Goal: Task Accomplishment & Management: Manage account settings

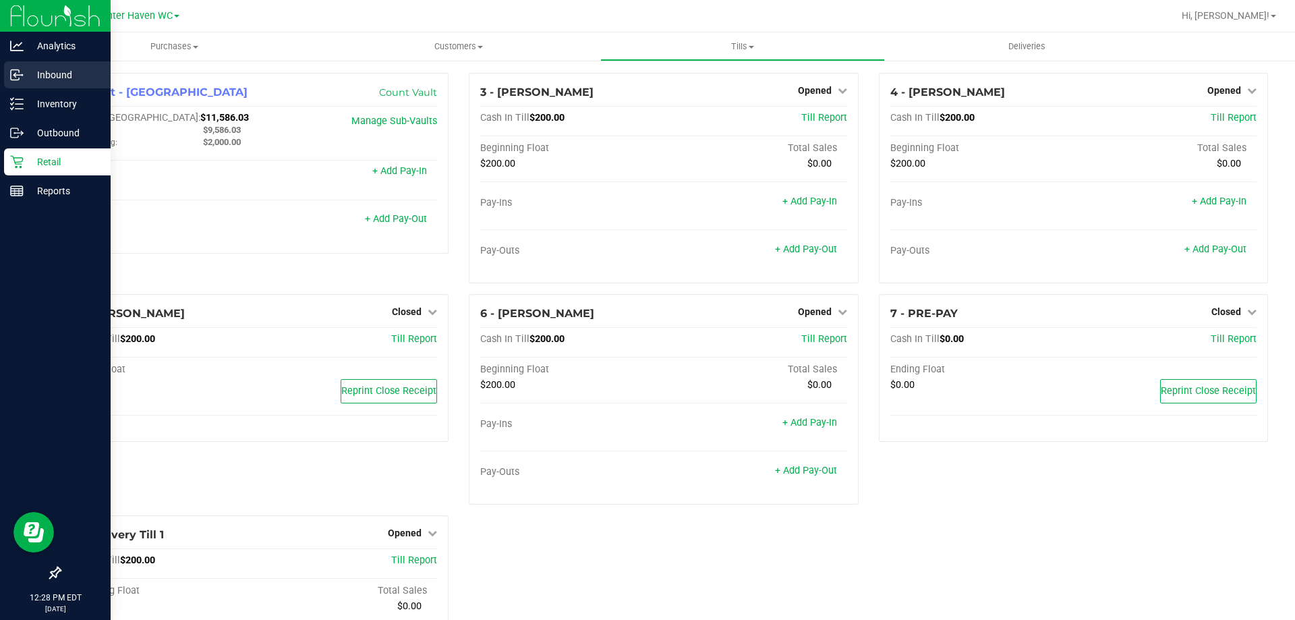
click at [30, 71] on p "Inbound" at bounding box center [64, 75] width 81 height 16
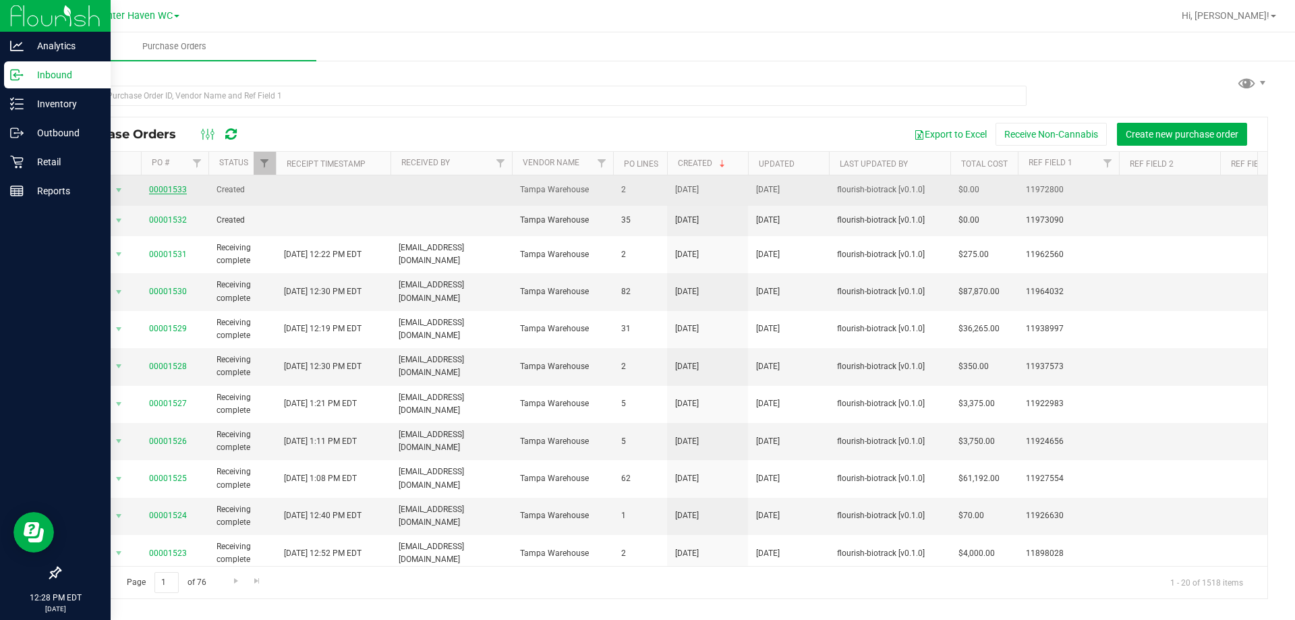
click at [179, 186] on link "00001533" at bounding box center [168, 189] width 38 height 9
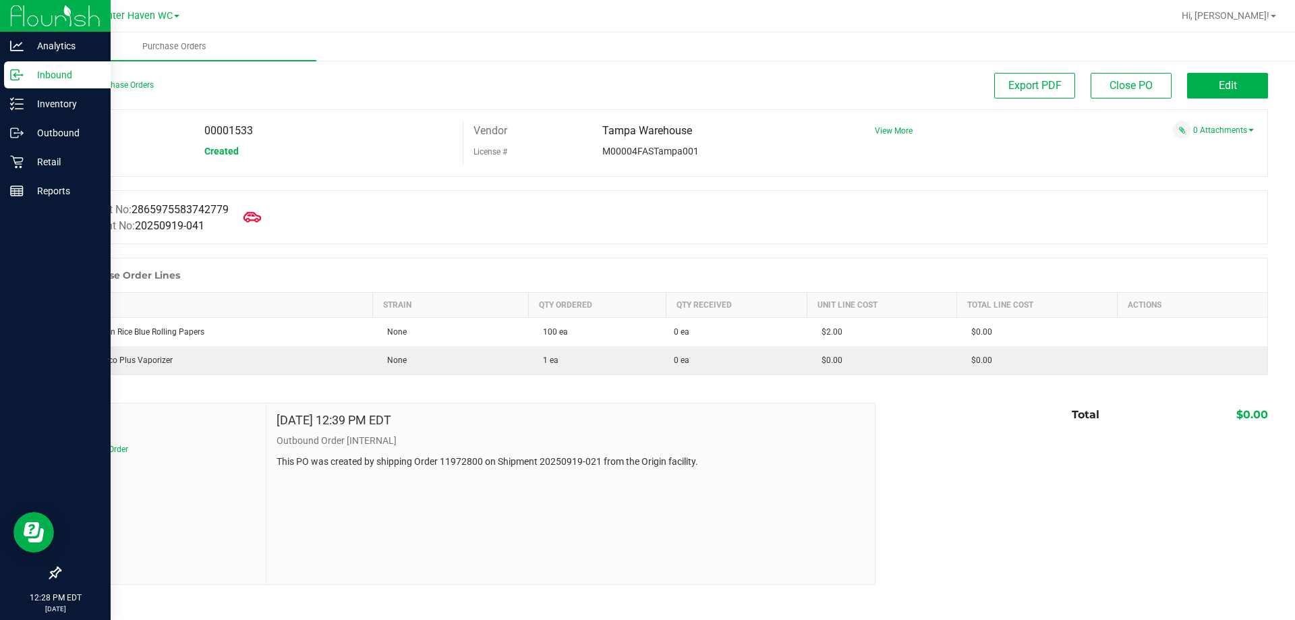
click at [260, 212] on icon at bounding box center [252, 217] width 18 height 18
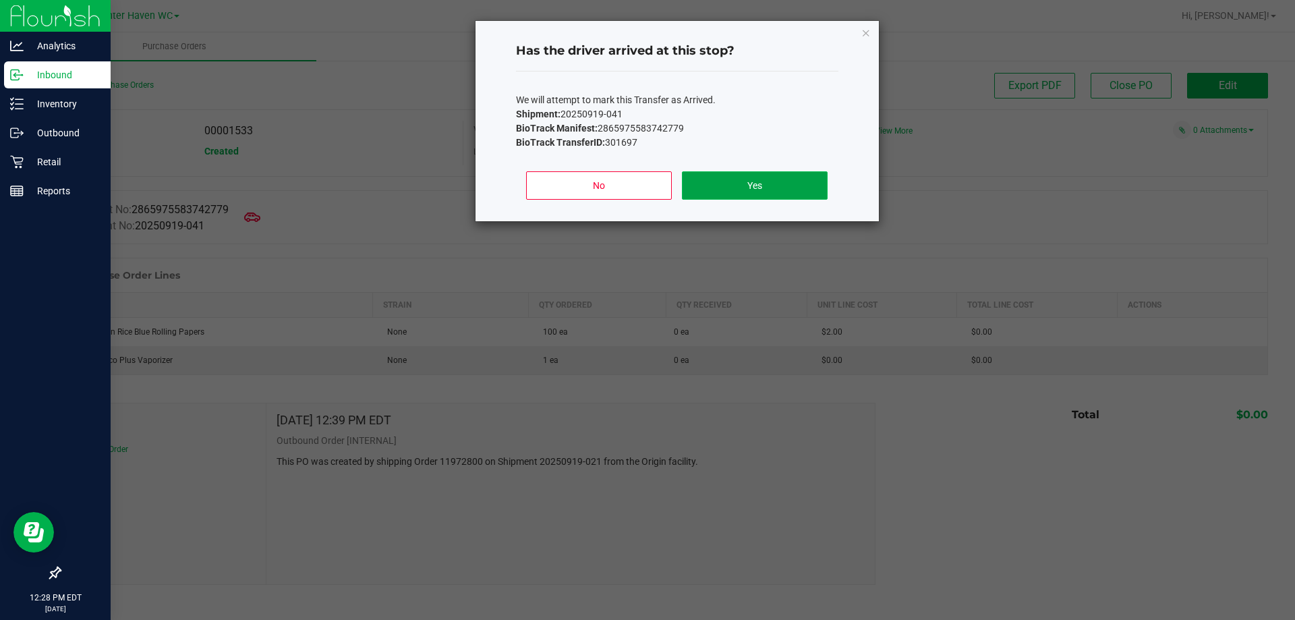
click at [711, 198] on button "Yes" at bounding box center [754, 185] width 145 height 28
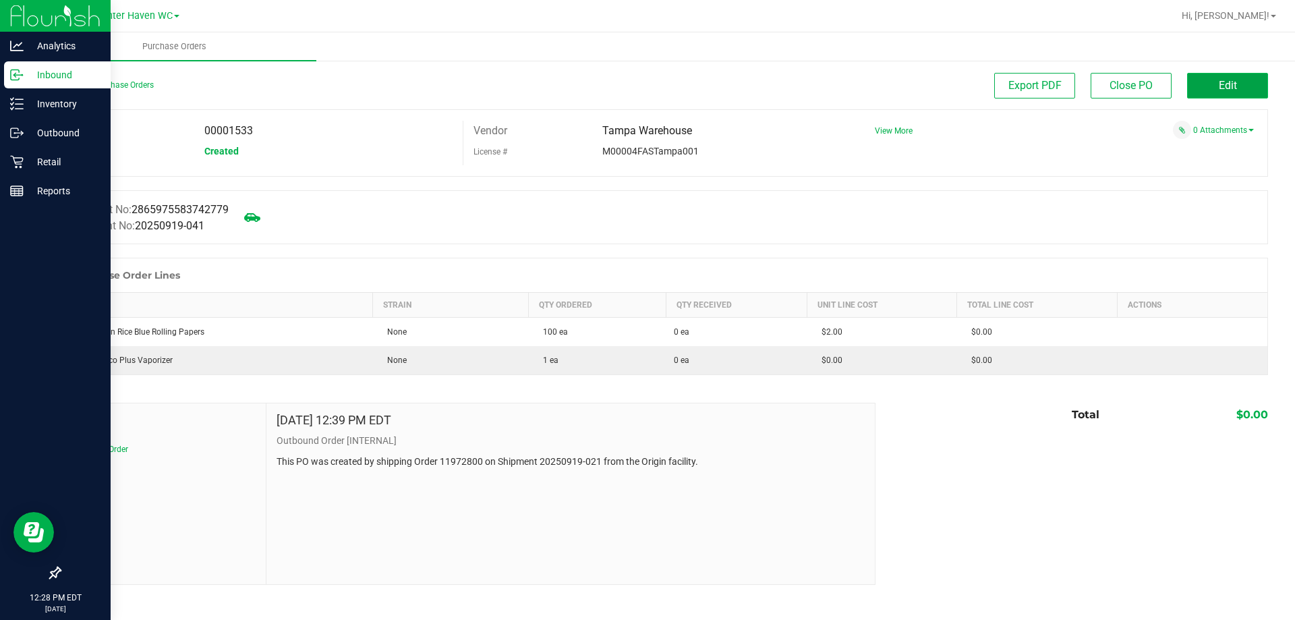
click at [1212, 91] on button "Edit" at bounding box center [1227, 86] width 81 height 26
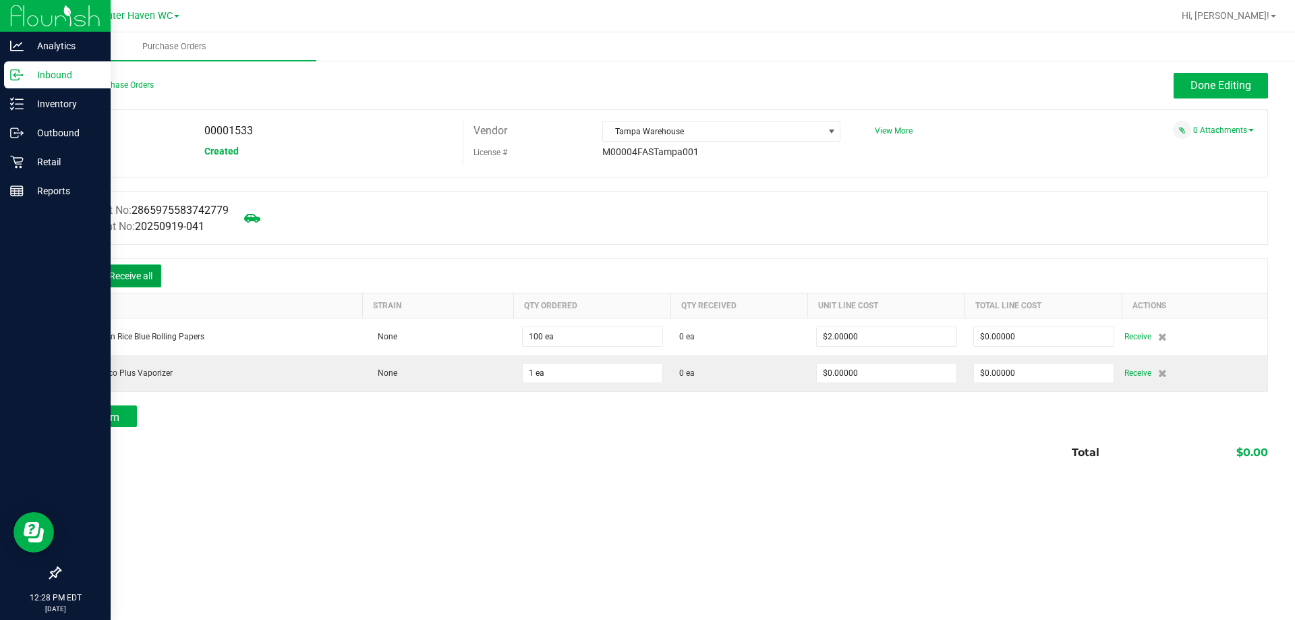
click at [156, 266] on button "Receive all" at bounding box center [130, 275] width 61 height 23
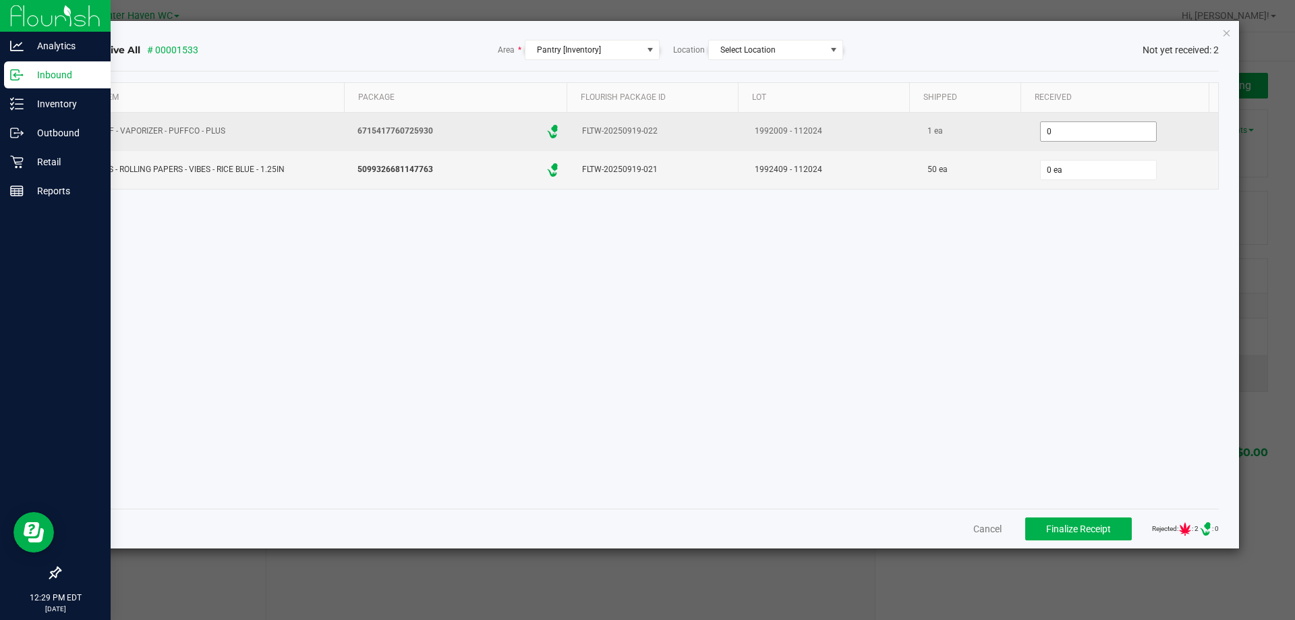
click at [1082, 128] on input "0" at bounding box center [1097, 131] width 115 height 19
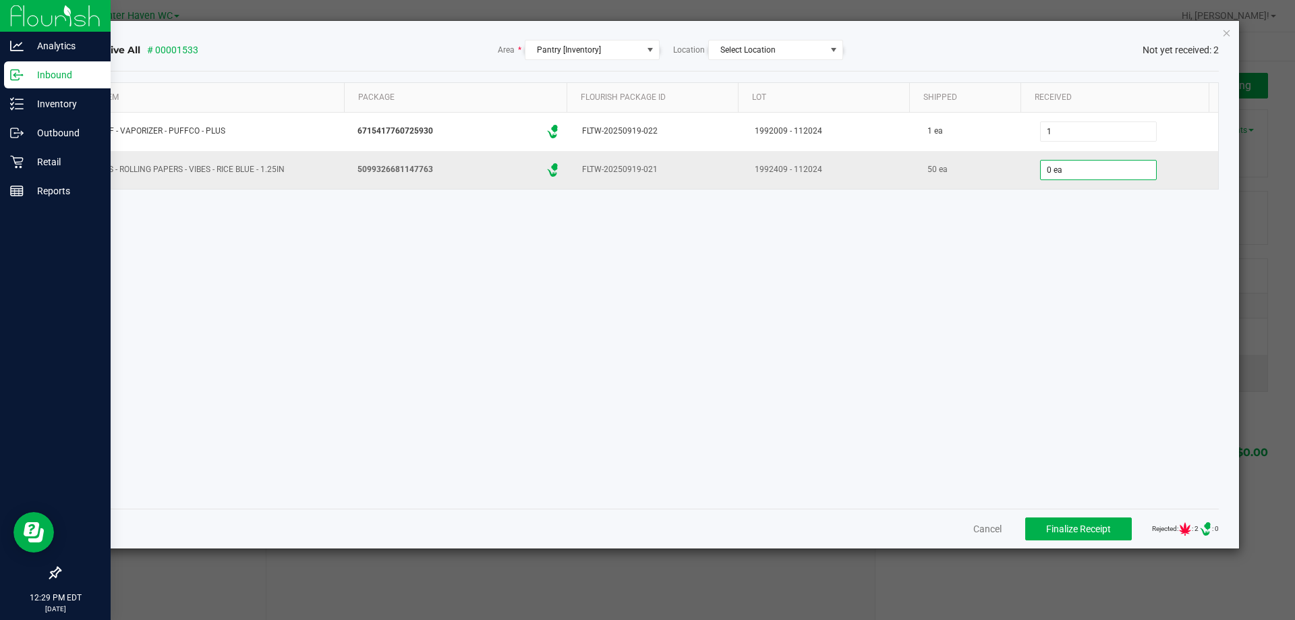
type input "1 ea"
click at [1057, 171] on input "0" at bounding box center [1097, 169] width 115 height 19
type input "50 ea"
click at [1049, 224] on div "Item Package Flourish Package ID Lot Shipped Received PUF - VAPORIZER - PUFFCO …" at bounding box center [652, 289] width 1133 height 415
click at [1074, 541] on div "Cancel Finalize Receipt Rejected: : 0 .st0{ } : 0" at bounding box center [652, 528] width 1133 height 40
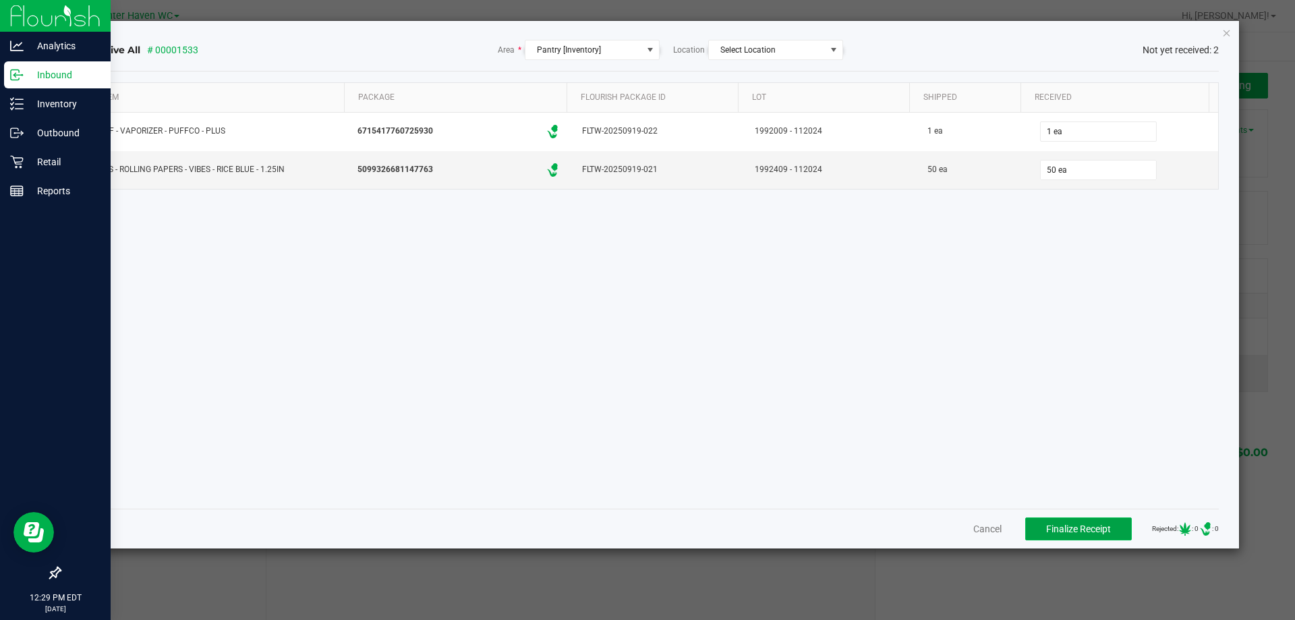
click at [1074, 537] on button "Finalize Receipt" at bounding box center [1078, 528] width 107 height 23
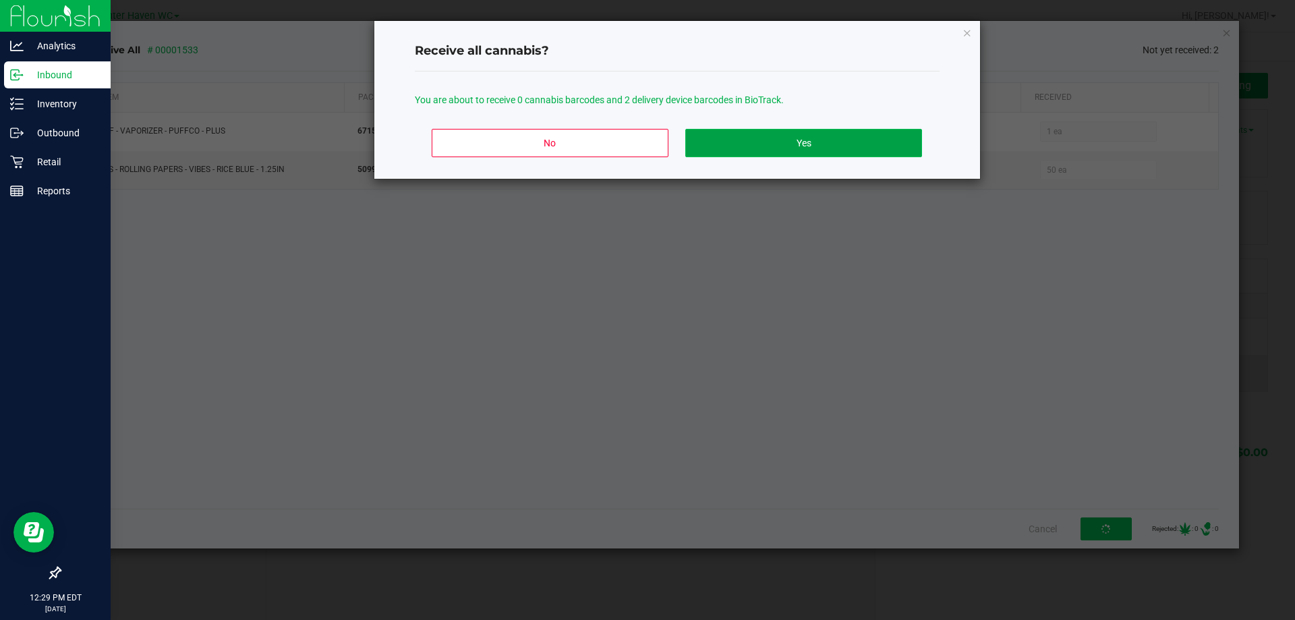
click at [815, 149] on button "Yes" at bounding box center [803, 143] width 236 height 28
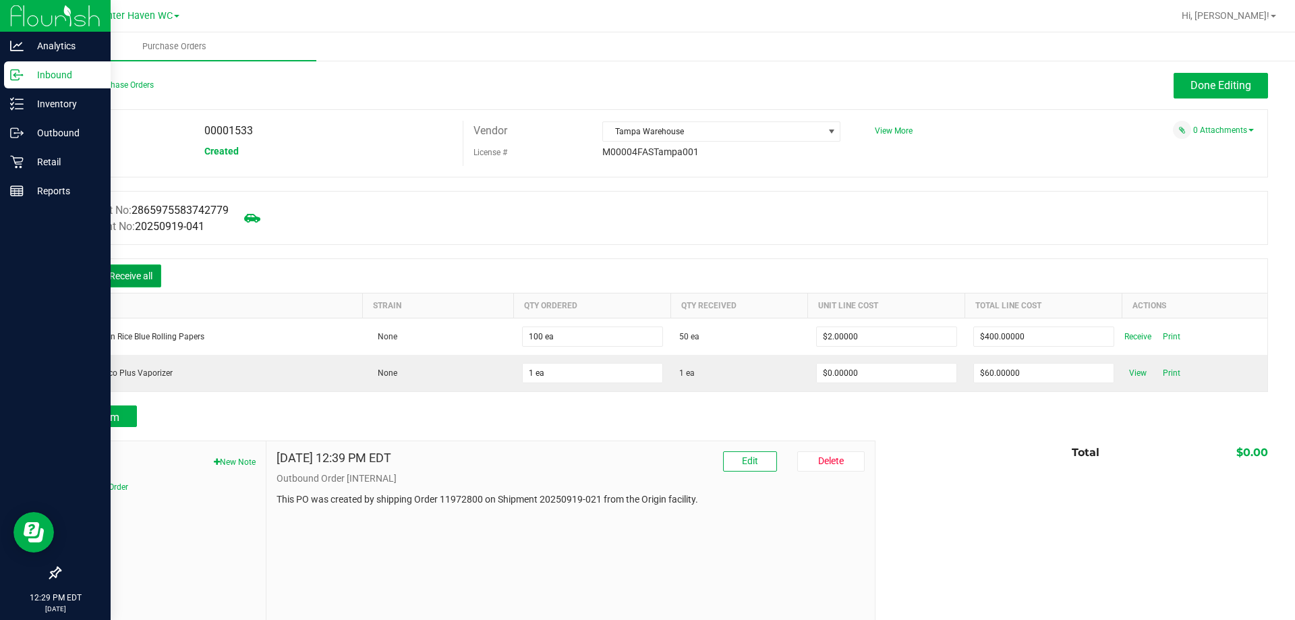
click at [144, 270] on button "Receive all" at bounding box center [130, 275] width 61 height 23
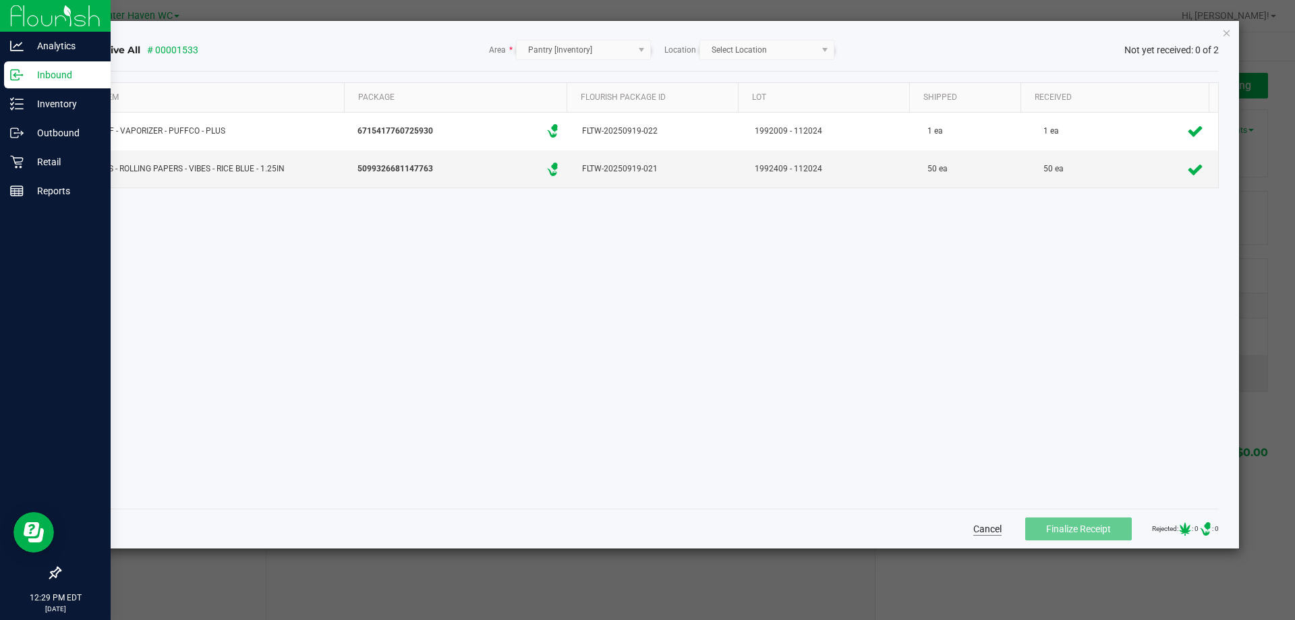
click at [973, 530] on button "Cancel" at bounding box center [987, 528] width 28 height 13
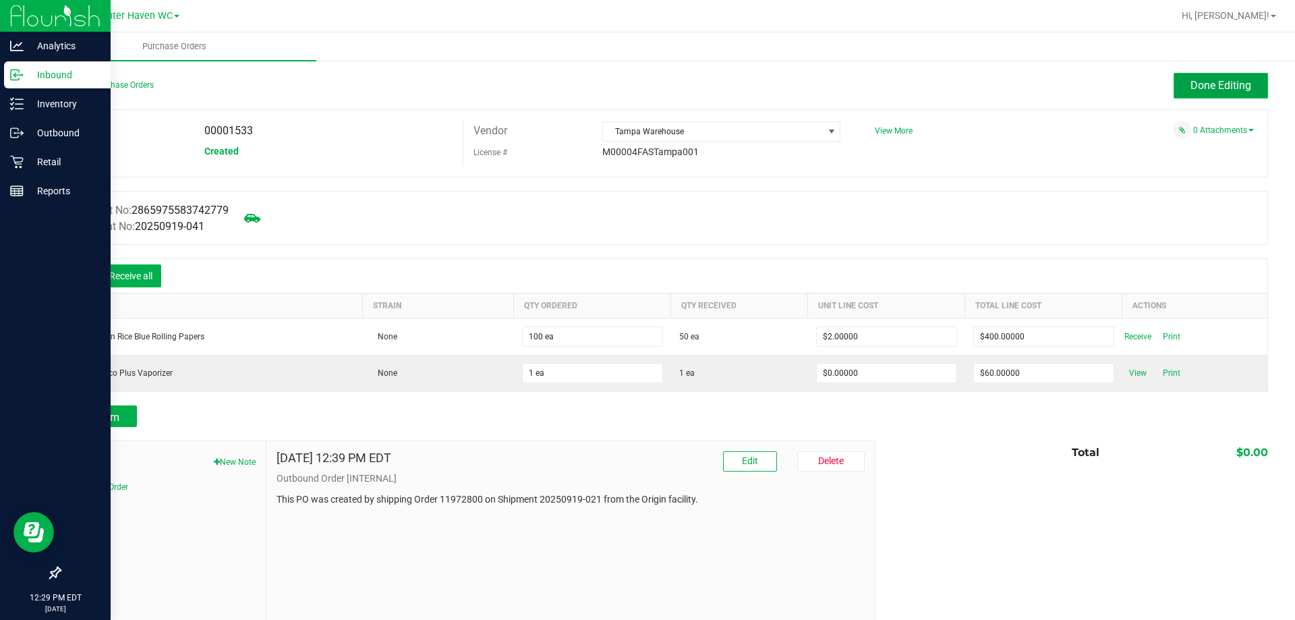
click at [1179, 78] on button "Done Editing" at bounding box center [1220, 86] width 94 height 26
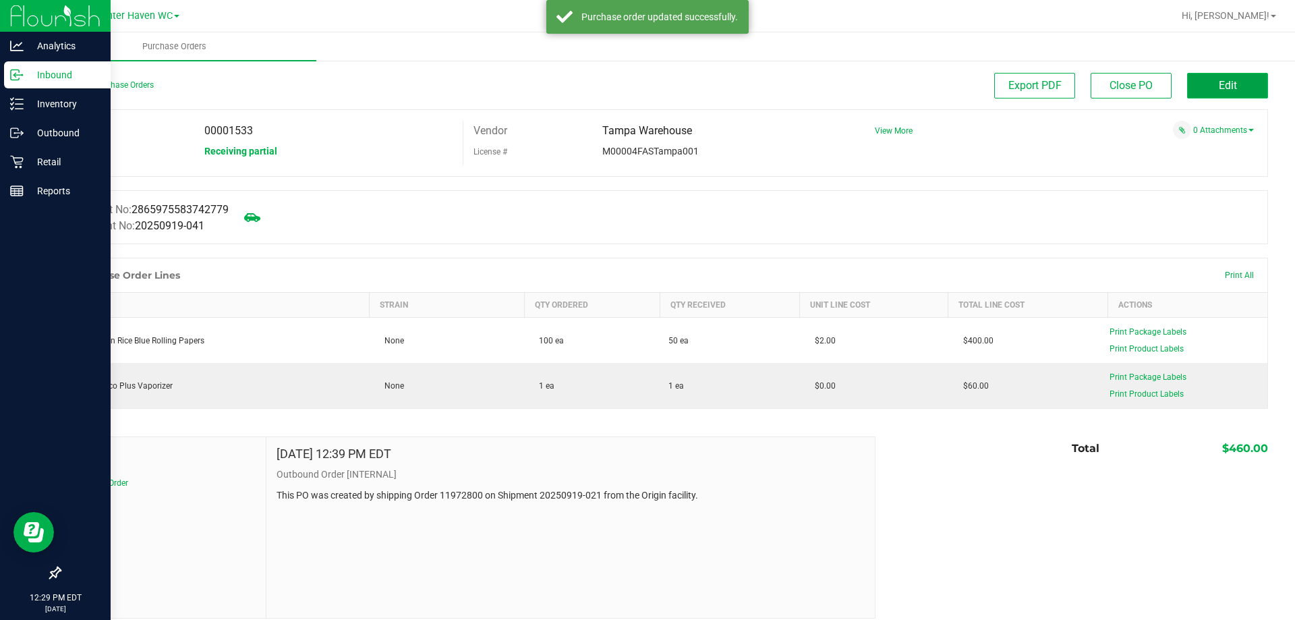
click at [1194, 86] on button "Edit" at bounding box center [1227, 86] width 81 height 26
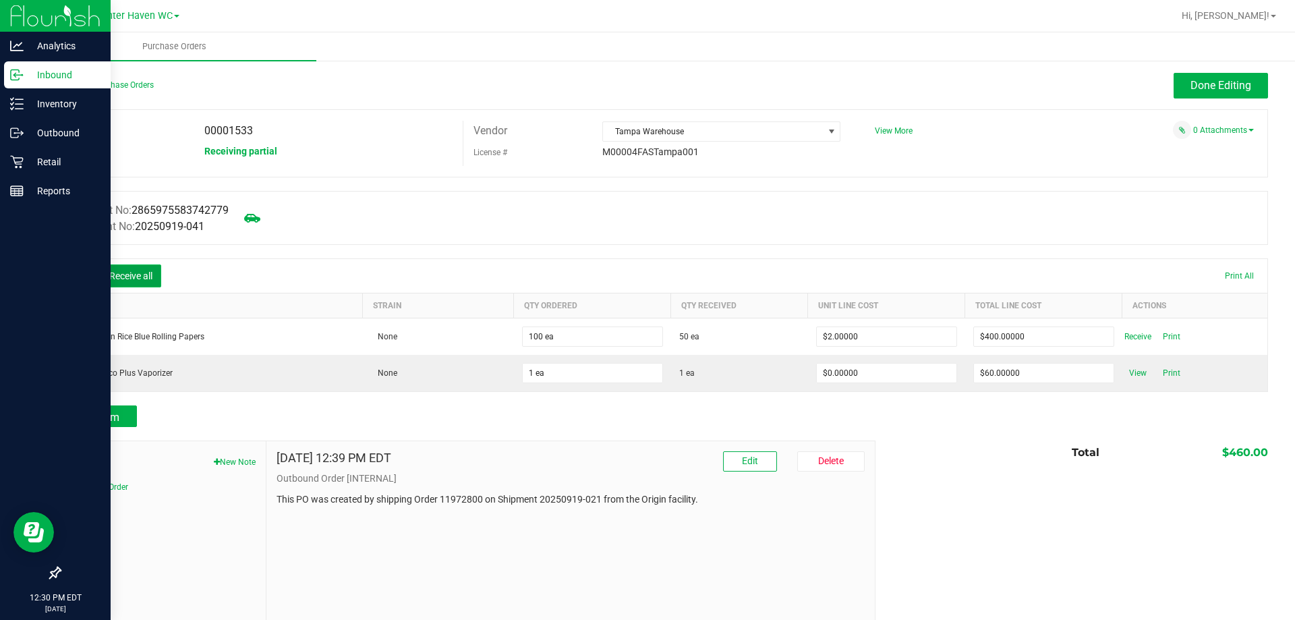
click at [129, 278] on button "Receive all" at bounding box center [130, 275] width 61 height 23
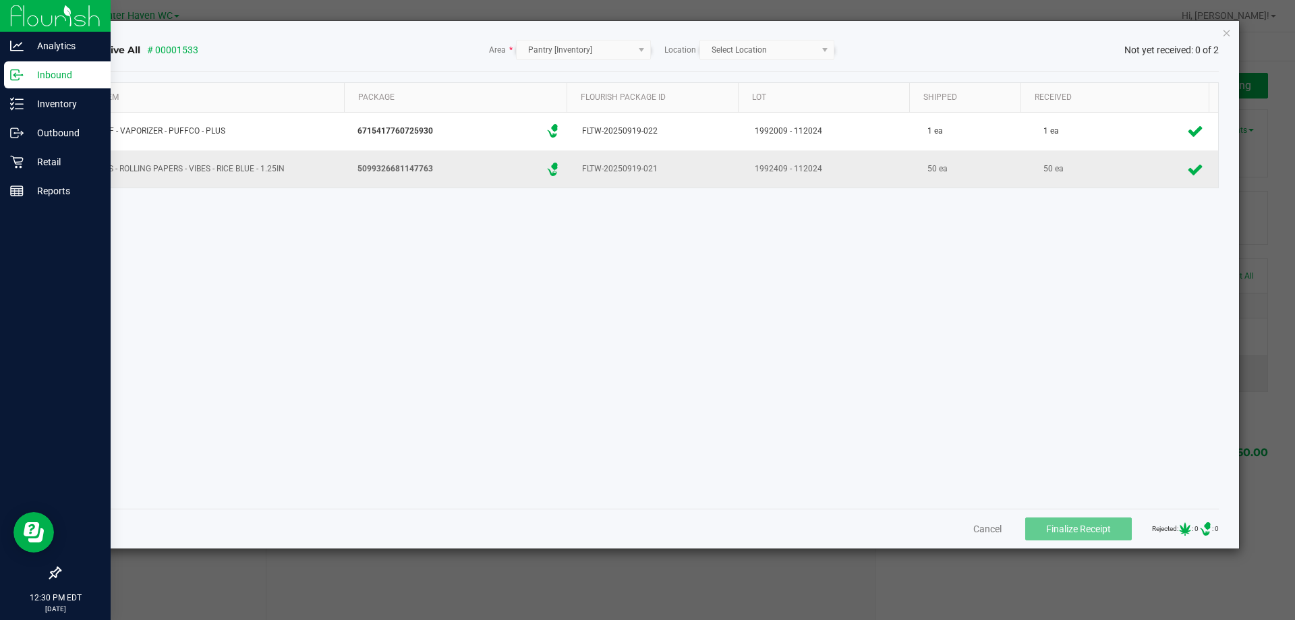
click at [998, 186] on td "50 ea" at bounding box center [972, 168] width 112 height 37
click at [1068, 171] on div "50 ea" at bounding box center [1123, 169] width 174 height 26
click at [978, 527] on button "Cancel" at bounding box center [987, 528] width 28 height 13
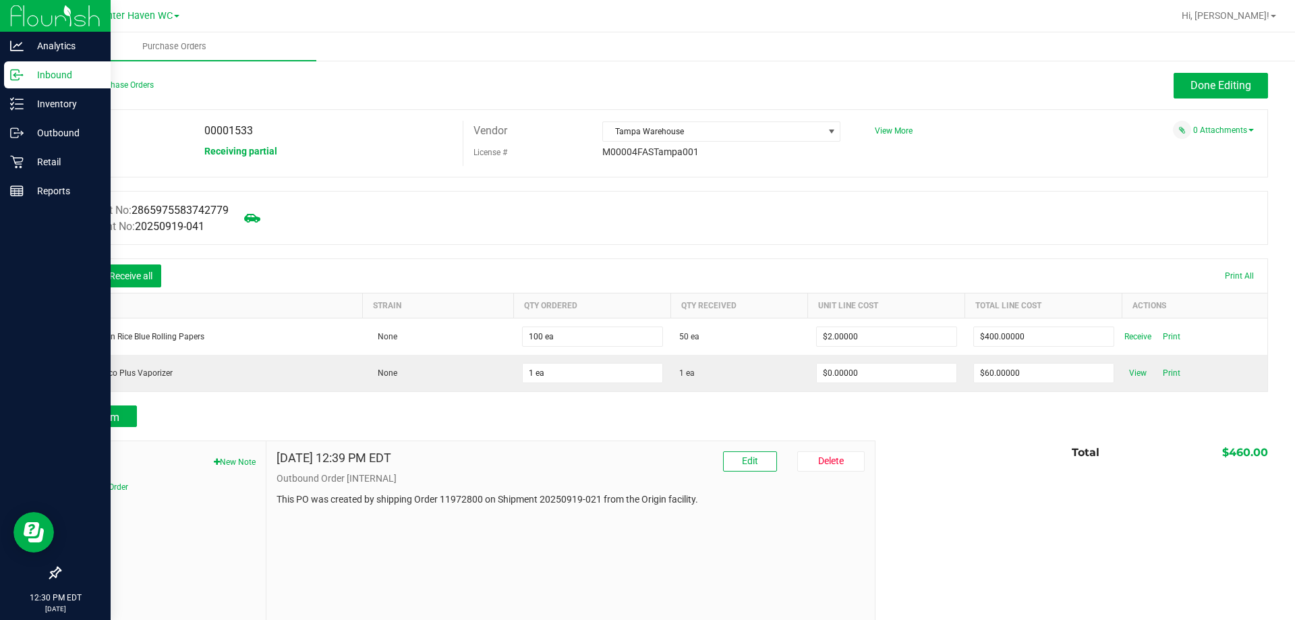
click at [1232, 59] on ul "Purchase Orders" at bounding box center [679, 46] width 1295 height 29
click at [1227, 83] on span "Done Editing" at bounding box center [1220, 85] width 61 height 13
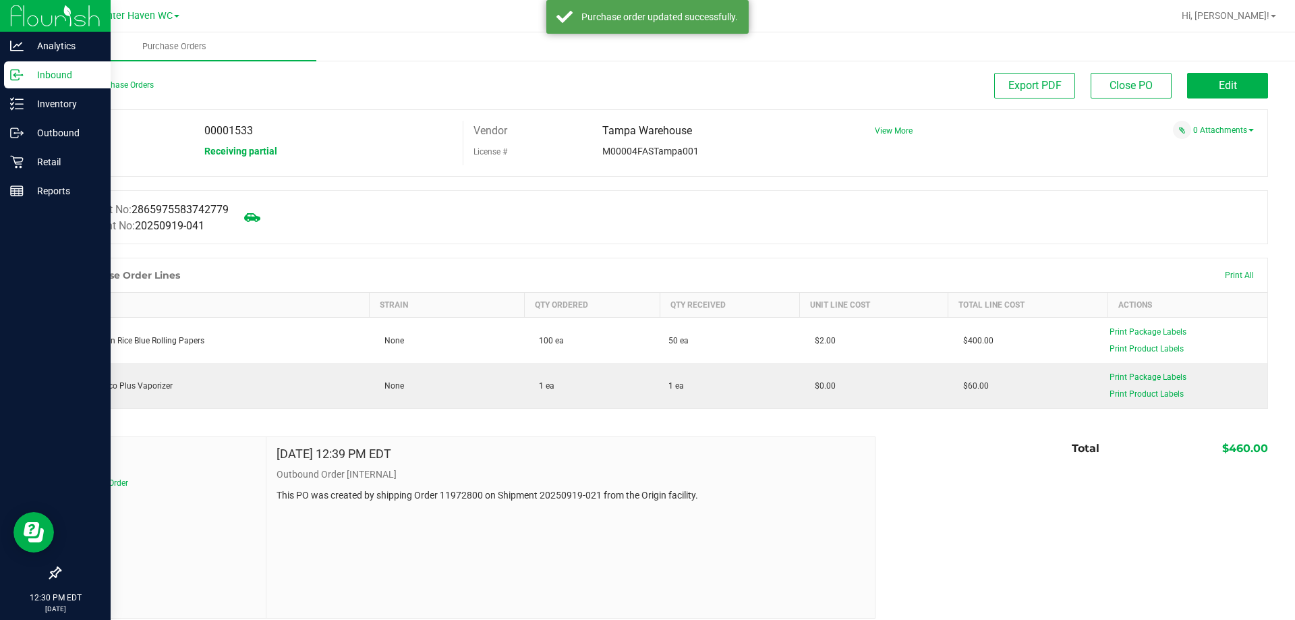
click at [234, 148] on span "Receiving partial" at bounding box center [240, 151] width 73 height 11
click at [300, 146] on div "Receiving partial" at bounding box center [328, 151] width 268 height 20
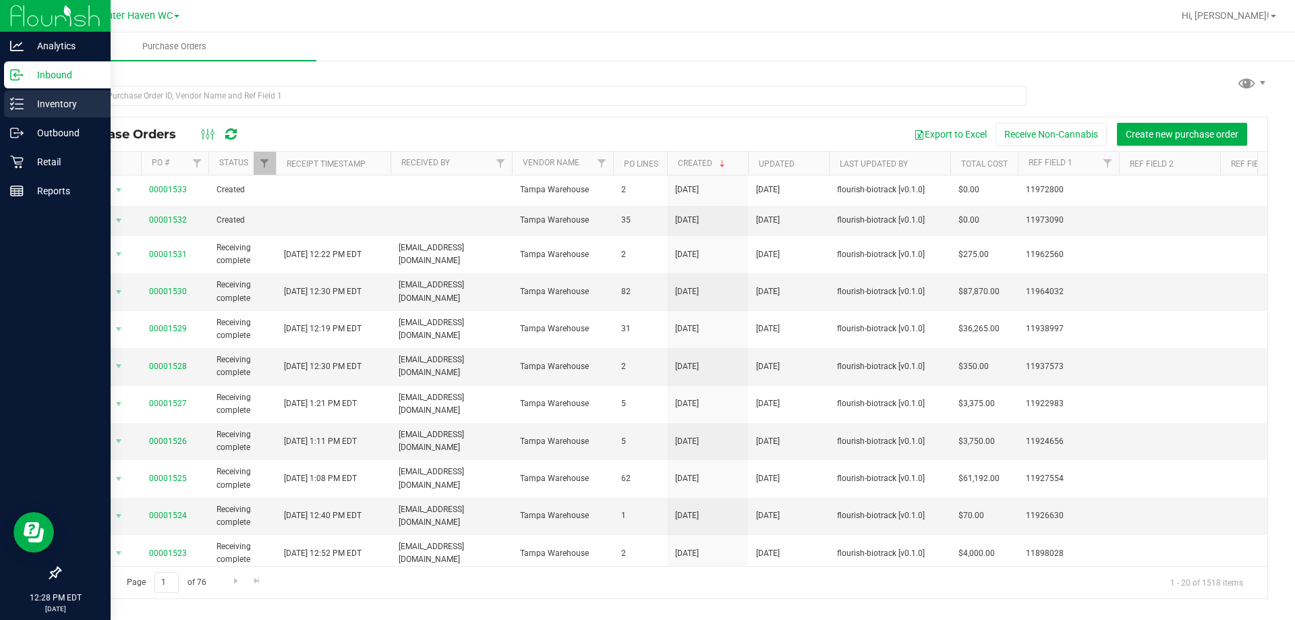
click at [25, 108] on p "Inventory" at bounding box center [64, 104] width 81 height 16
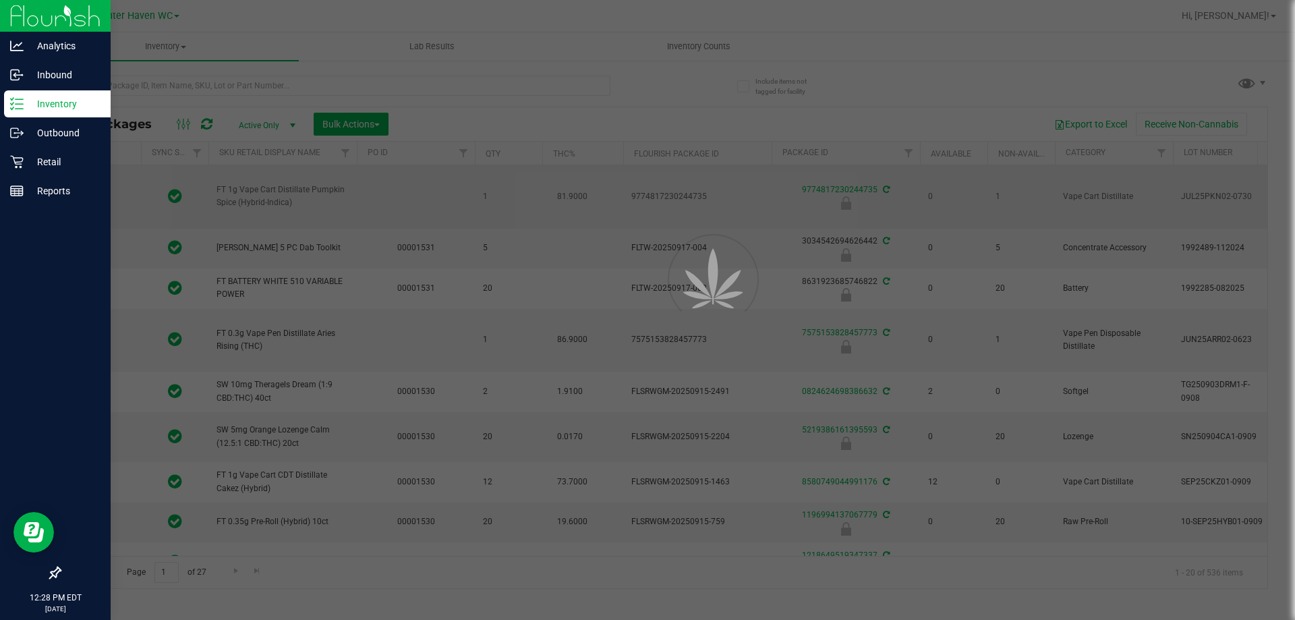
type input "2026-03-17"
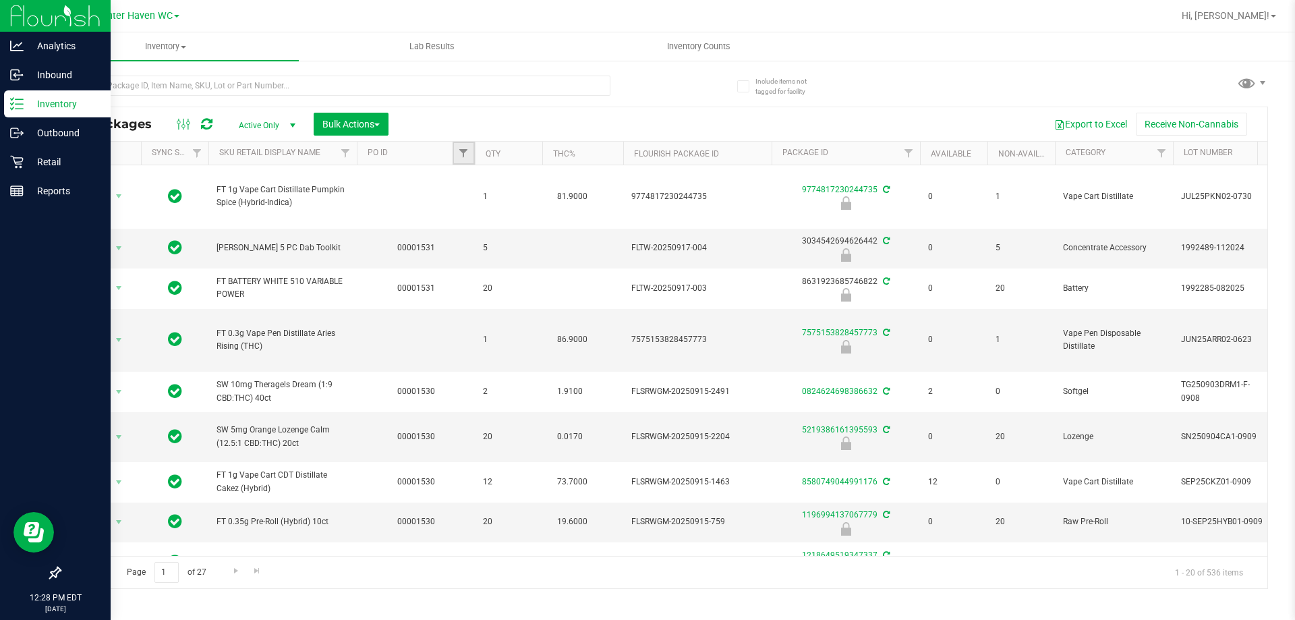
click at [460, 147] on link "Filter" at bounding box center [463, 153] width 22 height 23
click at [489, 186] on input "text" at bounding box center [530, 183] width 139 height 20
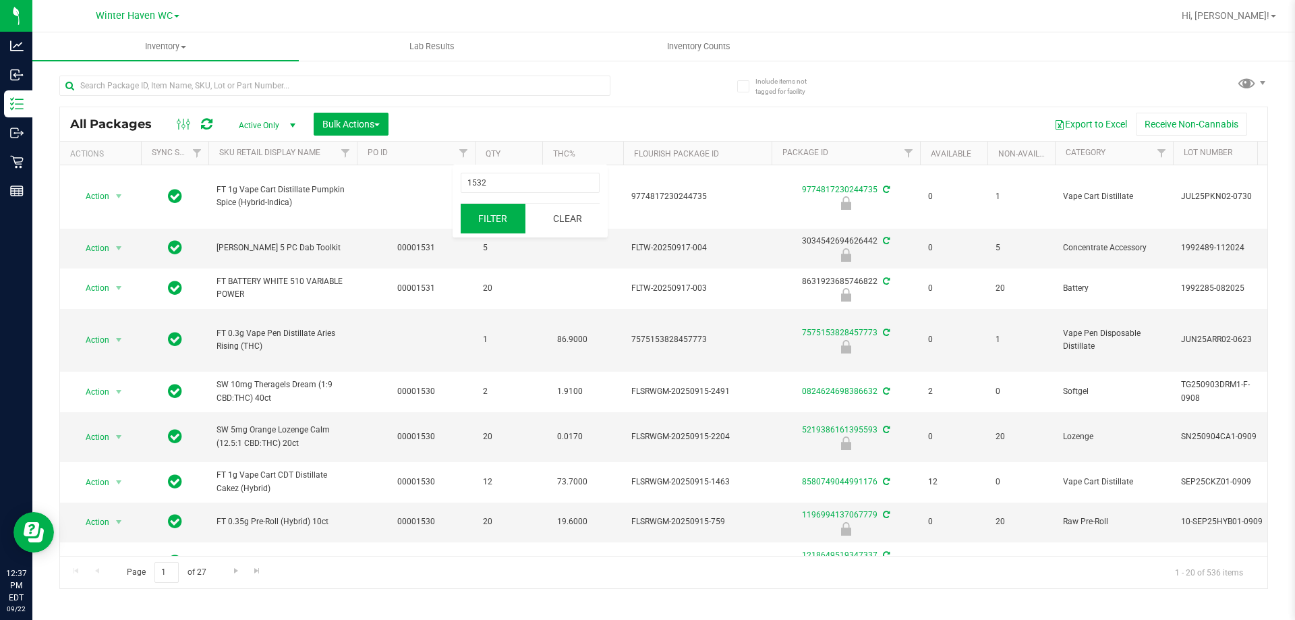
click at [512, 213] on button "Filter" at bounding box center [493, 219] width 65 height 30
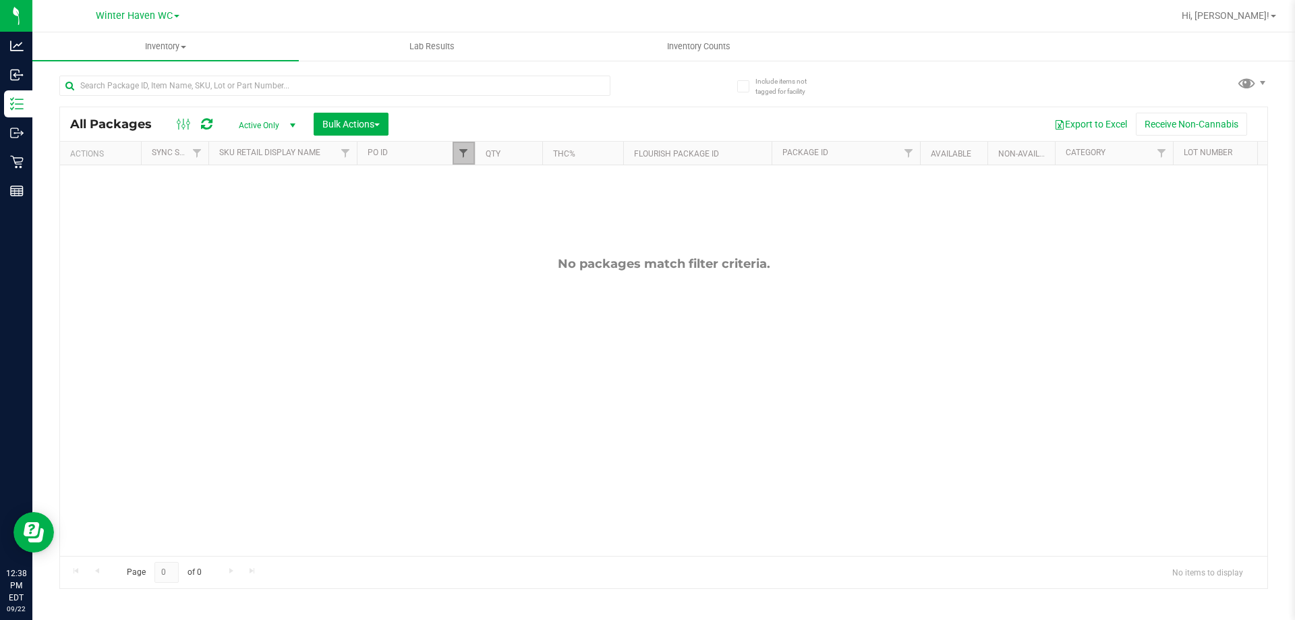
click at [461, 151] on span "Filter" at bounding box center [463, 153] width 11 height 11
click at [450, 154] on th "PO ID" at bounding box center [416, 154] width 118 height 24
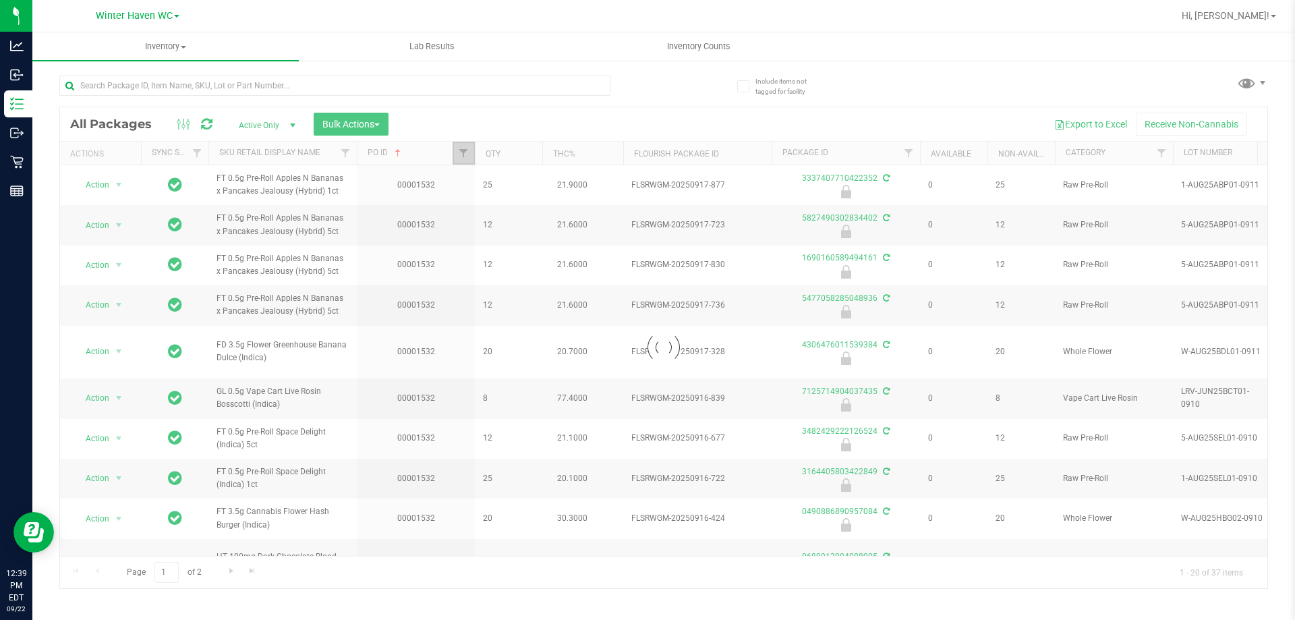
click at [463, 157] on span "Filter" at bounding box center [463, 153] width 11 height 11
type input "1532"
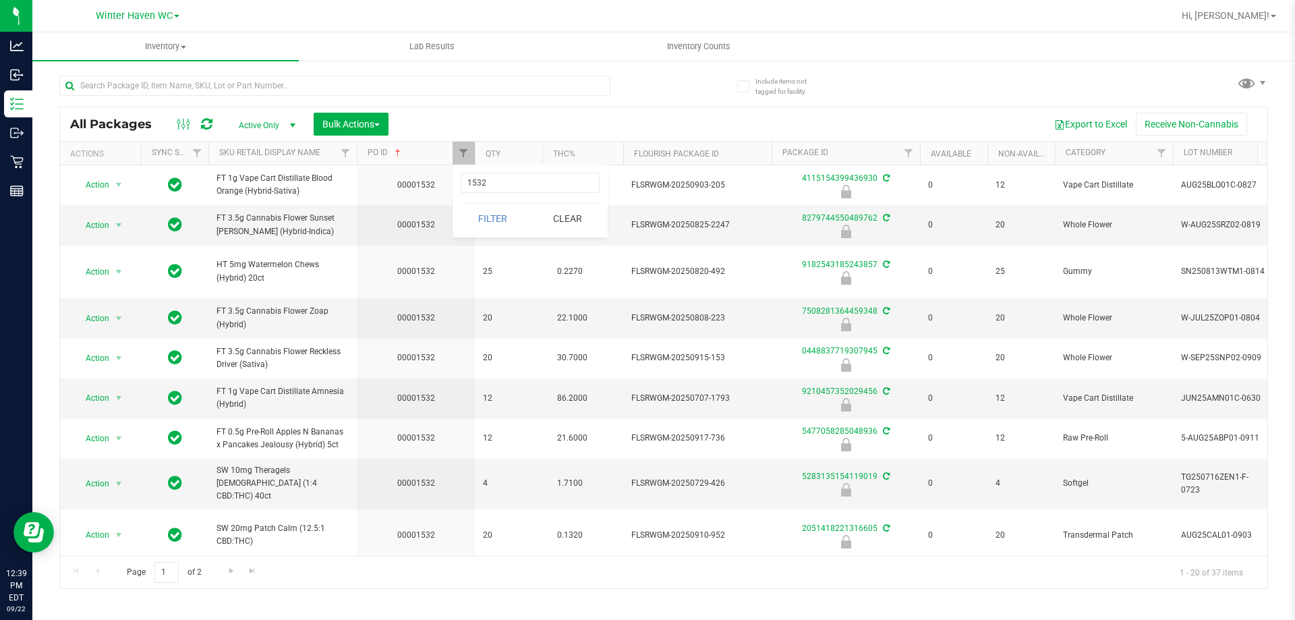
click at [548, 128] on div "Export to Excel Receive Non-Cannabis" at bounding box center [828, 124] width 858 height 23
click at [320, 116] on button "Bulk Actions" at bounding box center [351, 124] width 75 height 23
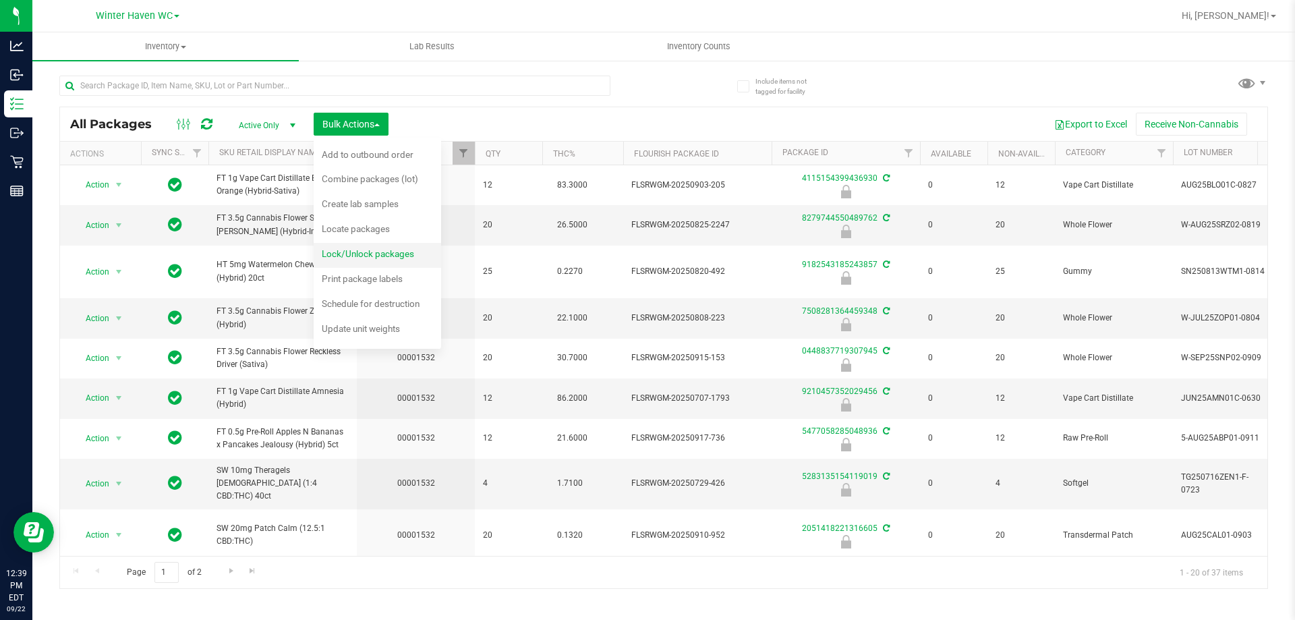
click at [371, 251] on span "Lock/Unlock packages" at bounding box center [368, 253] width 92 height 11
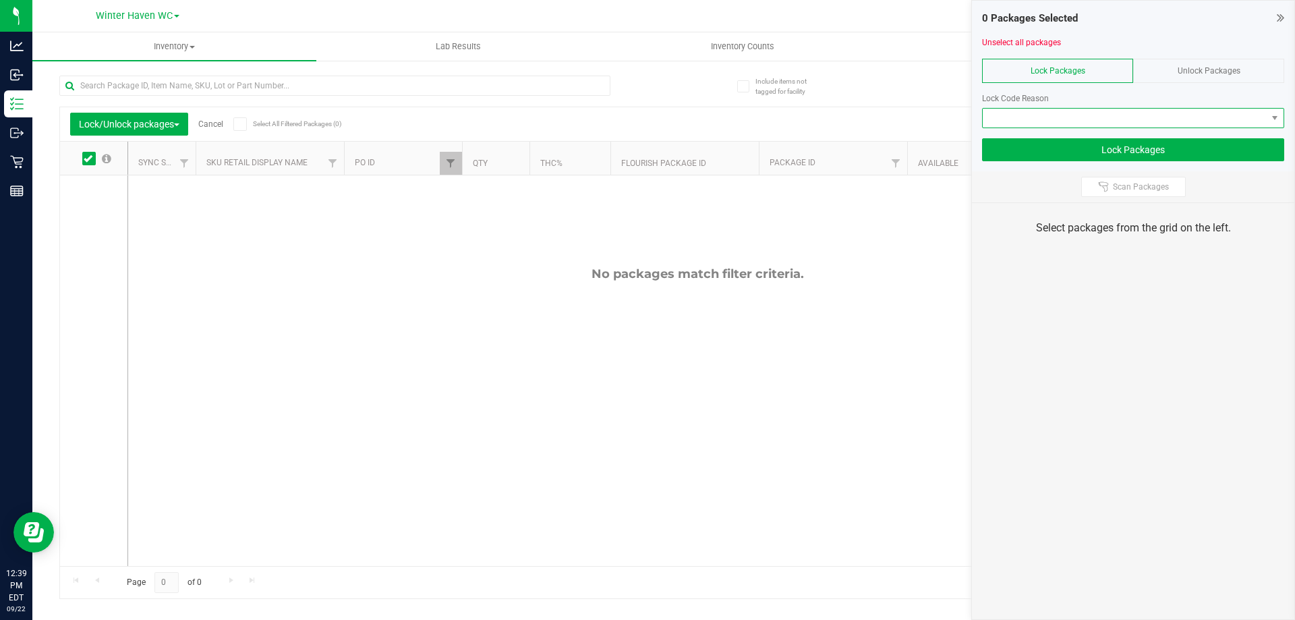
click at [1138, 127] on span at bounding box center [1124, 118] width 284 height 19
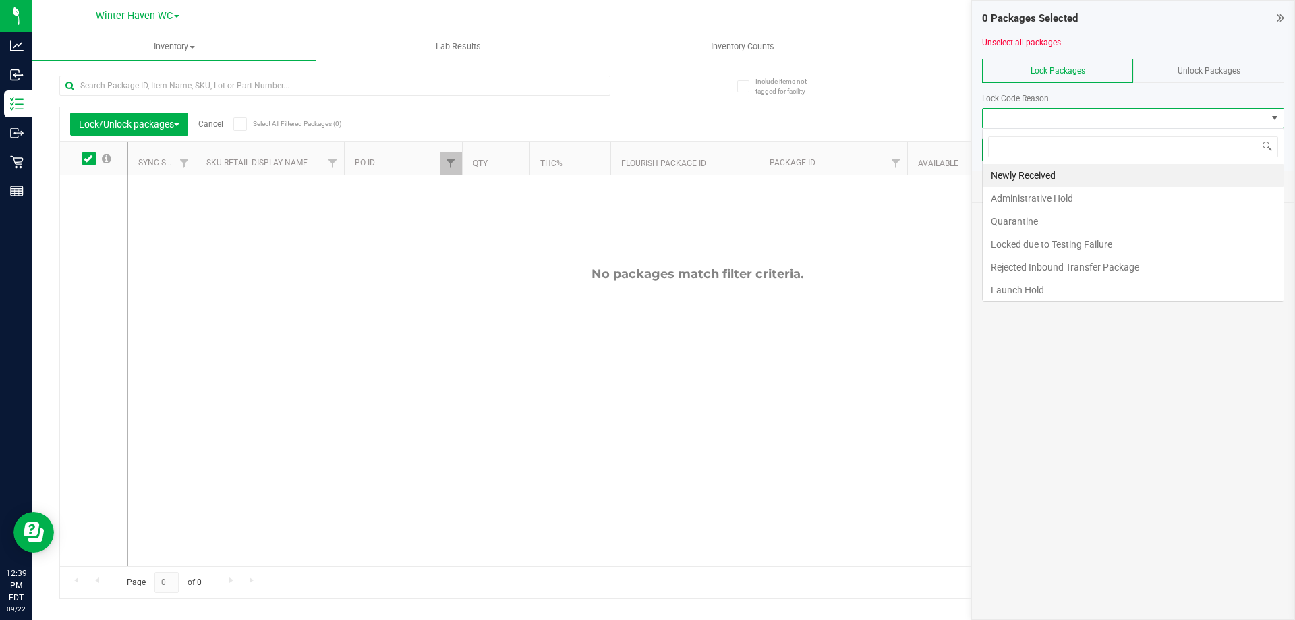
scroll to position [20, 302]
click at [1041, 289] on li "Launch Hold" at bounding box center [1132, 289] width 301 height 23
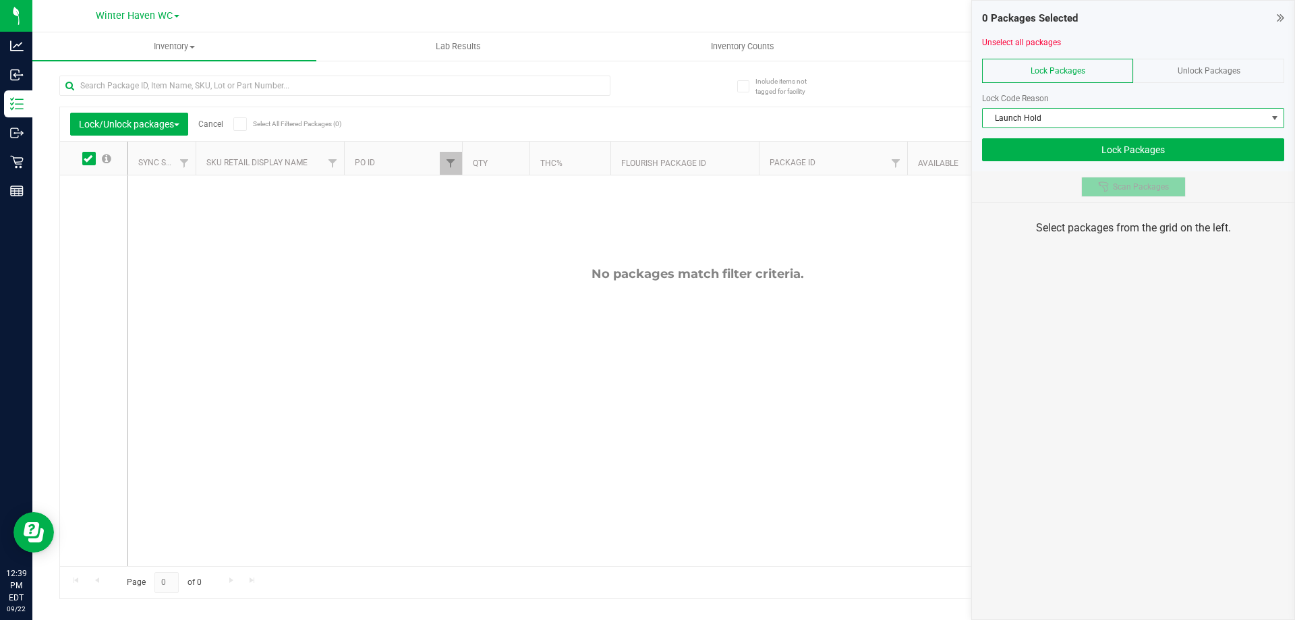
click at [1129, 184] on span "Scan Packages" at bounding box center [1141, 186] width 56 height 11
click at [660, 100] on div at bounding box center [361, 84] width 604 height 43
click at [1282, 19] on icon at bounding box center [1279, 17] width 7 height 13
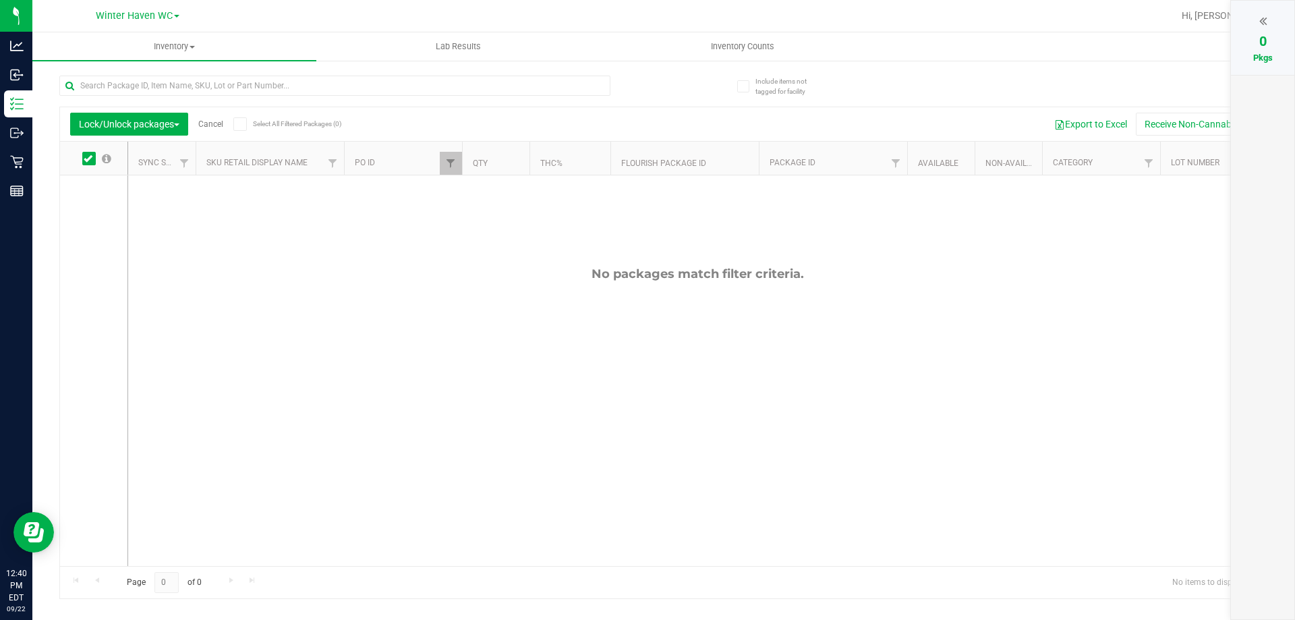
click at [1266, 21] on icon at bounding box center [1262, 20] width 7 height 13
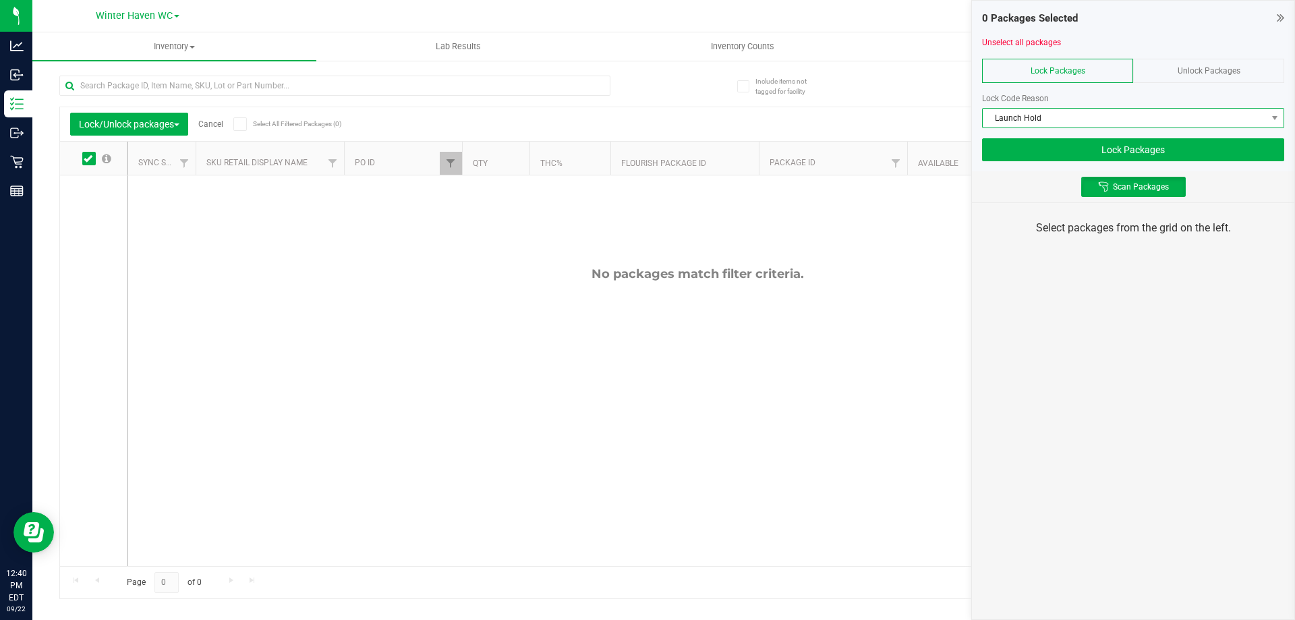
click at [1086, 116] on span "Launch Hold" at bounding box center [1124, 118] width 284 height 19
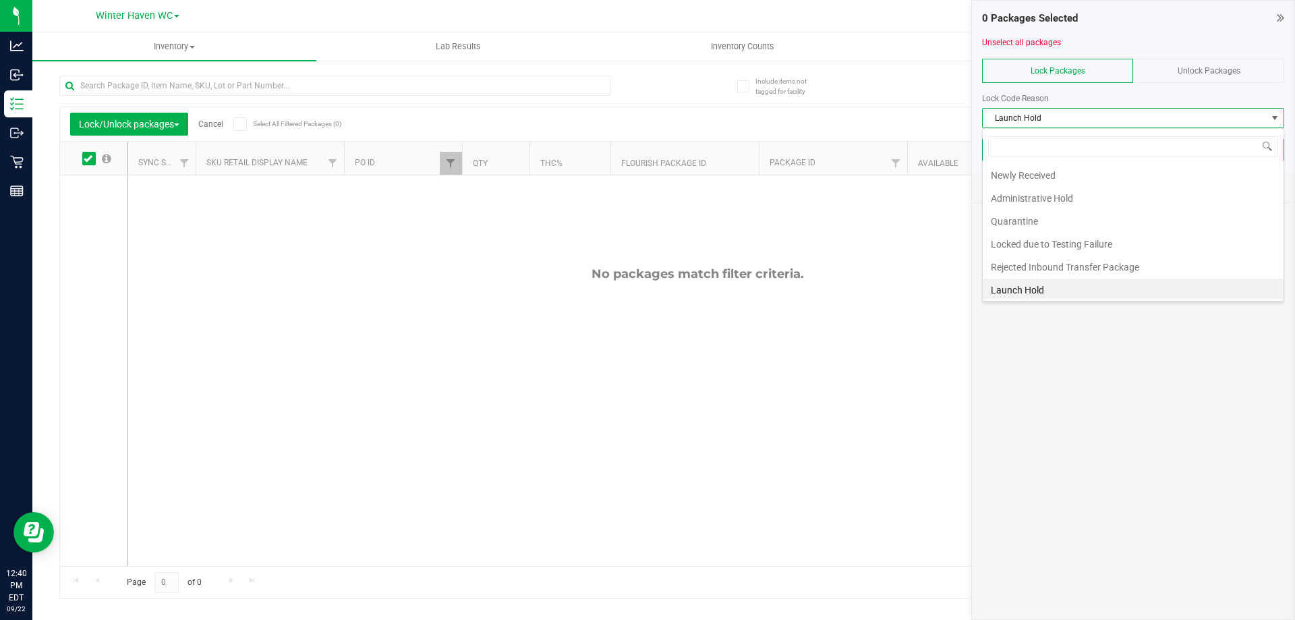
scroll to position [20, 302]
click at [1015, 170] on li "Newly Received" at bounding box center [1132, 172] width 301 height 23
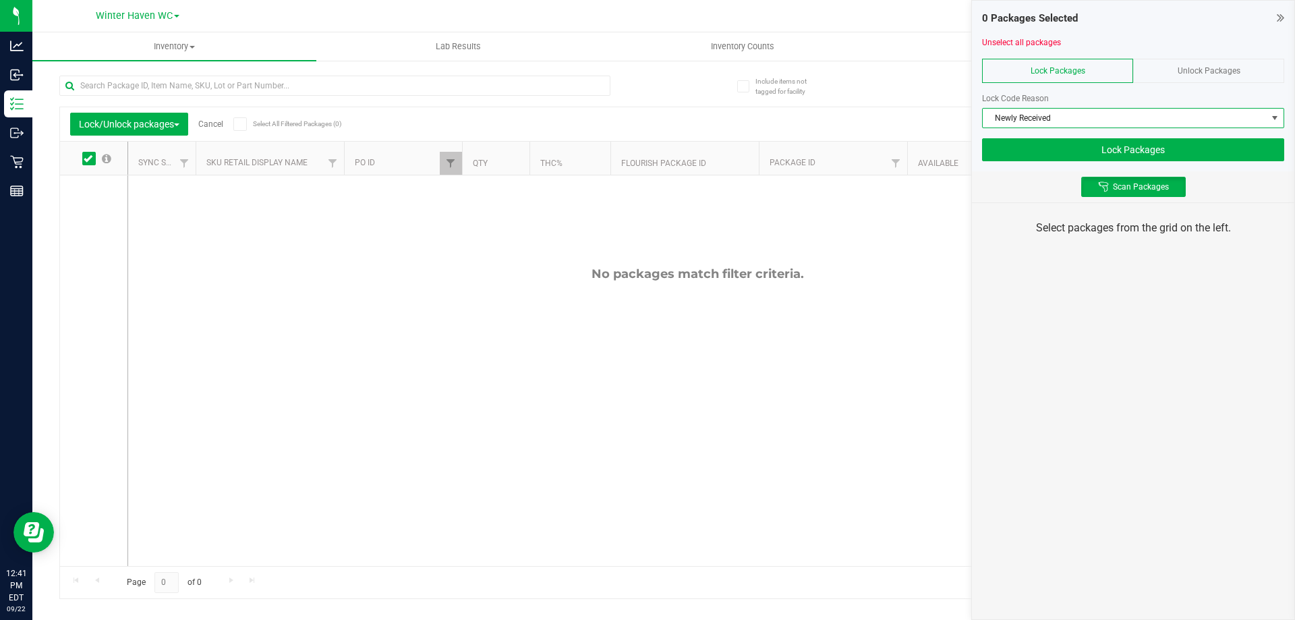
click at [1067, 112] on span "Newly Received" at bounding box center [1124, 118] width 284 height 19
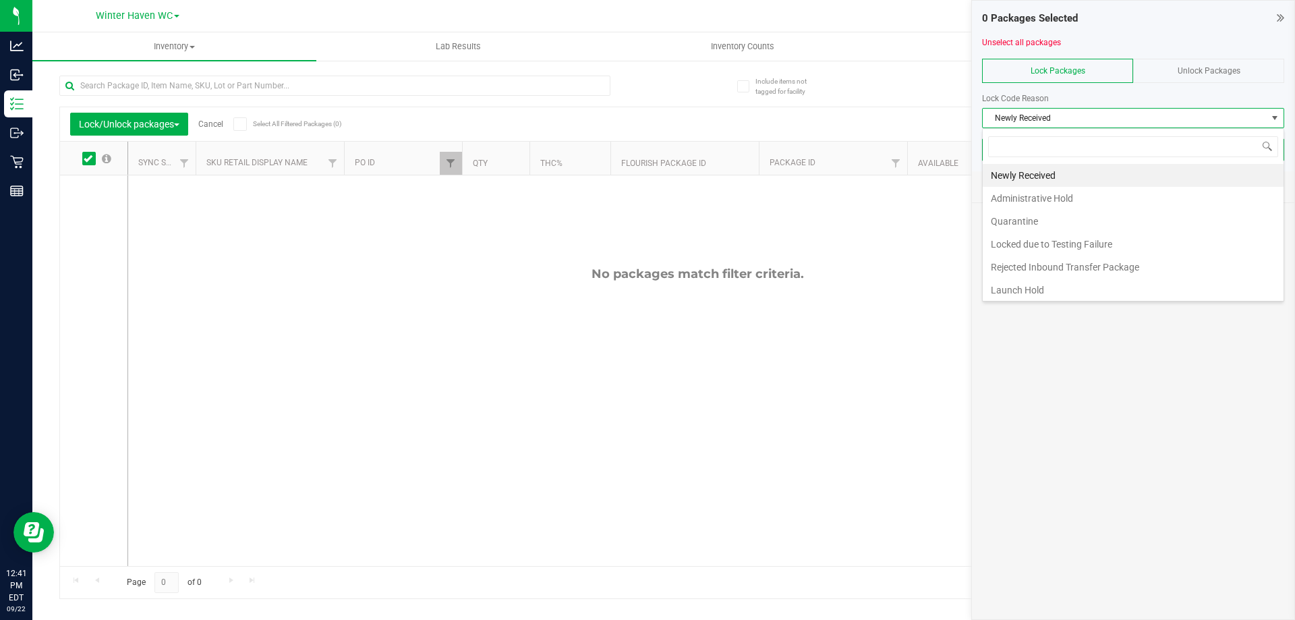
click at [1102, 122] on span "Newly Received" at bounding box center [1124, 118] width 284 height 19
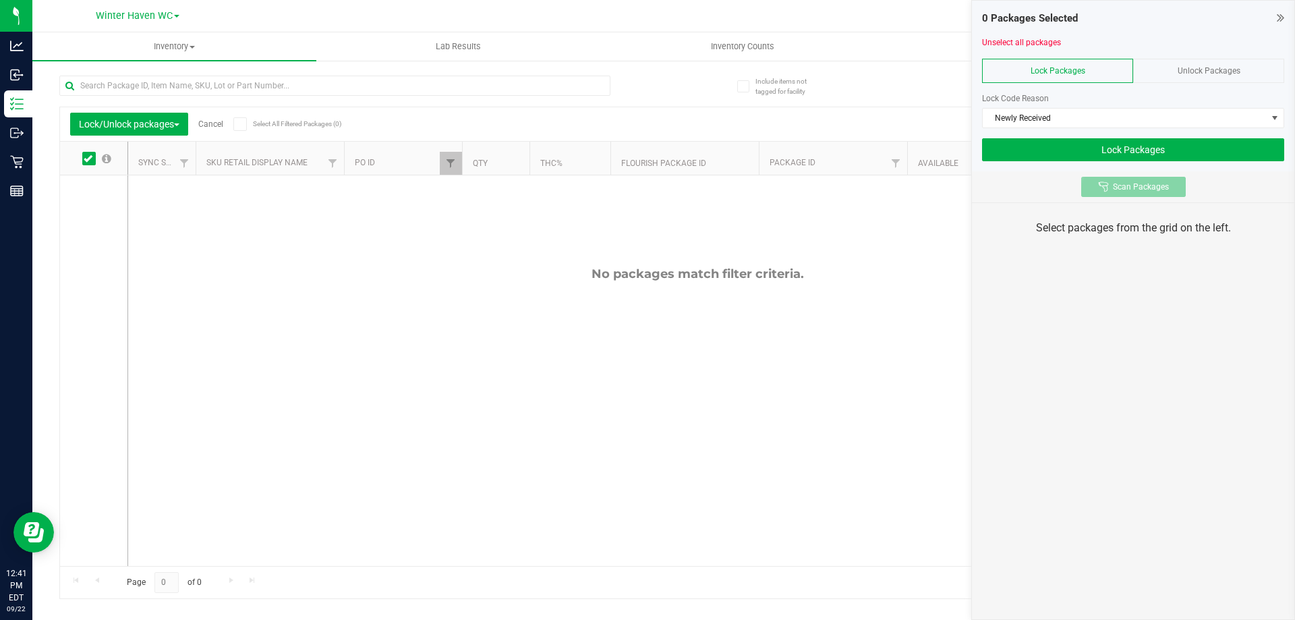
click at [1120, 181] on span "Scan Packages" at bounding box center [1141, 186] width 56 height 11
click at [1035, 125] on span "Newly Received" at bounding box center [1124, 118] width 284 height 19
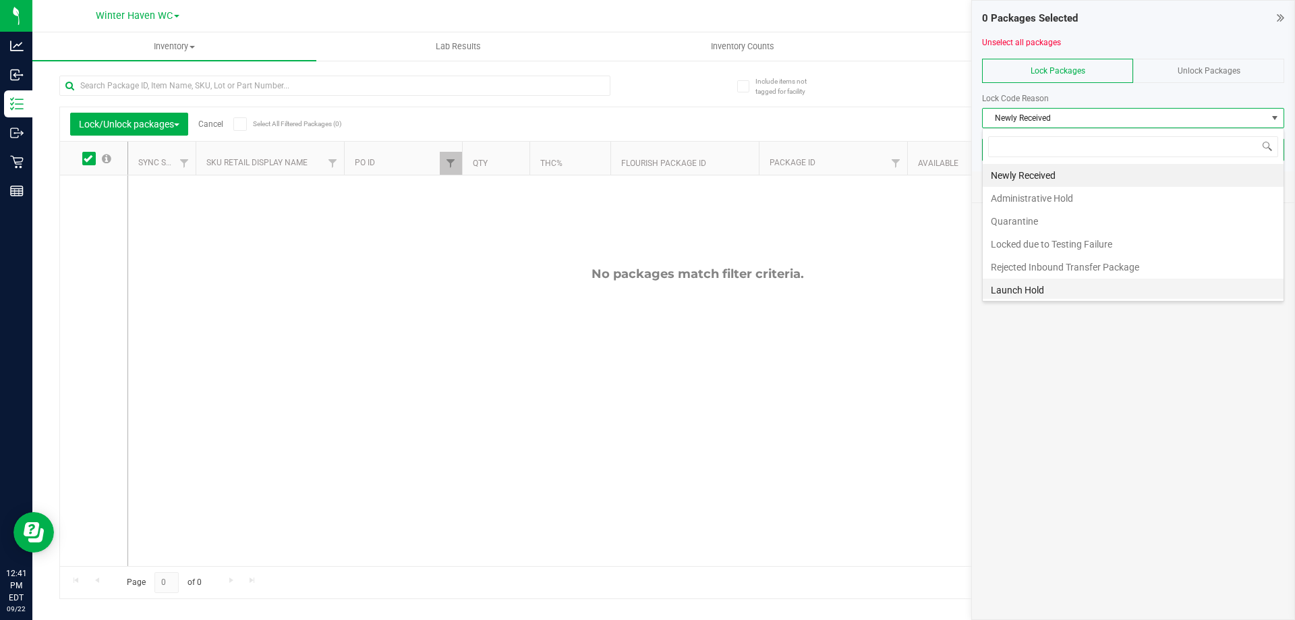
click at [1026, 287] on li "Launch Hold" at bounding box center [1132, 289] width 301 height 23
click at [1067, 283] on li "Launch Hold" at bounding box center [1132, 287] width 301 height 23
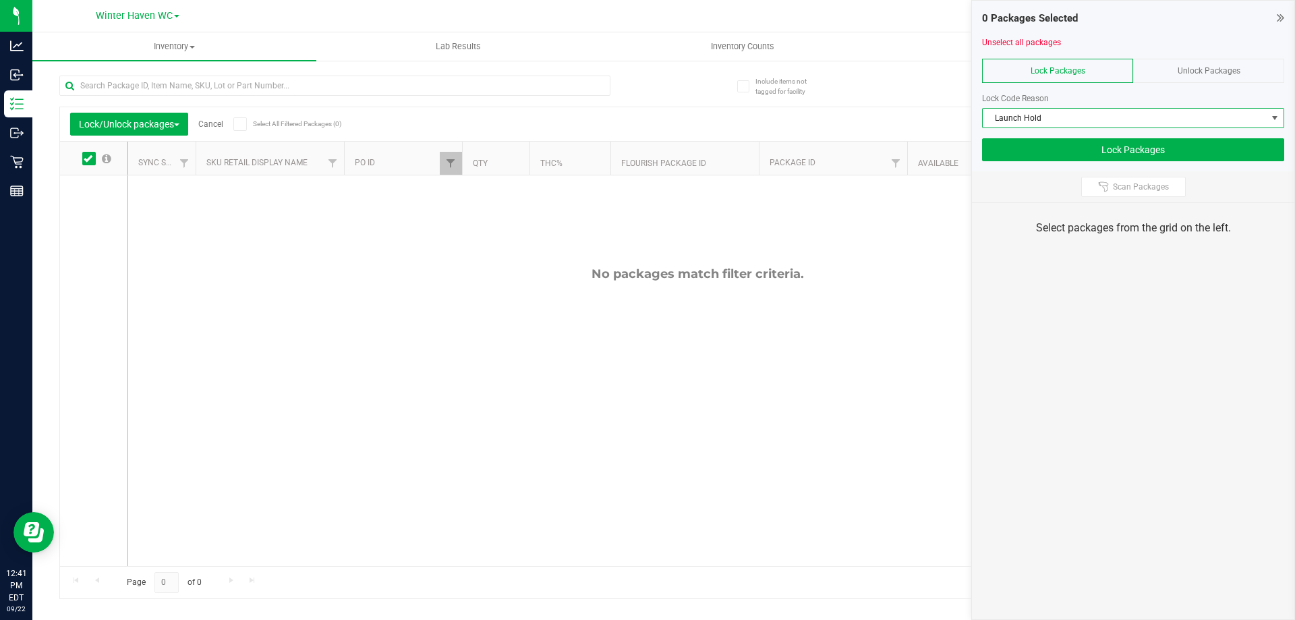
click at [1061, 312] on div "0 Packages Selected Unselect all packages Lock Packages Unlock Packages Lock Co…" at bounding box center [1133, 310] width 324 height 620
click at [1105, 190] on icon at bounding box center [1103, 186] width 11 height 11
click at [1106, 258] on div "0 Packages Selected Unselect all packages Lock Packages Unlock Packages Lock Co…" at bounding box center [1133, 310] width 324 height 620
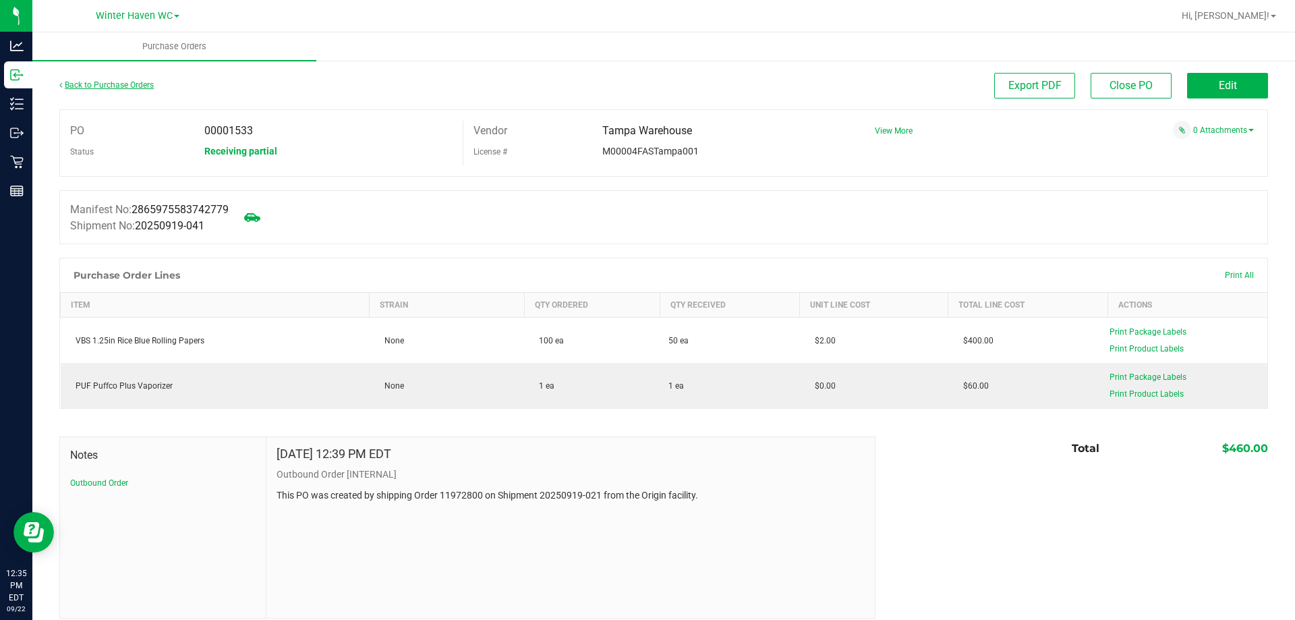
click at [139, 83] on link "Back to Purchase Orders" at bounding box center [106, 84] width 94 height 9
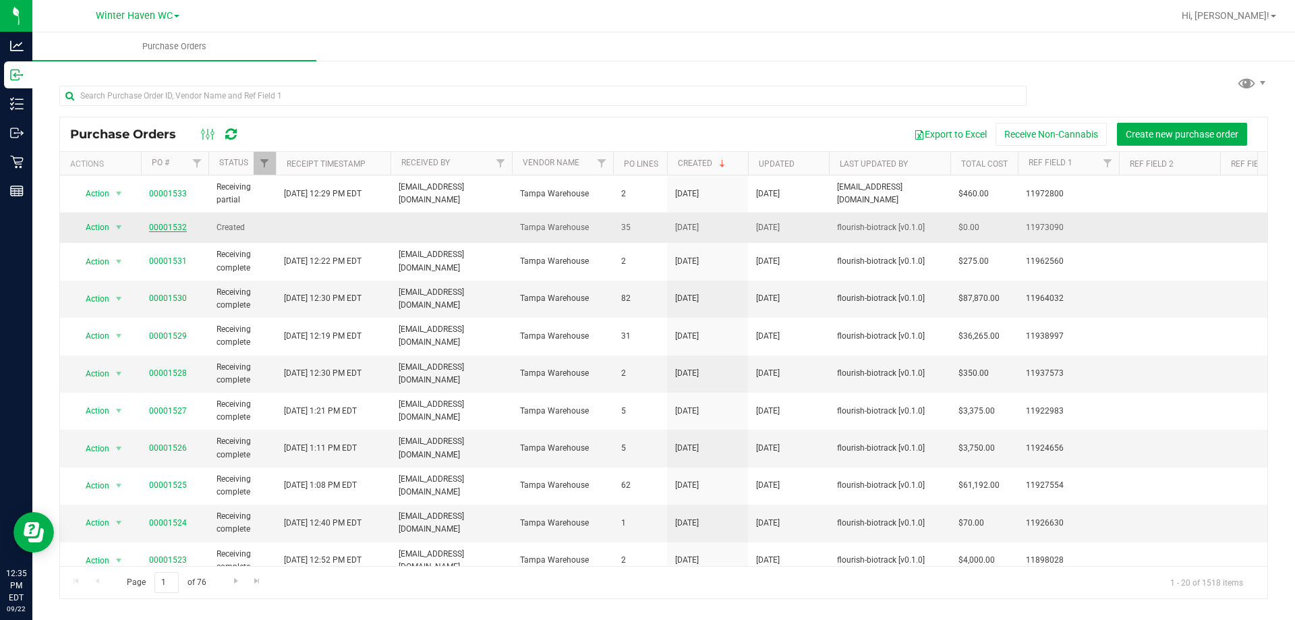
click at [175, 227] on link "00001532" at bounding box center [168, 227] width 38 height 9
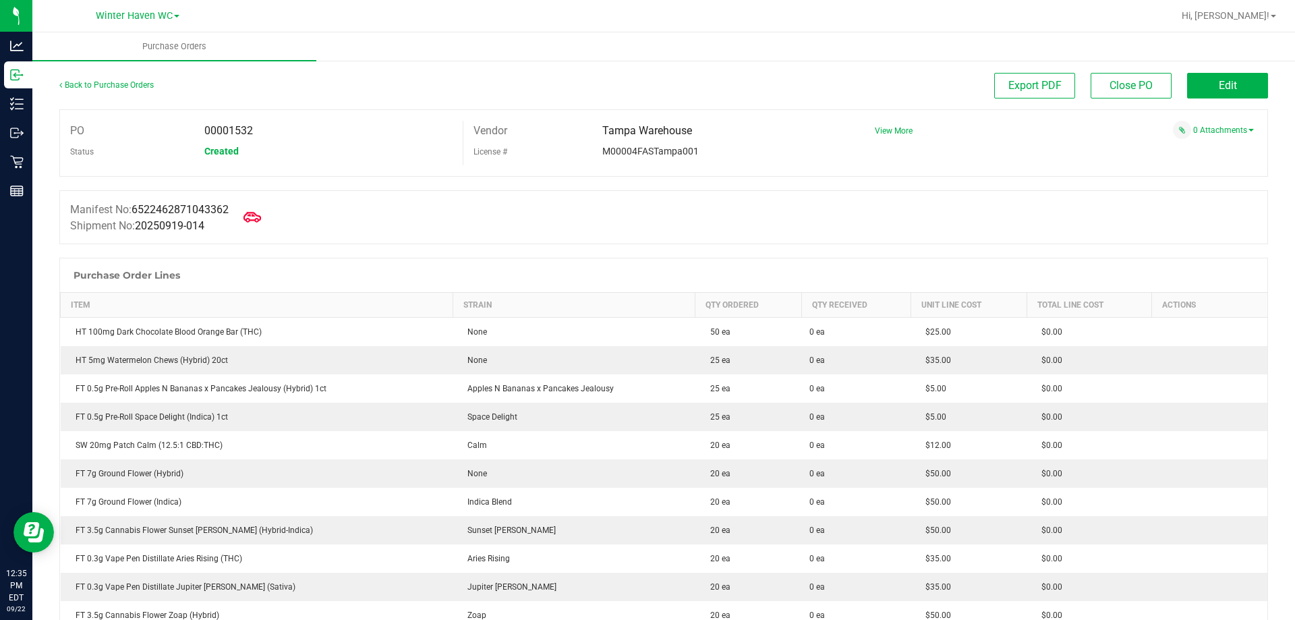
click at [267, 216] on span at bounding box center [252, 217] width 30 height 30
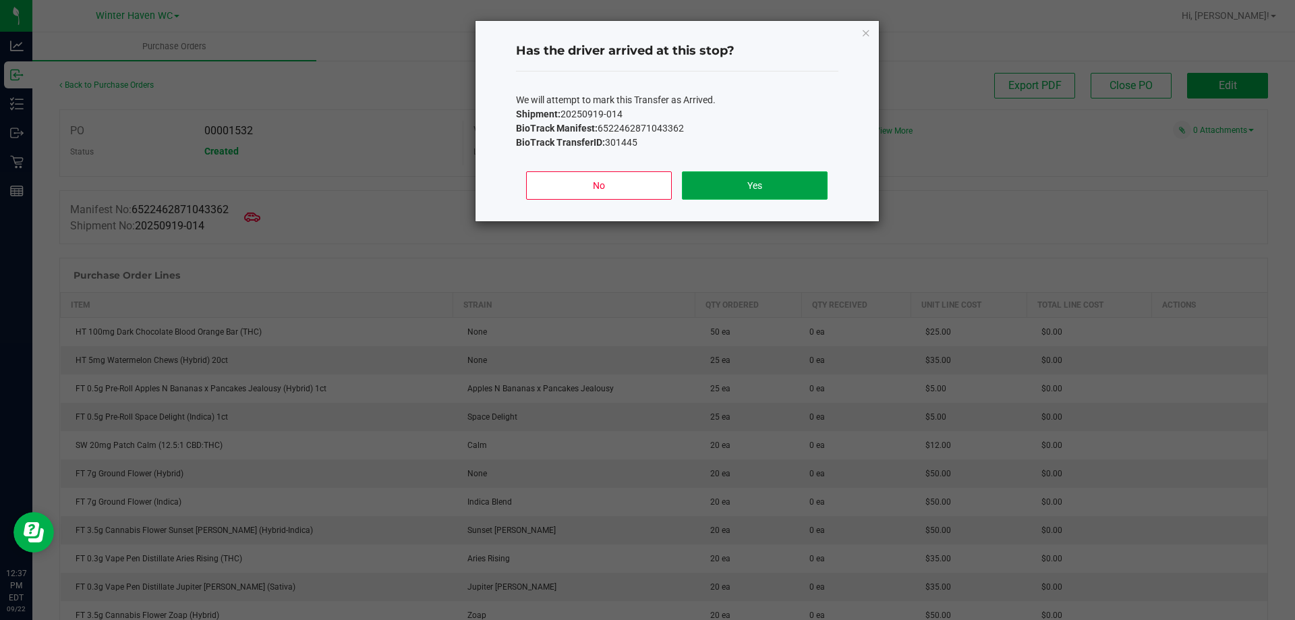
click at [724, 185] on button "Yes" at bounding box center [754, 185] width 145 height 28
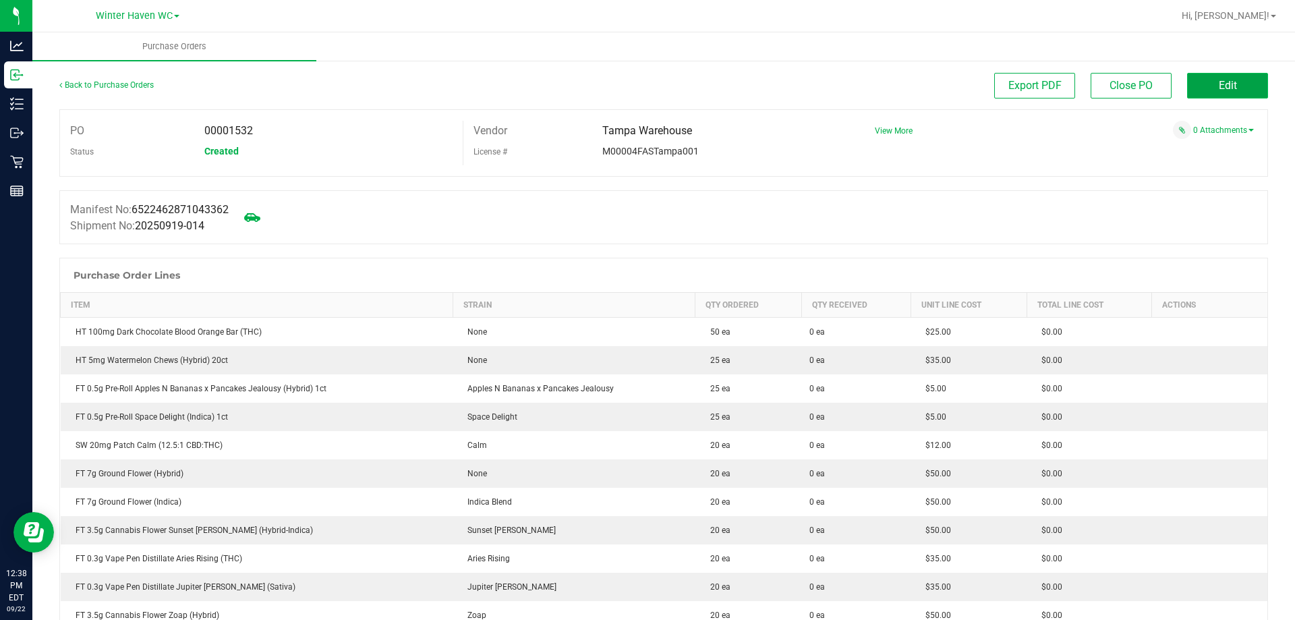
click at [1194, 85] on button "Edit" at bounding box center [1227, 86] width 81 height 26
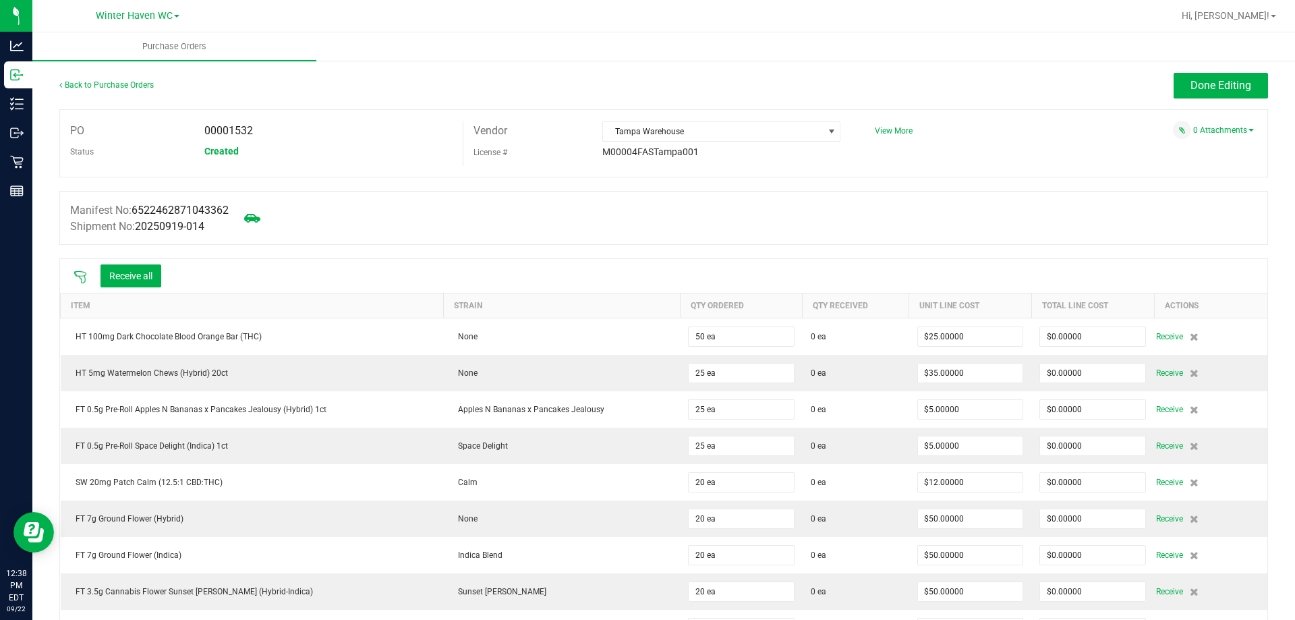
click at [78, 273] on icon at bounding box center [80, 276] width 13 height 13
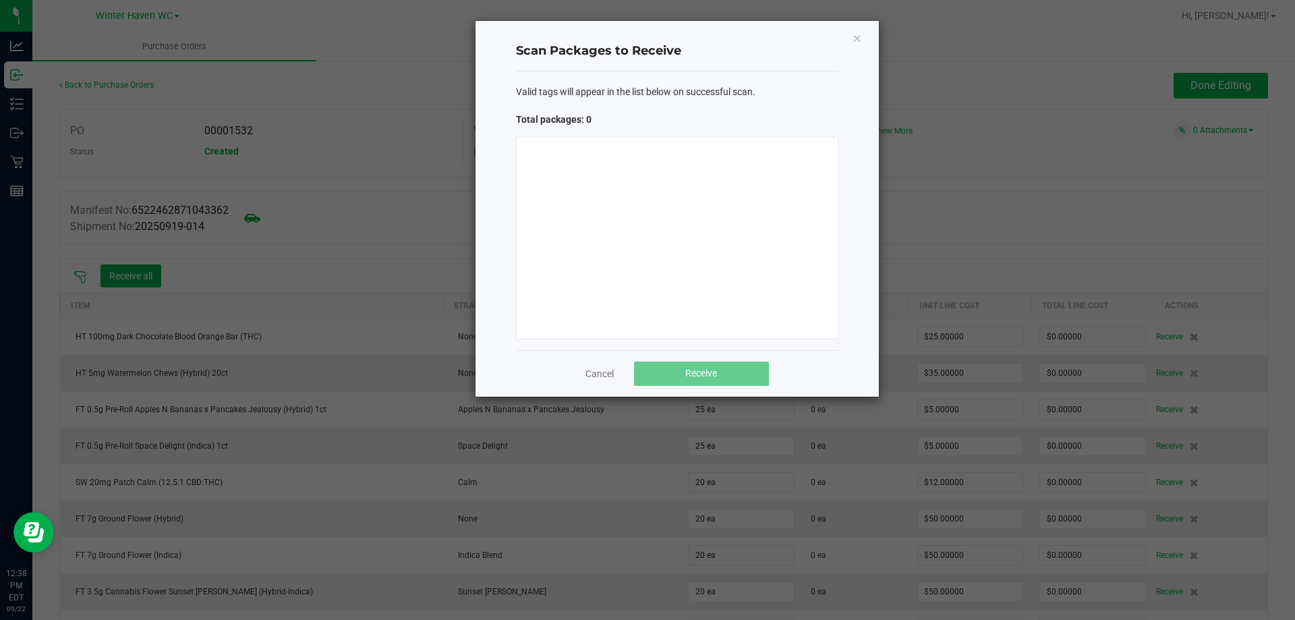
click at [612, 283] on div at bounding box center [677, 238] width 322 height 202
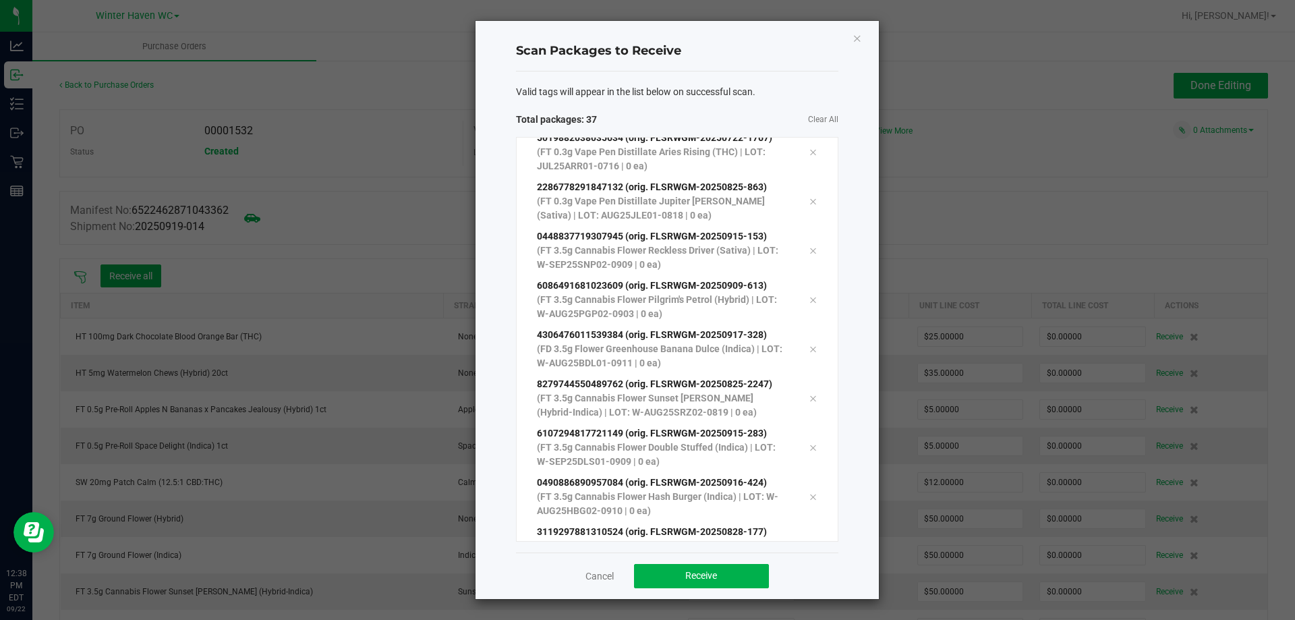
scroll to position [1403, 0]
click at [757, 589] on div "Cancel Receive" at bounding box center [677, 575] width 322 height 47
click at [759, 573] on button "Receive" at bounding box center [701, 576] width 135 height 24
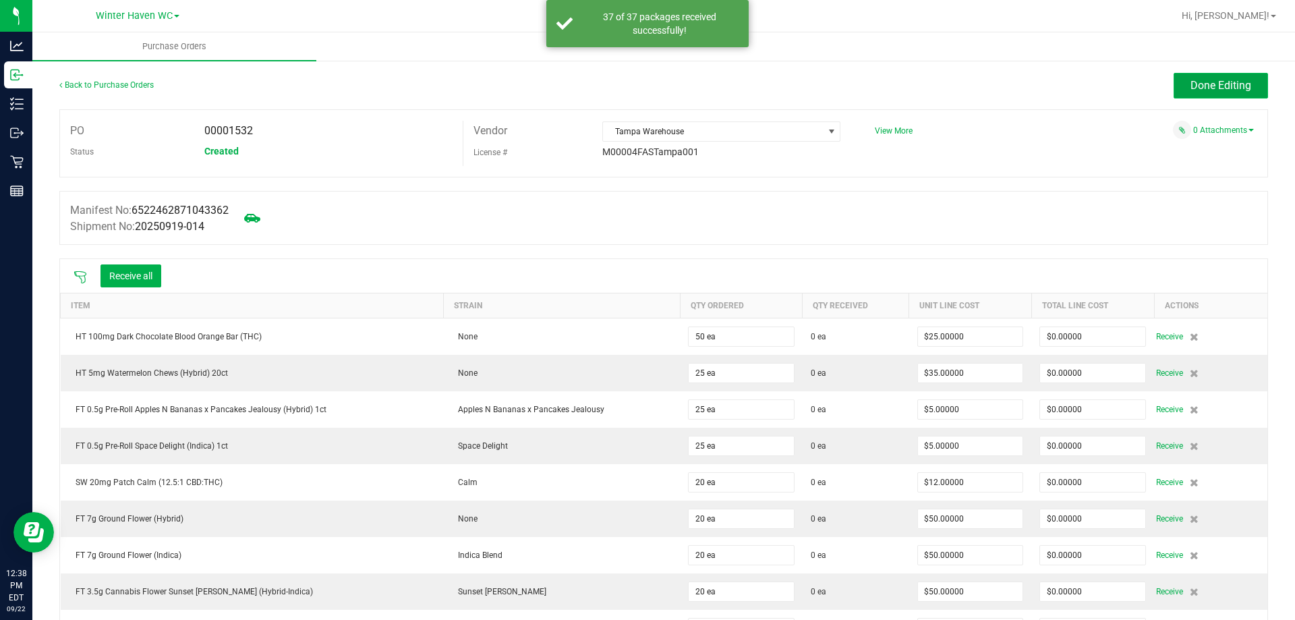
click at [1194, 84] on span "Done Editing" at bounding box center [1220, 85] width 61 height 13
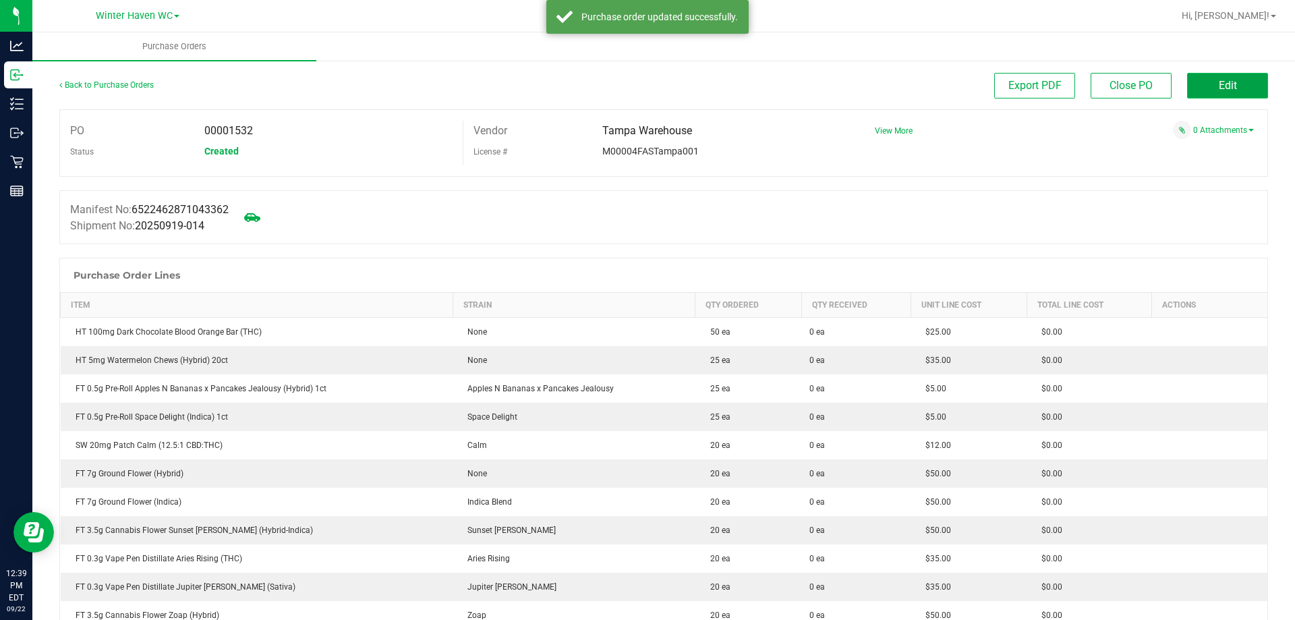
click at [1204, 96] on button "Edit" at bounding box center [1227, 86] width 81 height 26
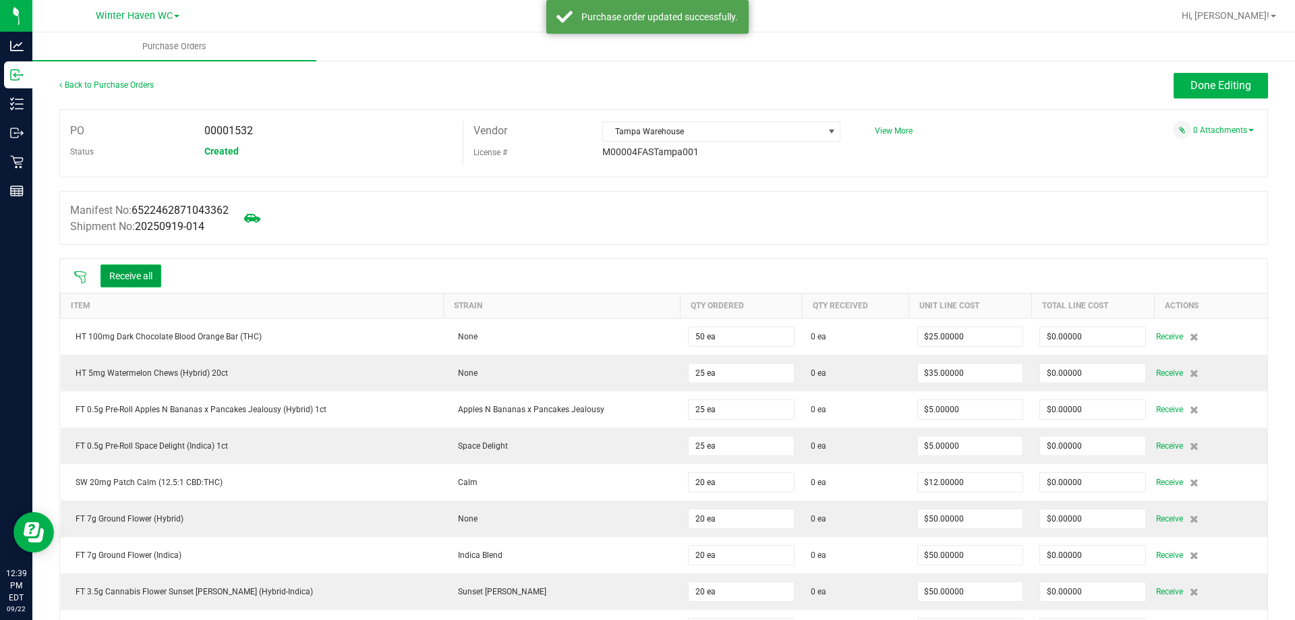
click at [136, 278] on button "Receive all" at bounding box center [130, 275] width 61 height 23
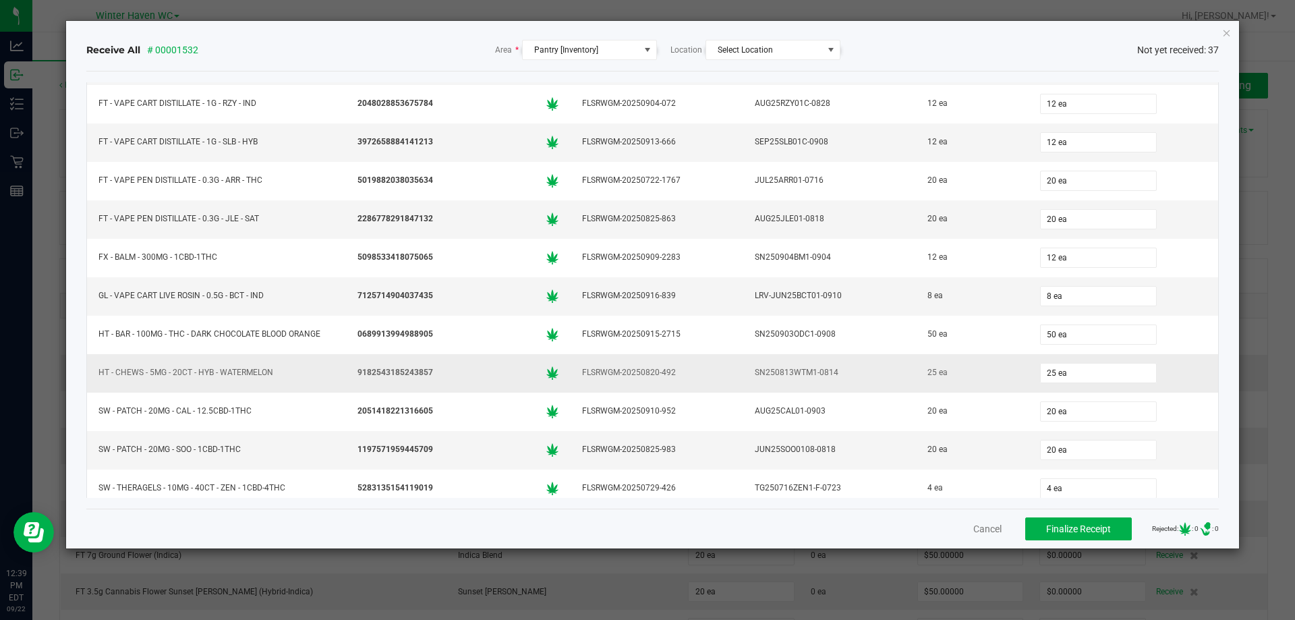
scroll to position [1037, 0]
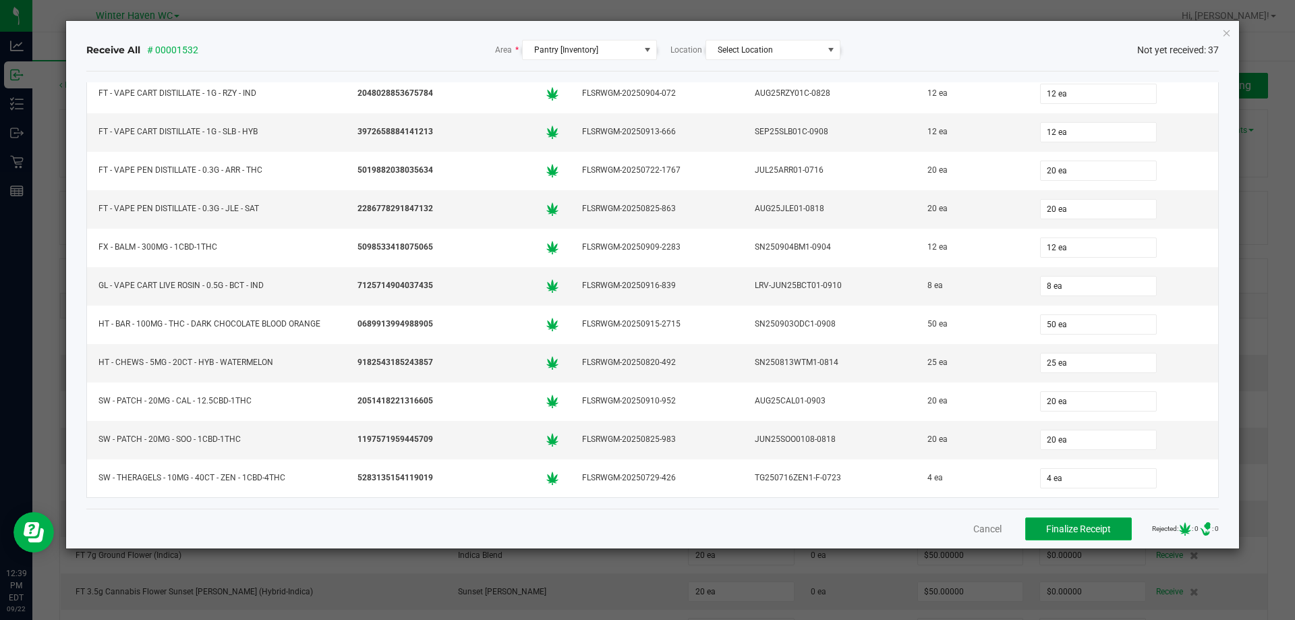
click at [1054, 527] on span "Finalize Receipt" at bounding box center [1078, 528] width 65 height 11
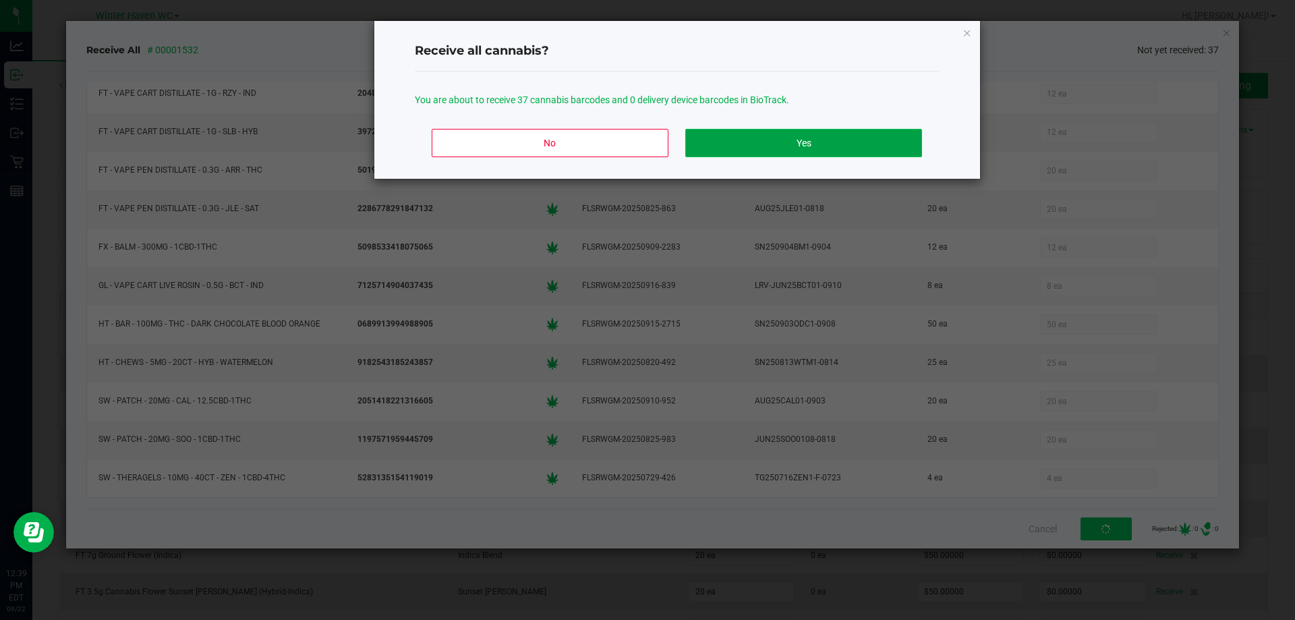
click at [794, 154] on button "Yes" at bounding box center [803, 143] width 236 height 28
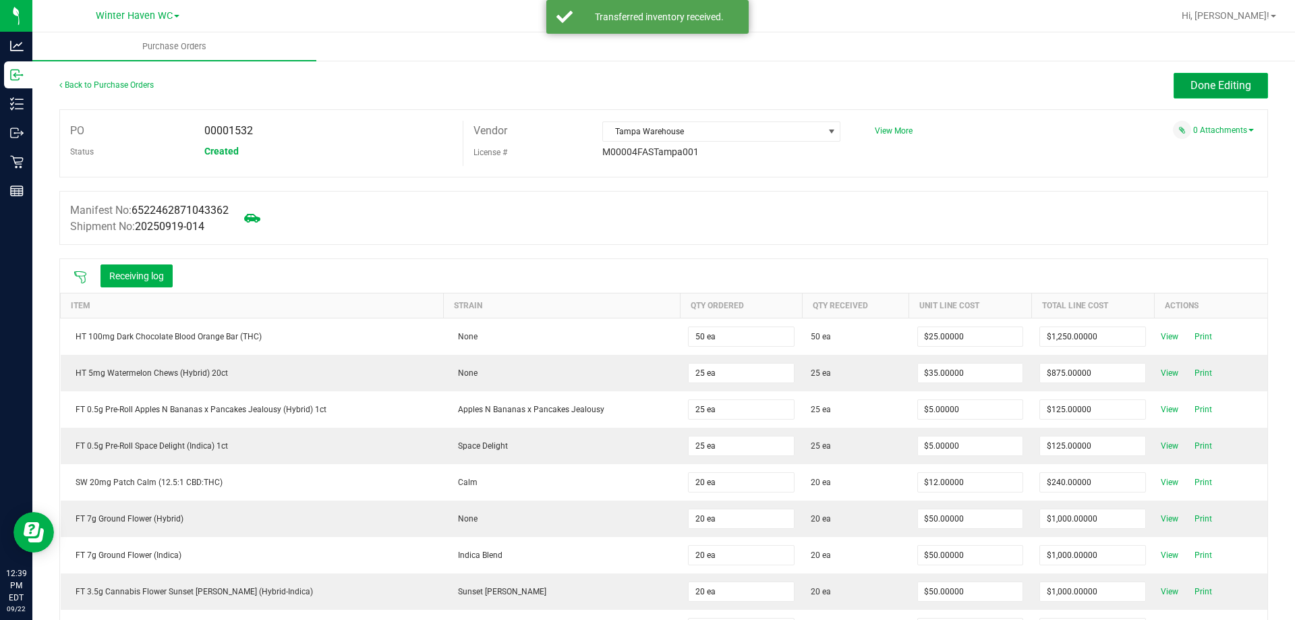
click at [1173, 82] on button "Done Editing" at bounding box center [1220, 86] width 94 height 26
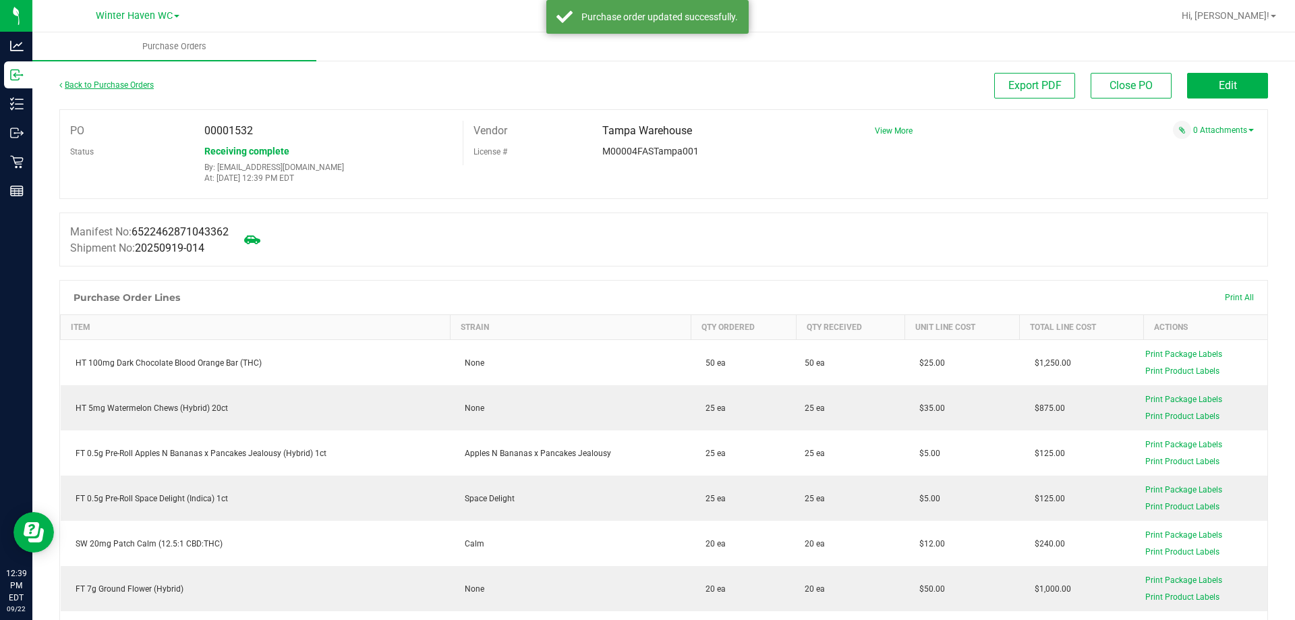
click at [116, 84] on link "Back to Purchase Orders" at bounding box center [106, 84] width 94 height 9
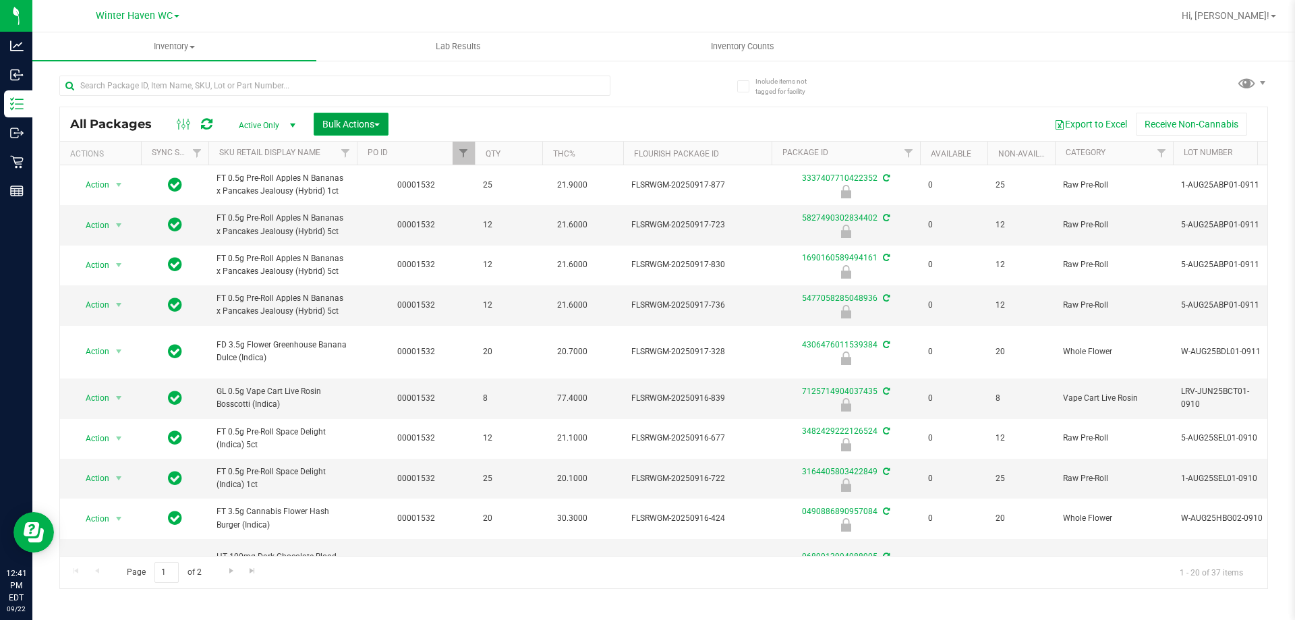
click at [361, 119] on span "Bulk Actions" at bounding box center [350, 124] width 57 height 11
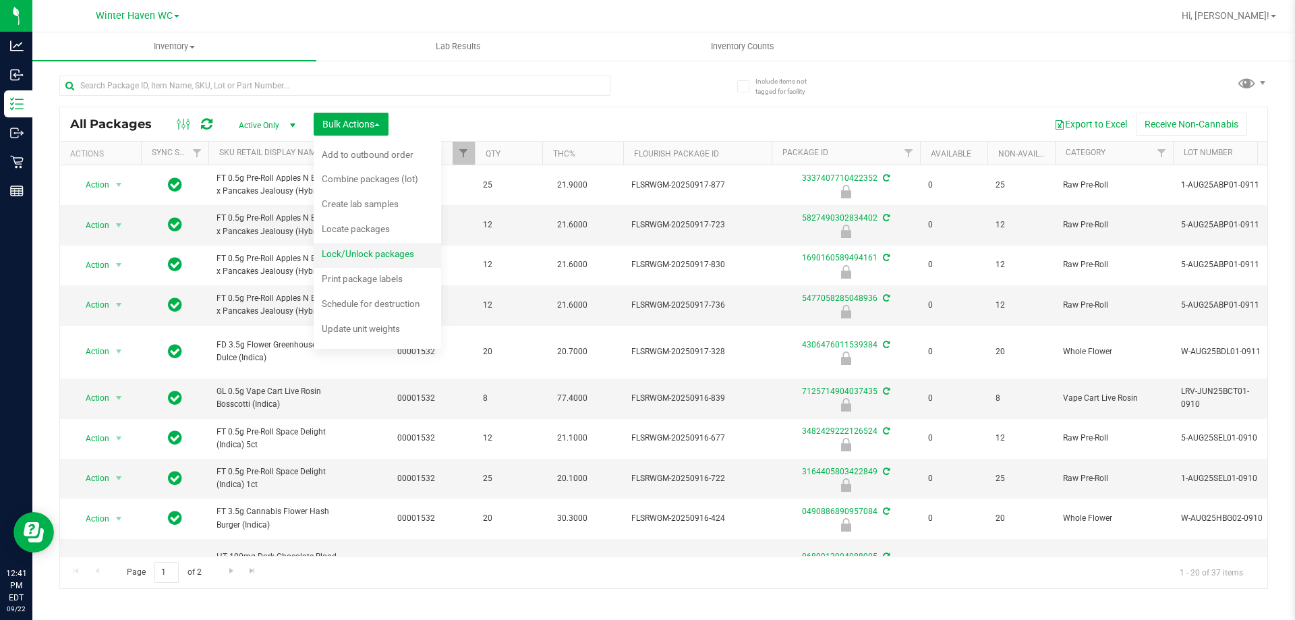
click at [372, 253] on span "Lock/Unlock packages" at bounding box center [368, 253] width 92 height 11
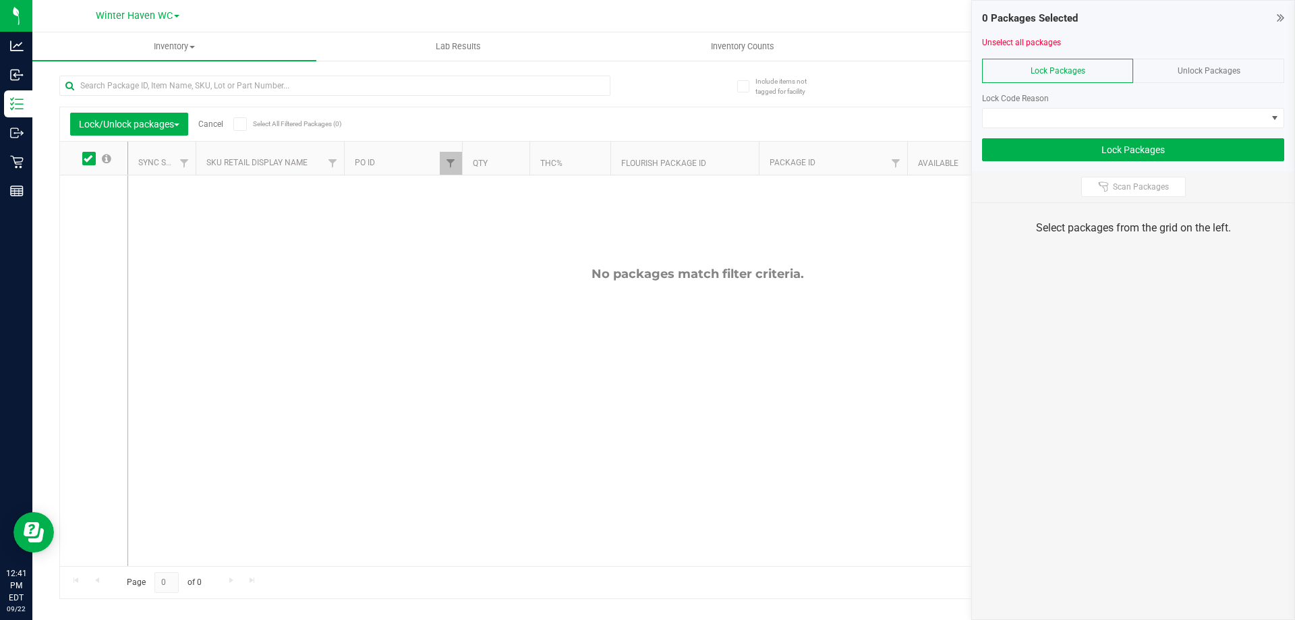
click at [1181, 75] on span "Unlock Packages" at bounding box center [1208, 70] width 63 height 9
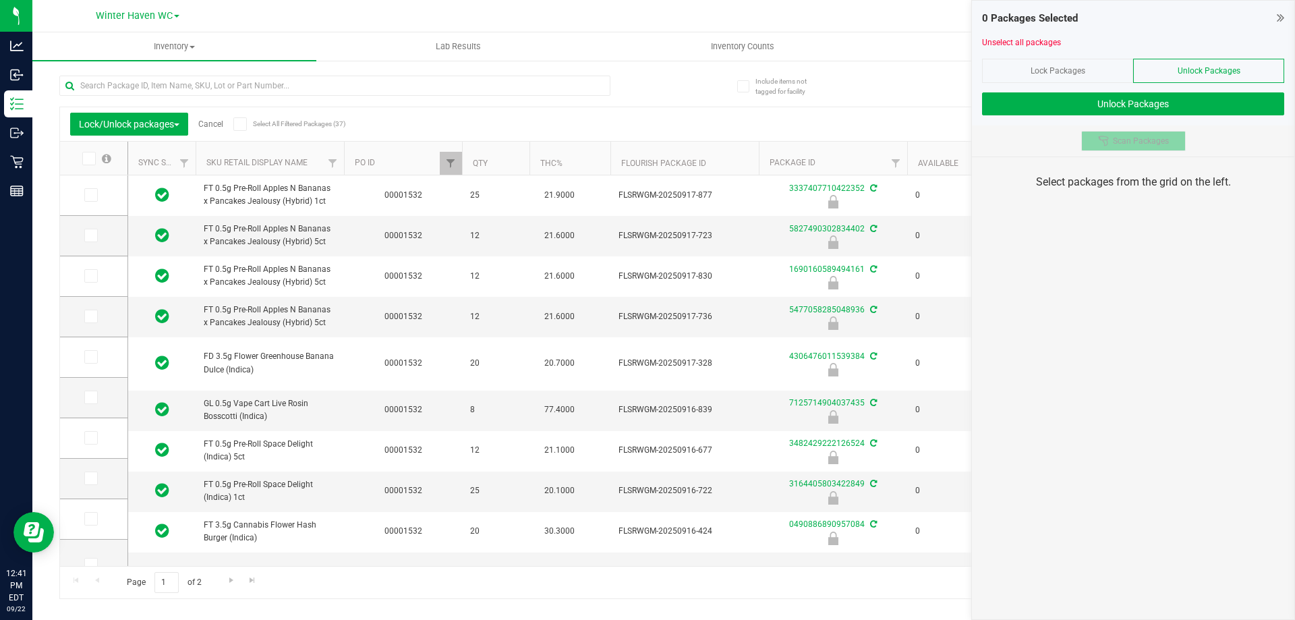
click at [1117, 138] on span "Scan Packages" at bounding box center [1141, 141] width 56 height 11
click at [1138, 144] on span "Scan Packages" at bounding box center [1141, 141] width 56 height 11
click at [1081, 131] on button "Scan Packages" at bounding box center [1133, 141] width 105 height 20
click at [1138, 144] on span "Scan Packages" at bounding box center [1141, 141] width 56 height 11
click at [1081, 131] on button "Scan Packages" at bounding box center [1133, 141] width 105 height 20
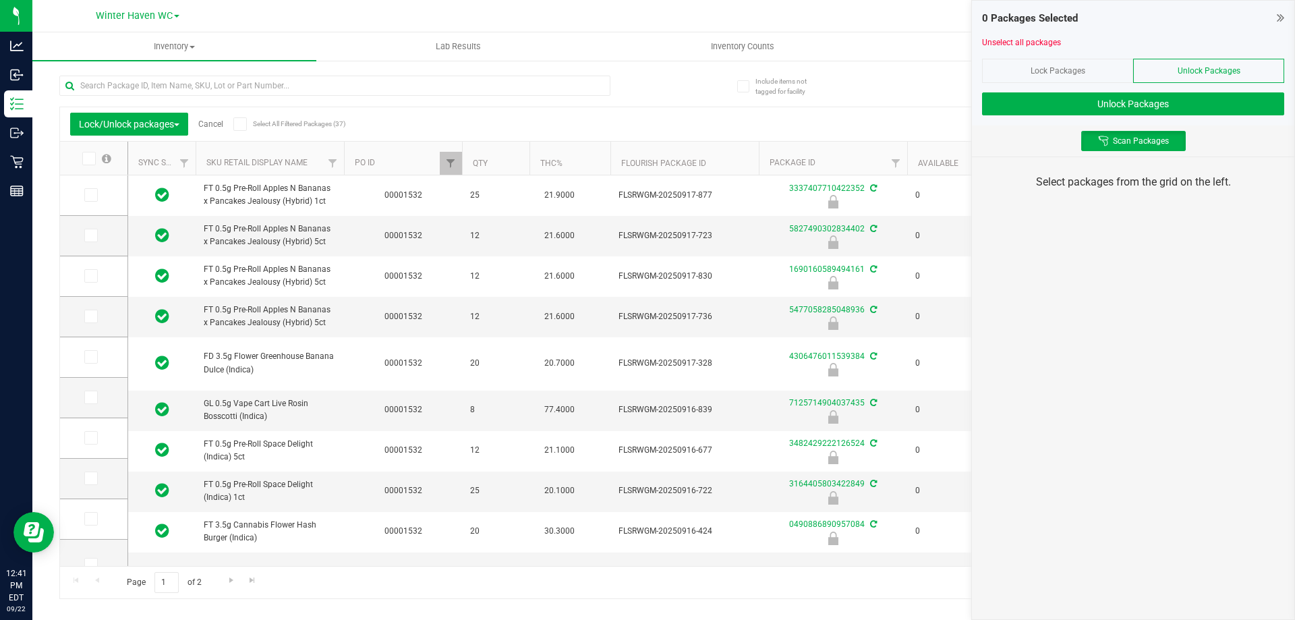
click at [1165, 61] on div "Unlock Packages" at bounding box center [1208, 71] width 151 height 24
click at [1103, 142] on icon at bounding box center [1103, 141] width 11 height 11
click at [1113, 142] on span "Scan Packages" at bounding box center [1141, 141] width 56 height 11
click at [1081, 131] on button "Scan Packages" at bounding box center [1133, 141] width 105 height 20
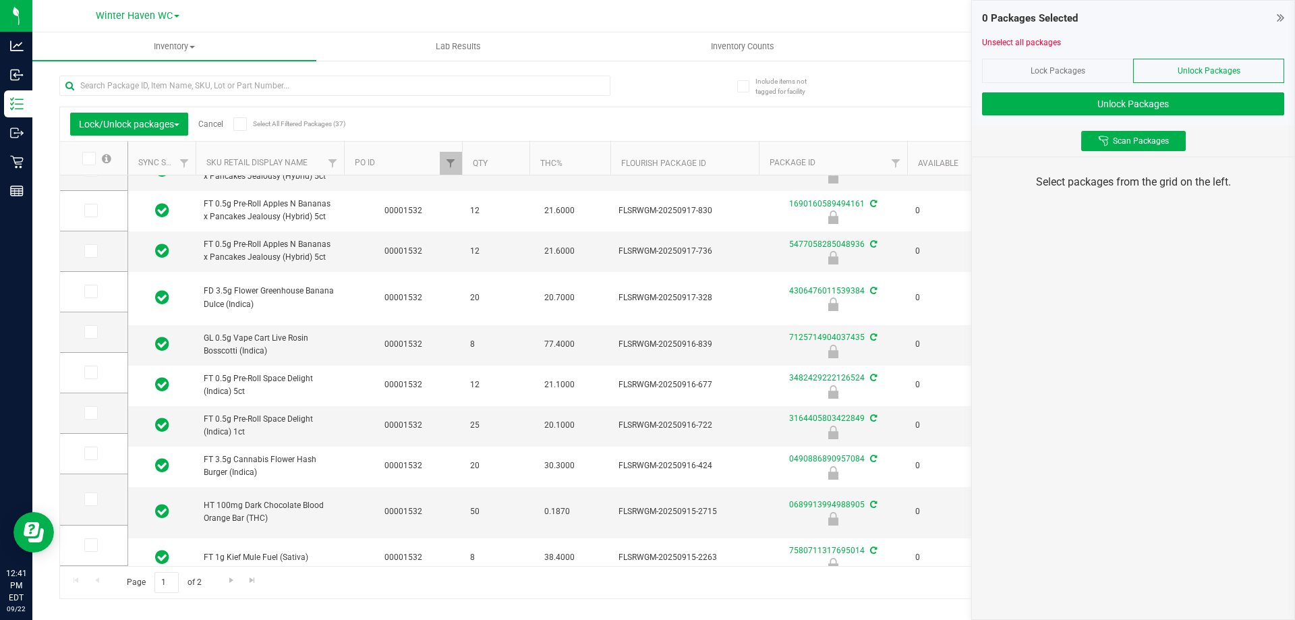
scroll to position [202, 0]
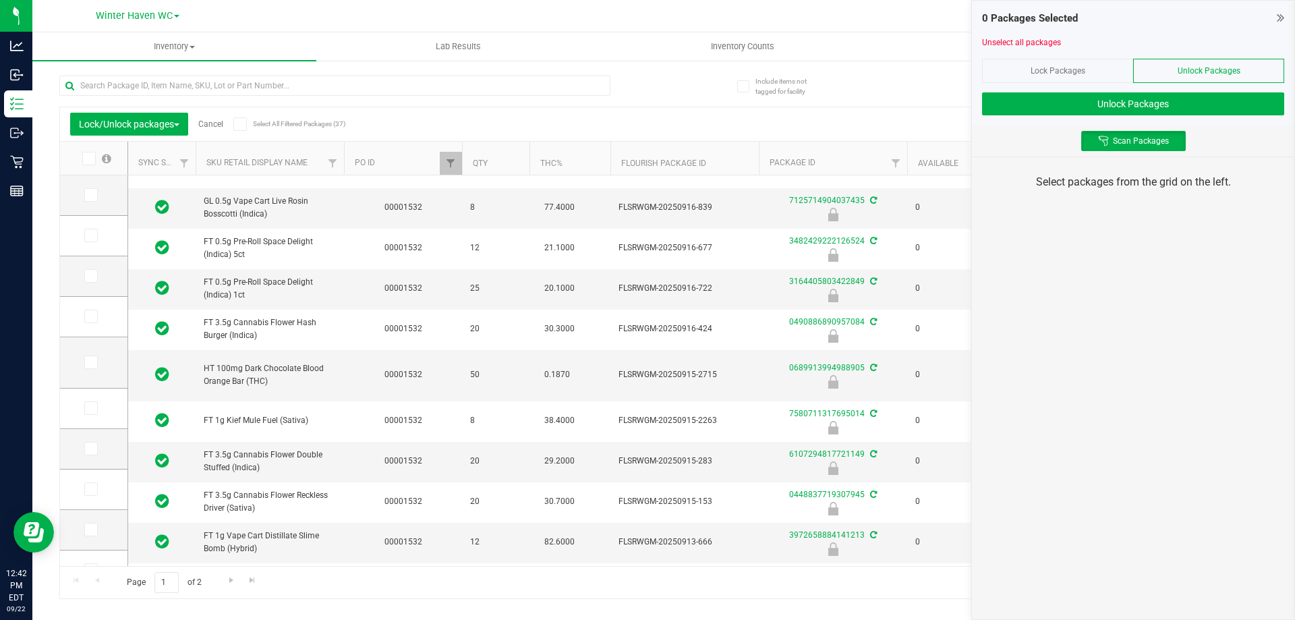
click at [247, 125] on span at bounding box center [239, 123] width 13 height 13
click at [0, 0] on input "Select All Filtered Packages (37)" at bounding box center [0, 0] width 0 height 0
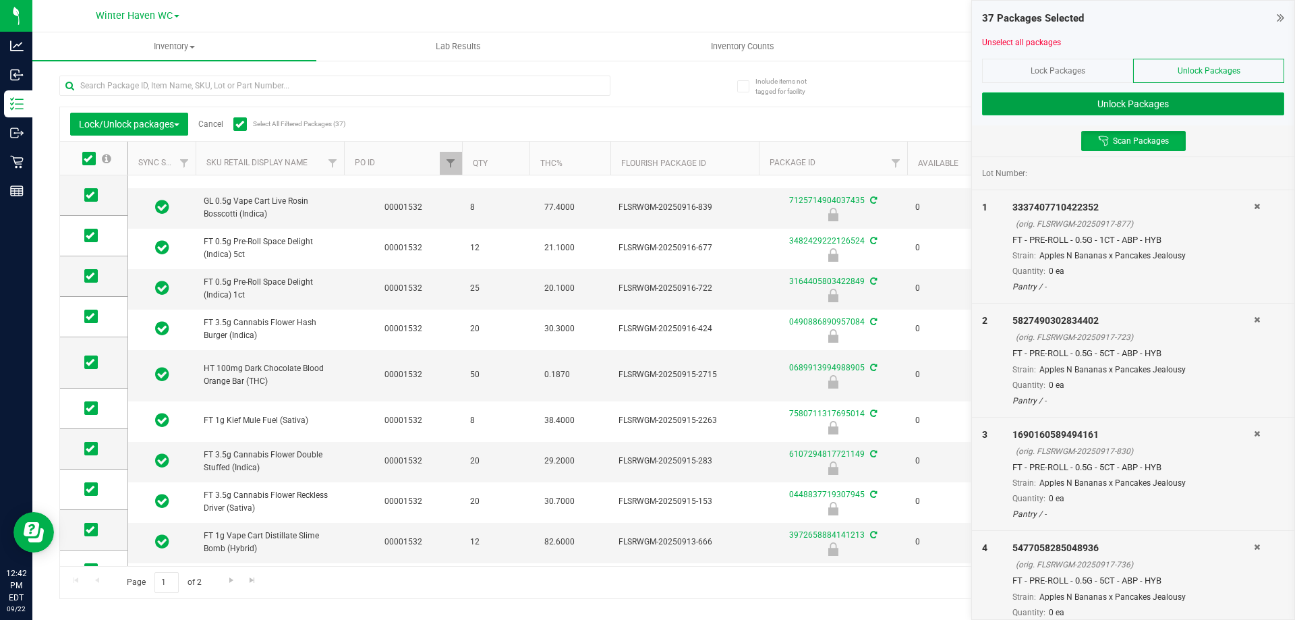
click at [1104, 98] on button "Unlock Packages" at bounding box center [1133, 103] width 302 height 23
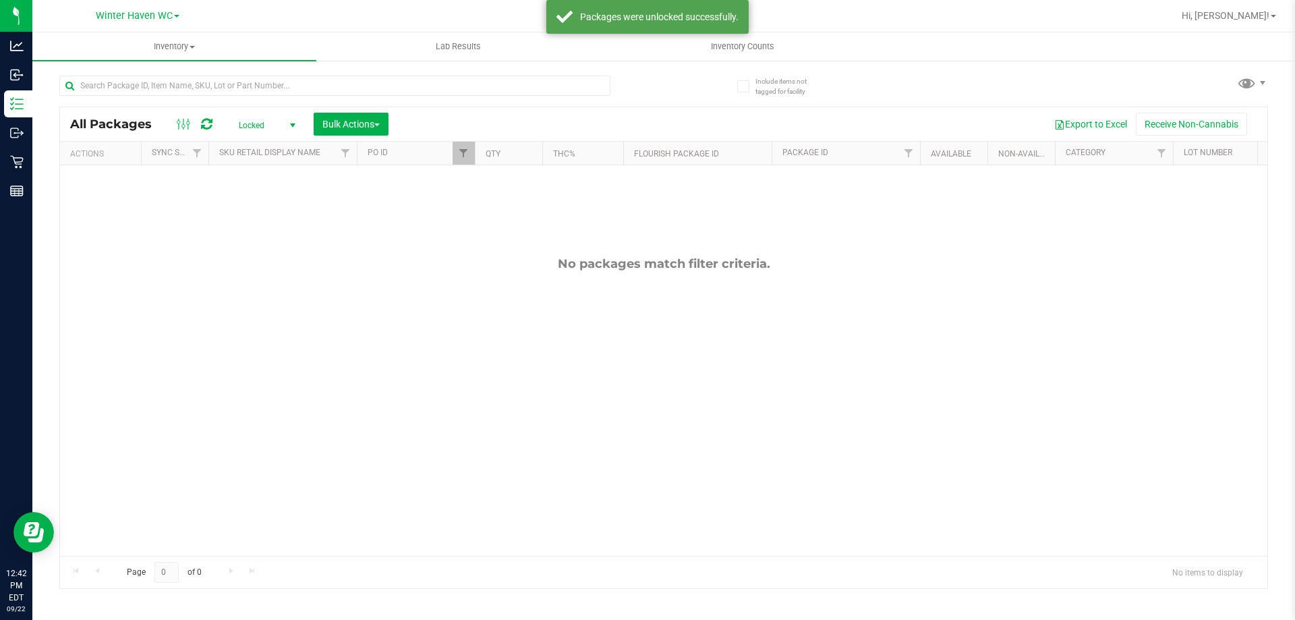
click at [288, 125] on span "select" at bounding box center [292, 125] width 11 height 11
click at [275, 143] on li "Active Only" at bounding box center [263, 147] width 73 height 20
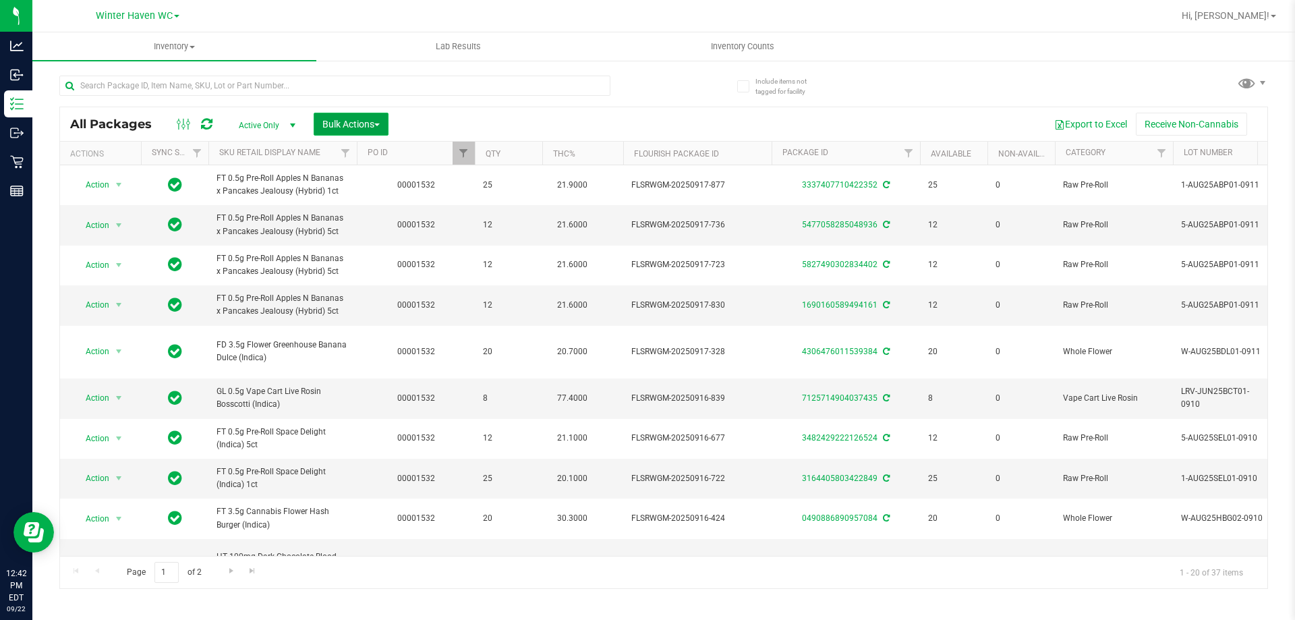
click at [368, 121] on span "Bulk Actions" at bounding box center [350, 124] width 57 height 11
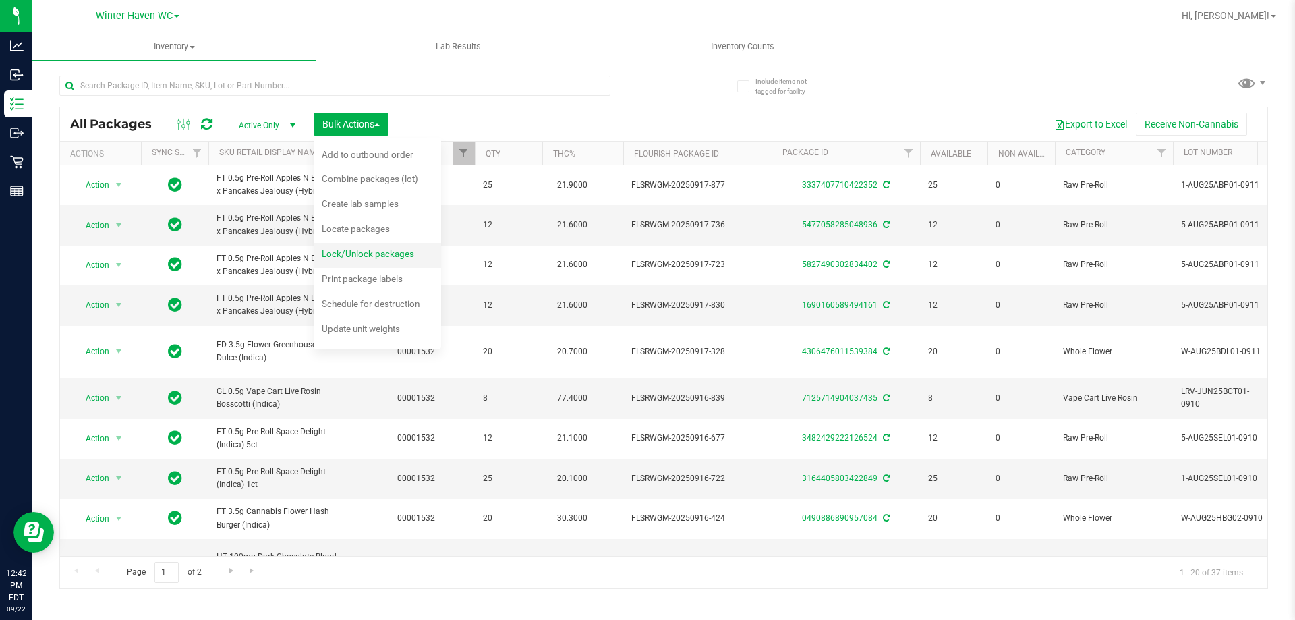
click at [370, 252] on span "Lock/Unlock packages" at bounding box center [368, 253] width 92 height 11
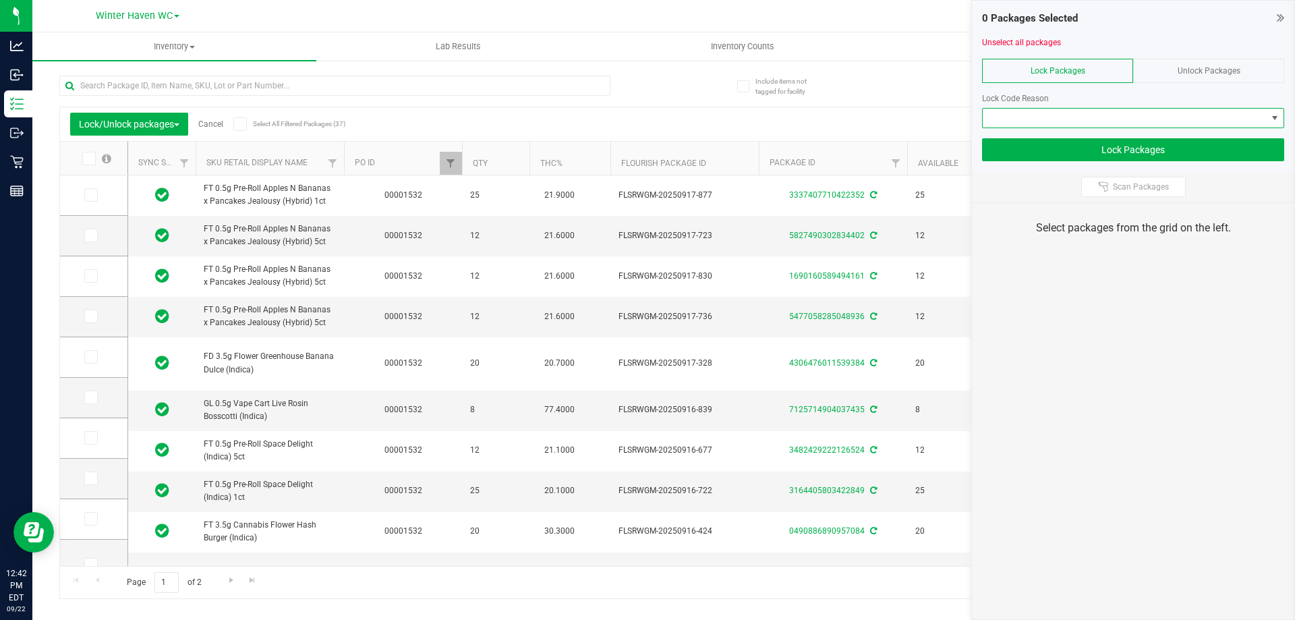
click at [1138, 113] on span at bounding box center [1124, 118] width 284 height 19
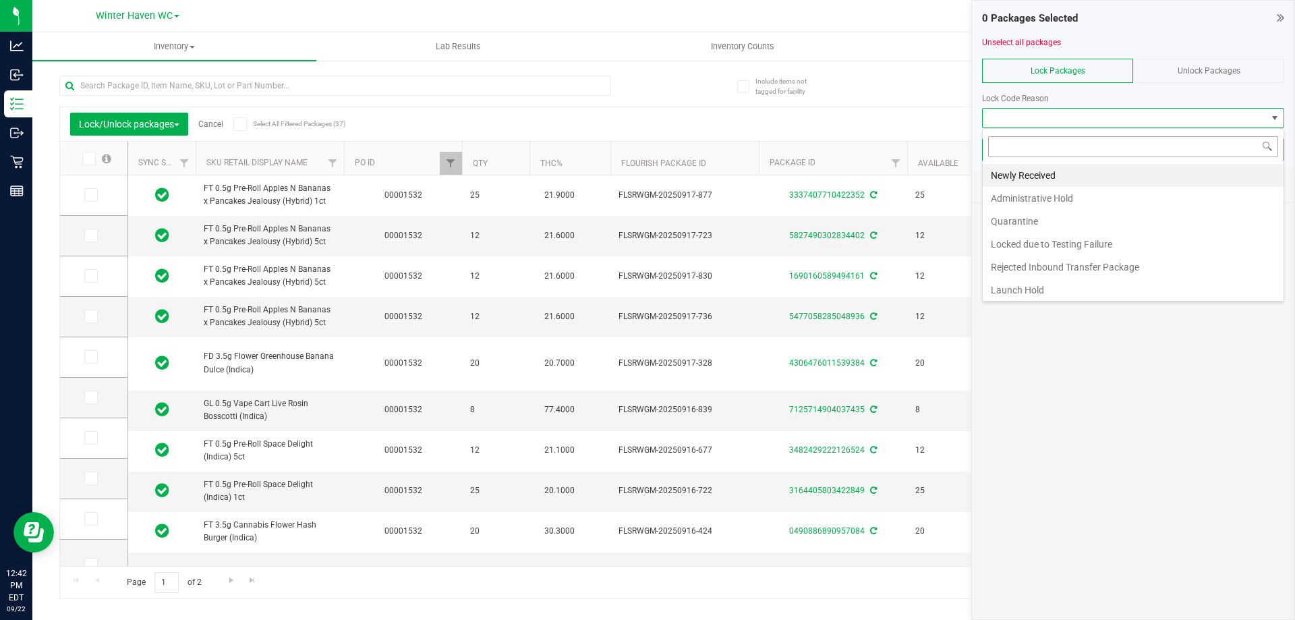
scroll to position [20, 302]
click at [1018, 285] on li "Launch Hold" at bounding box center [1132, 289] width 301 height 23
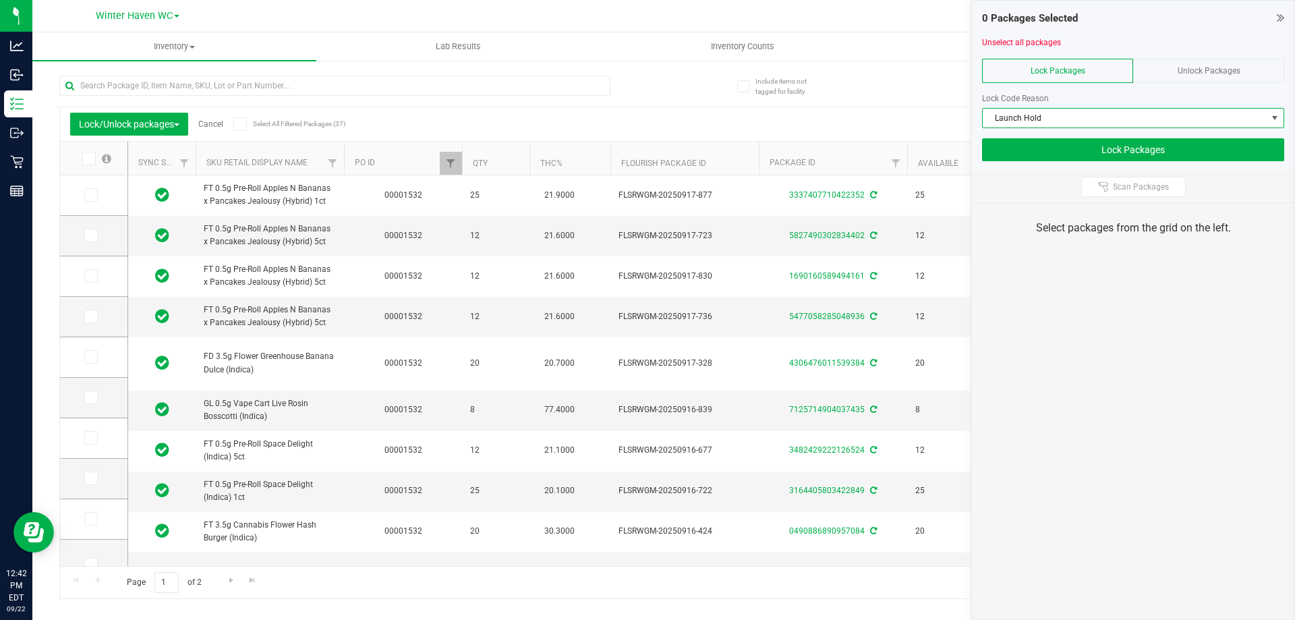
click at [1049, 225] on div "Select packages from the grid on the left." at bounding box center [1133, 228] width 289 height 16
click at [1079, 281] on div "0 Packages Selected Unselect all packages Lock Packages Unlock Packages Lock Co…" at bounding box center [1133, 310] width 324 height 620
click at [1098, 187] on icon at bounding box center [1103, 186] width 11 height 11
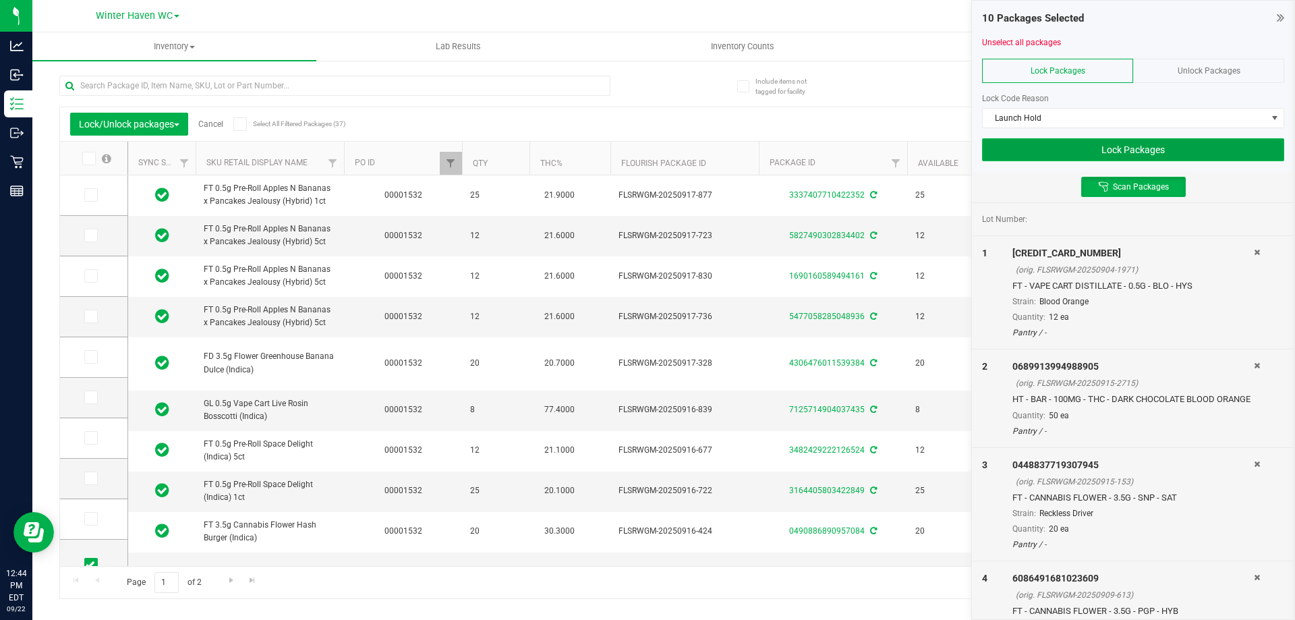
click at [1159, 145] on button "Lock Packages" at bounding box center [1133, 149] width 302 height 23
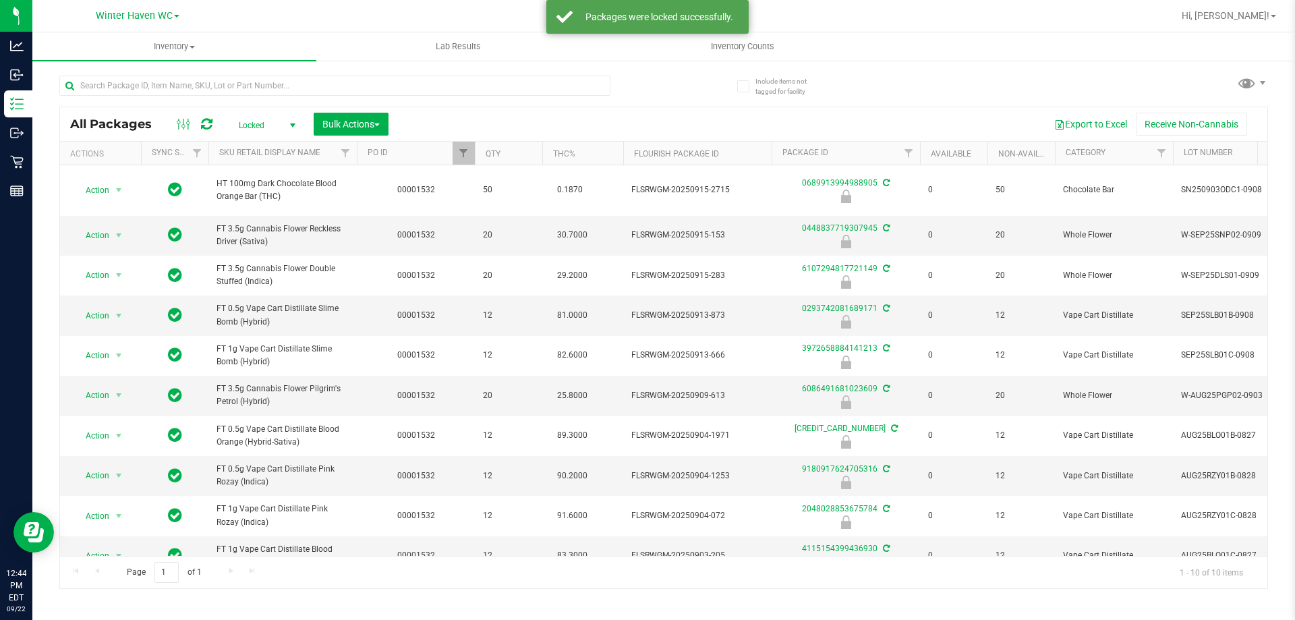
drag, startPoint x: 293, startPoint y: 116, endPoint x: 287, endPoint y: 123, distance: 9.6
click at [290, 119] on span "select" at bounding box center [292, 125] width 17 height 19
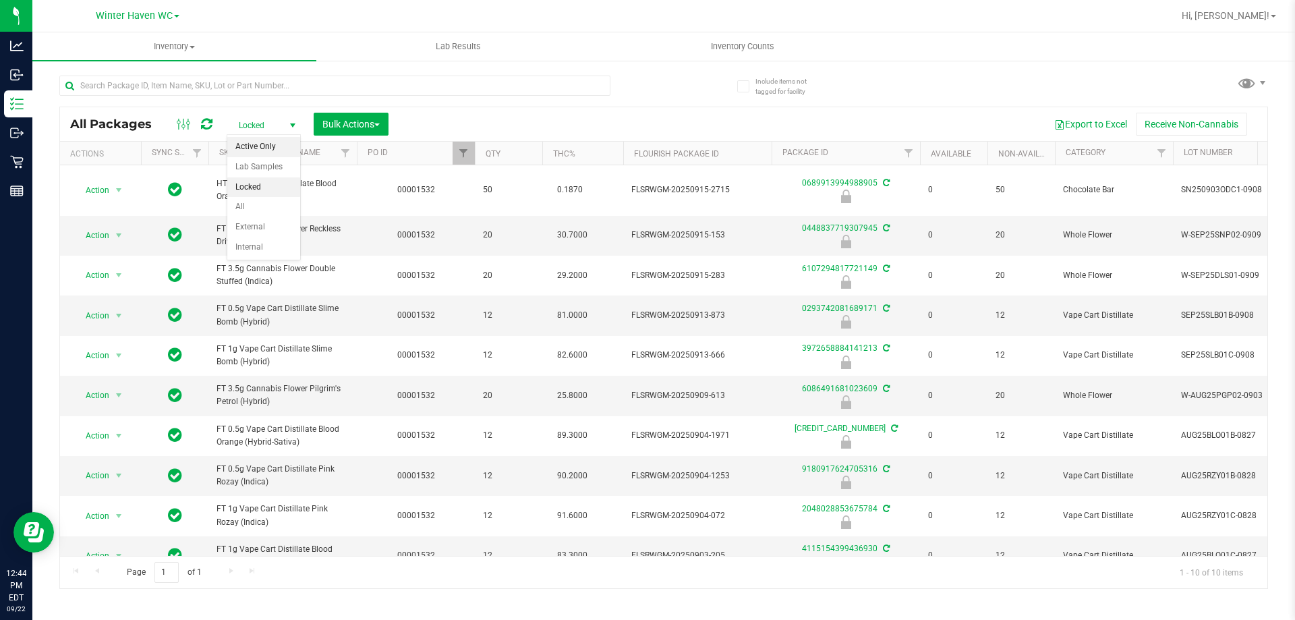
click at [278, 141] on li "Active Only" at bounding box center [263, 147] width 73 height 20
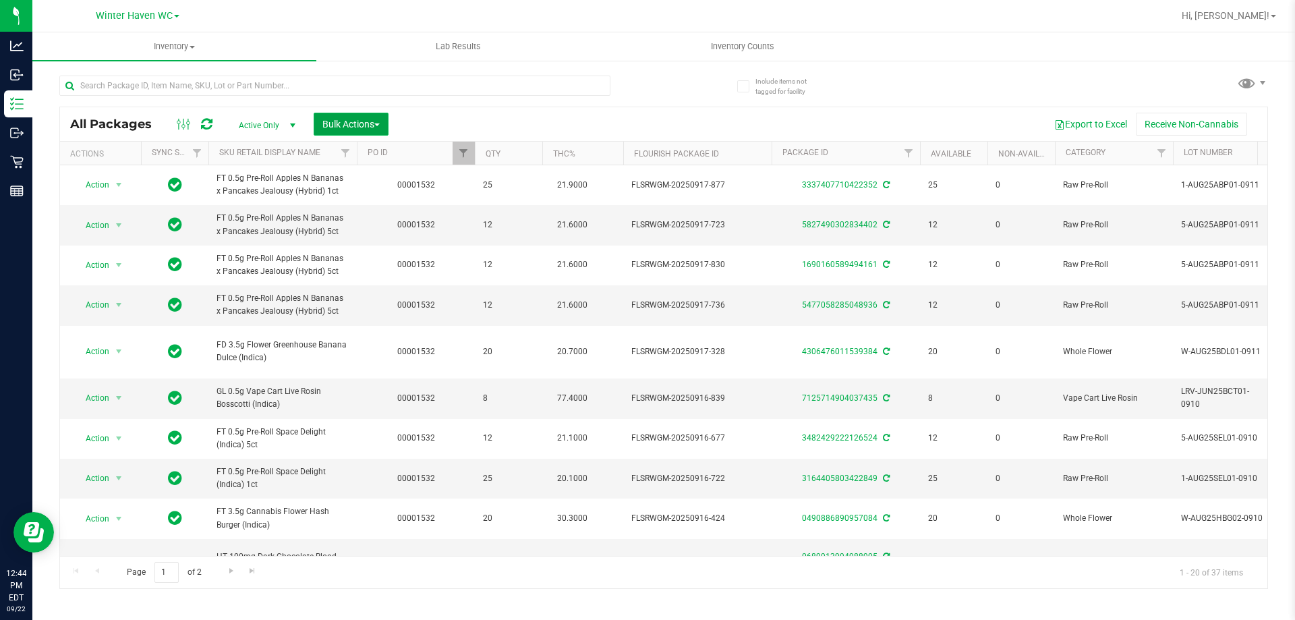
click at [342, 125] on span "Bulk Actions" at bounding box center [350, 124] width 57 height 11
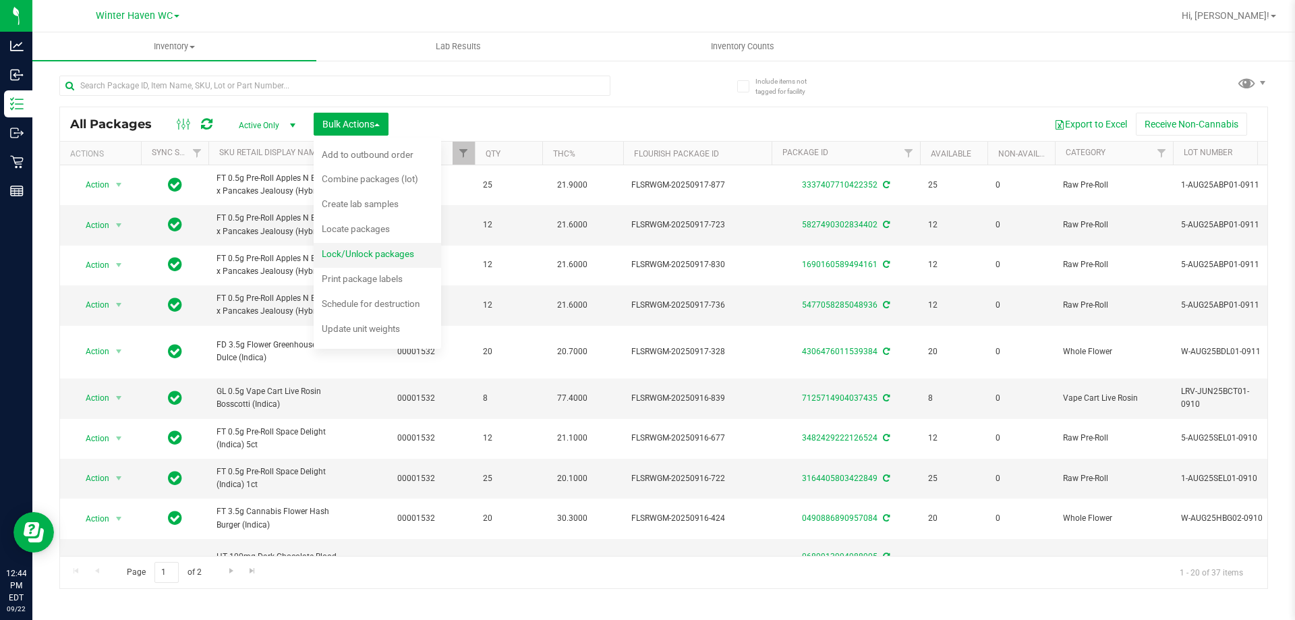
click at [350, 256] on span "Lock/Unlock packages" at bounding box center [368, 253] width 92 height 11
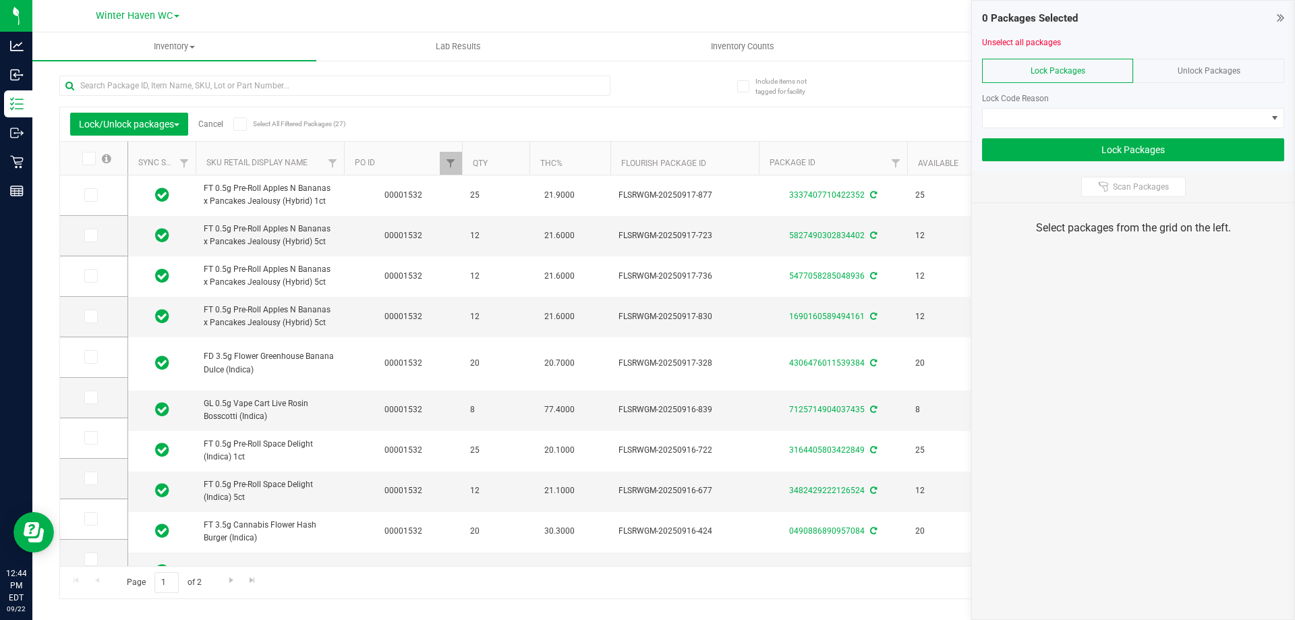
click at [242, 124] on icon at bounding box center [239, 124] width 9 height 0
click at [0, 0] on input "Select All Filtered Packages (27)" at bounding box center [0, 0] width 0 height 0
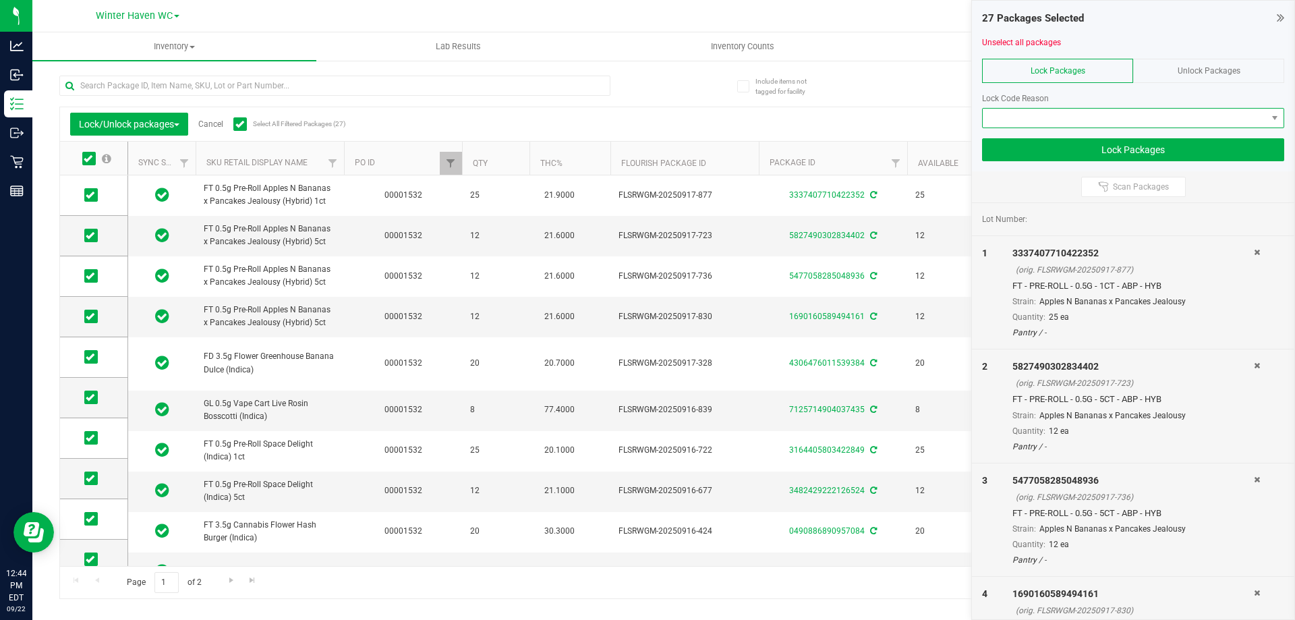
click at [994, 119] on span at bounding box center [1124, 118] width 284 height 19
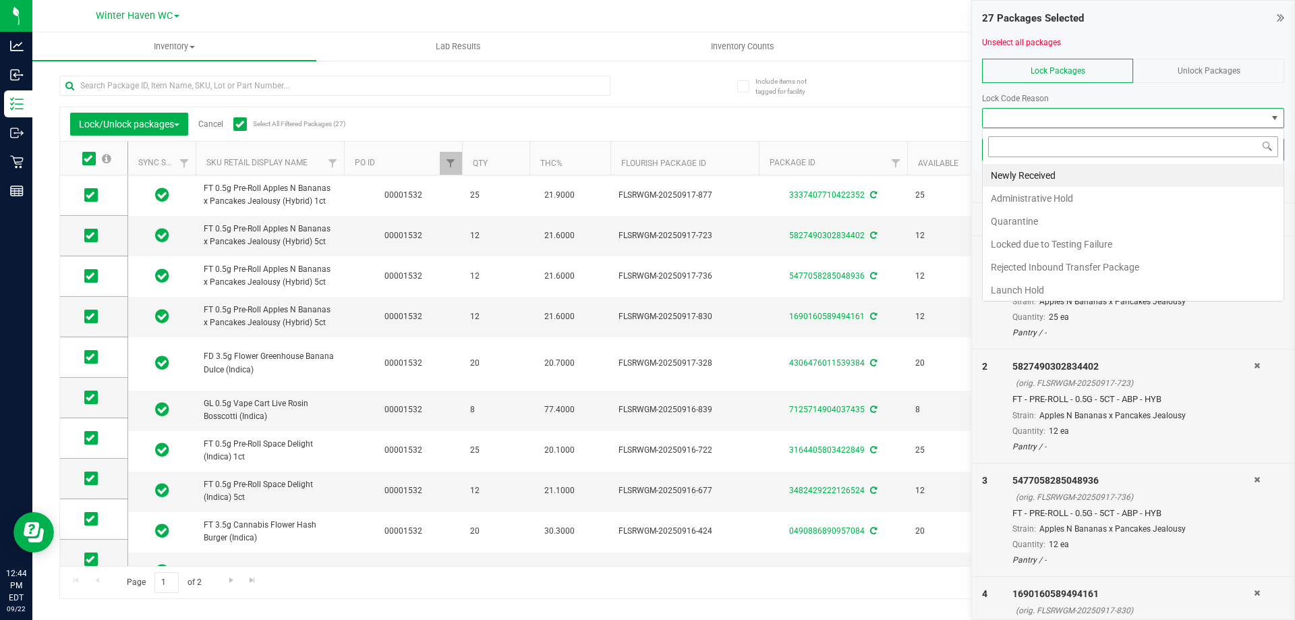
scroll to position [20, 302]
click at [1019, 173] on li "Newly Received" at bounding box center [1132, 175] width 301 height 23
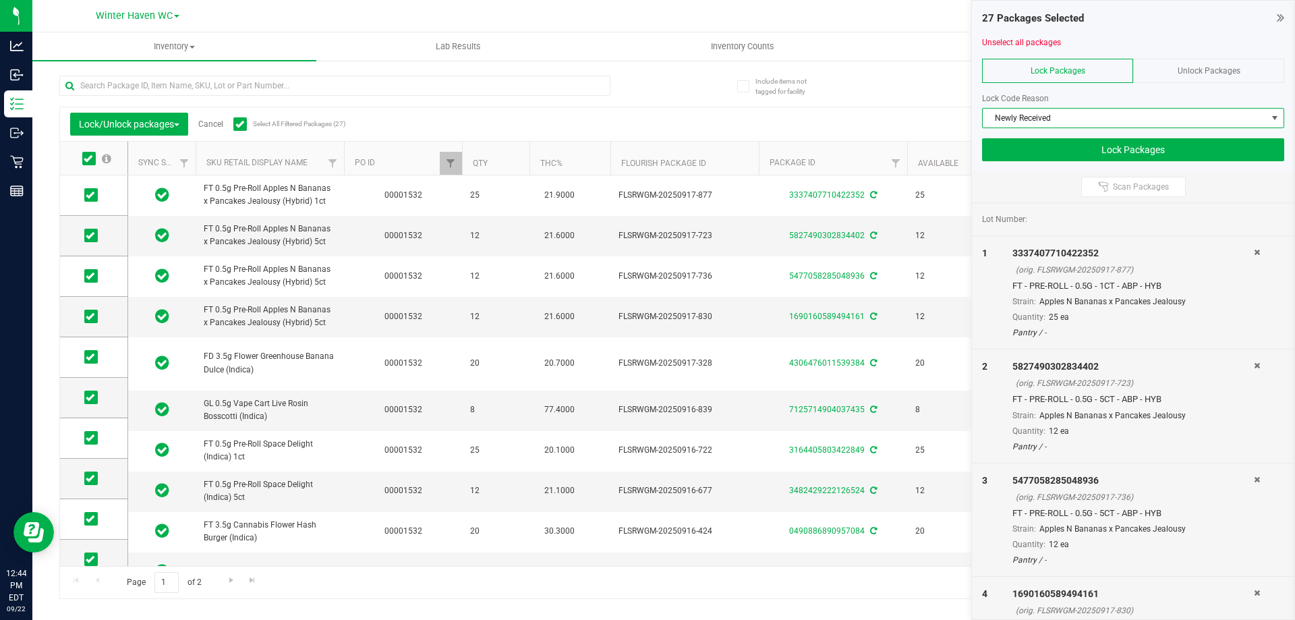
click at [1064, 78] on div "Lock Packages" at bounding box center [1057, 71] width 151 height 24
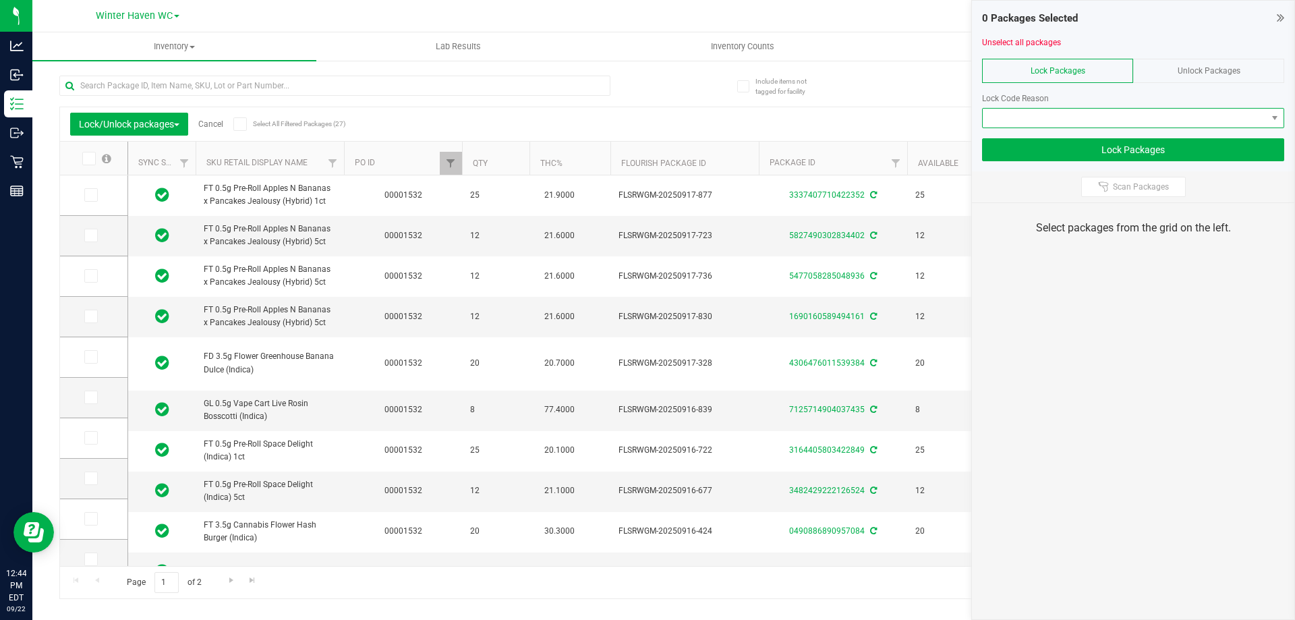
click at [1043, 114] on span at bounding box center [1124, 118] width 284 height 19
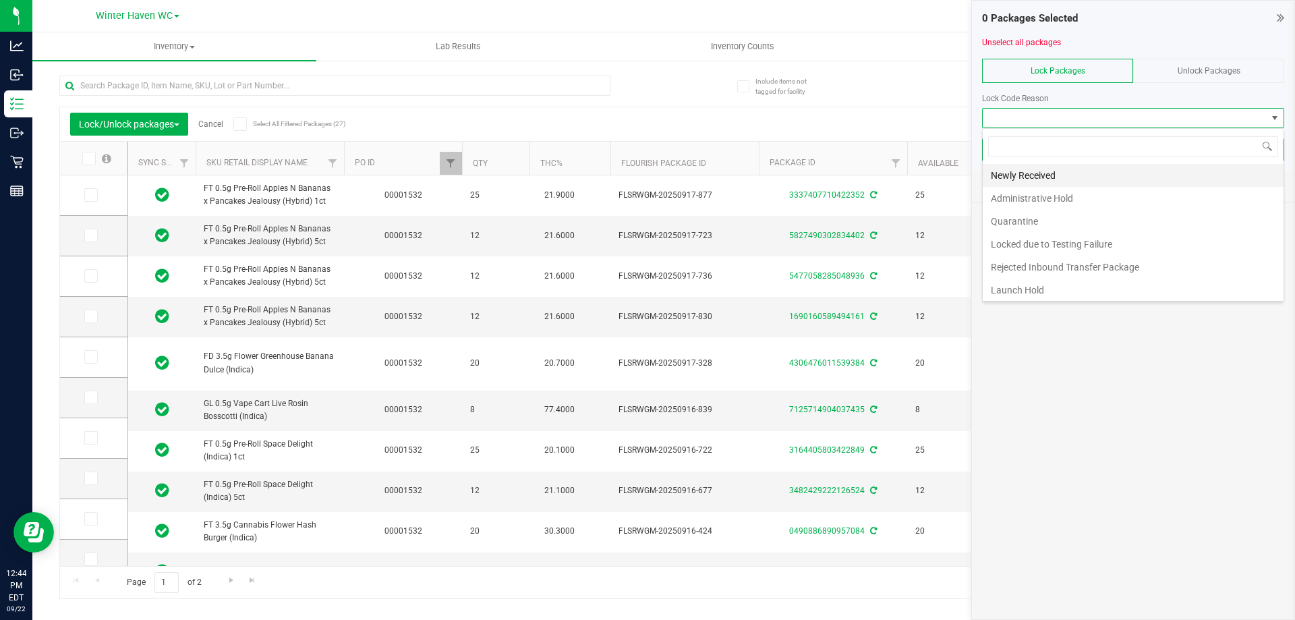
click at [1034, 175] on li "Newly Received" at bounding box center [1132, 175] width 301 height 23
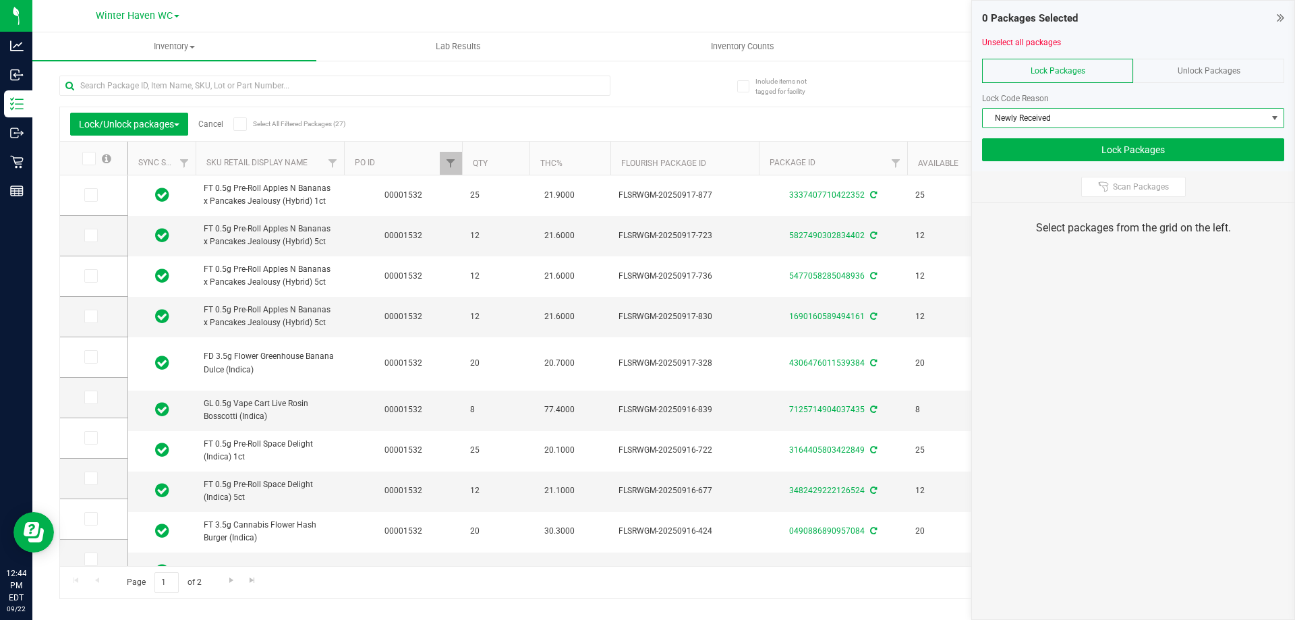
click at [243, 124] on icon at bounding box center [239, 124] width 9 height 0
click at [0, 0] on input "Select All Filtered Packages (27)" at bounding box center [0, 0] width 0 height 0
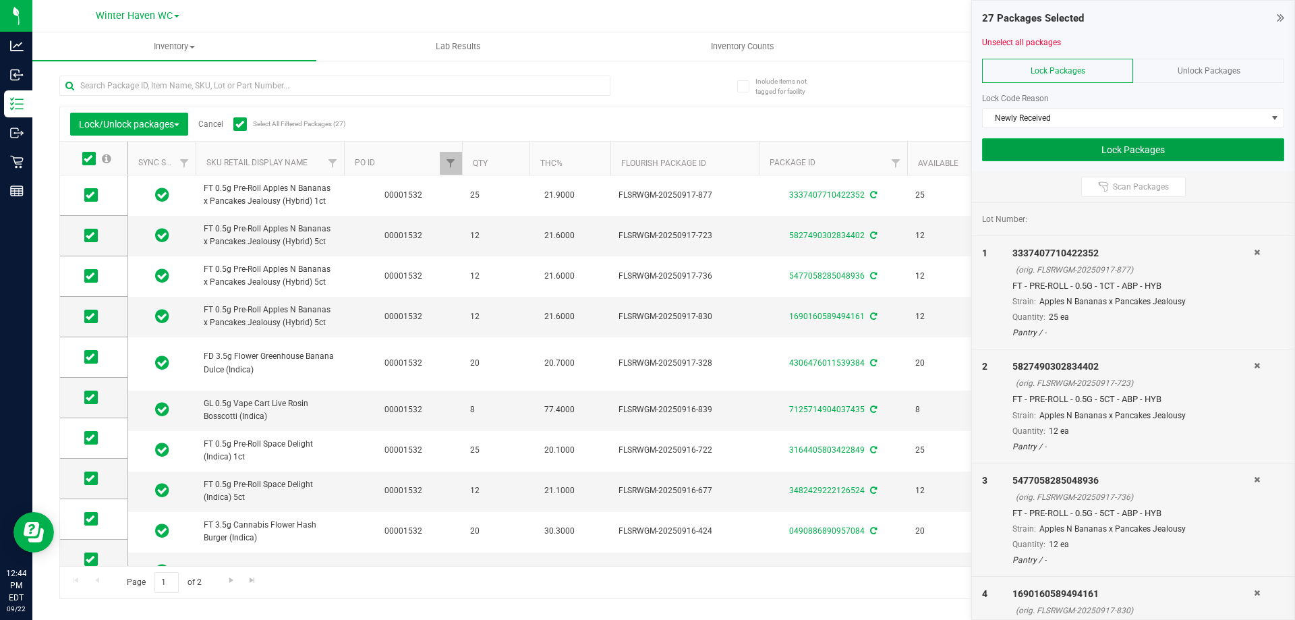
click at [1052, 154] on button "Lock Packages" at bounding box center [1133, 149] width 302 height 23
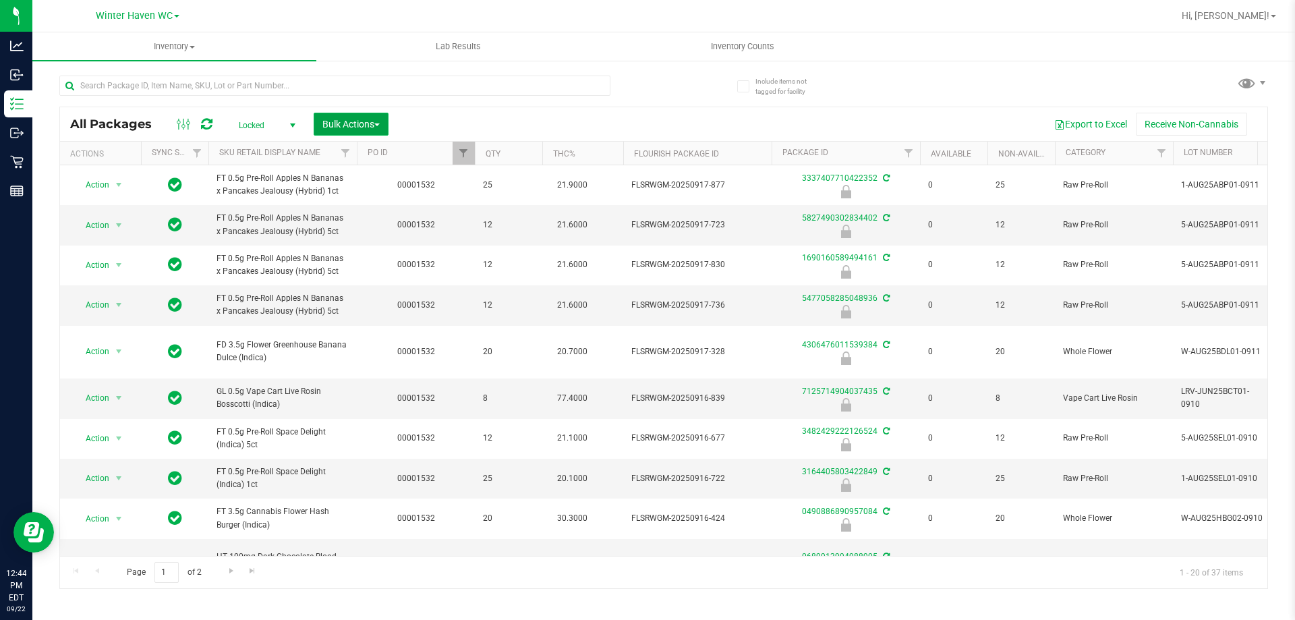
click at [344, 117] on button "Bulk Actions" at bounding box center [351, 124] width 75 height 23
click at [262, 130] on span "Locked" at bounding box center [264, 125] width 74 height 19
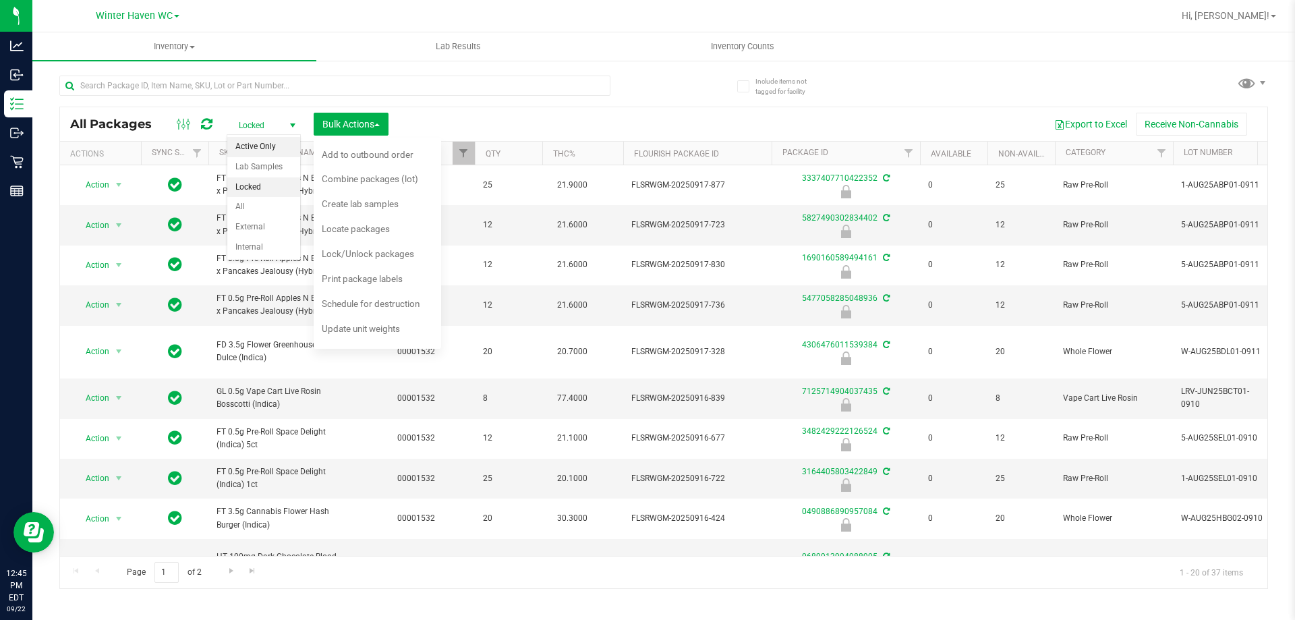
click at [249, 149] on li "Active Only" at bounding box center [263, 147] width 73 height 20
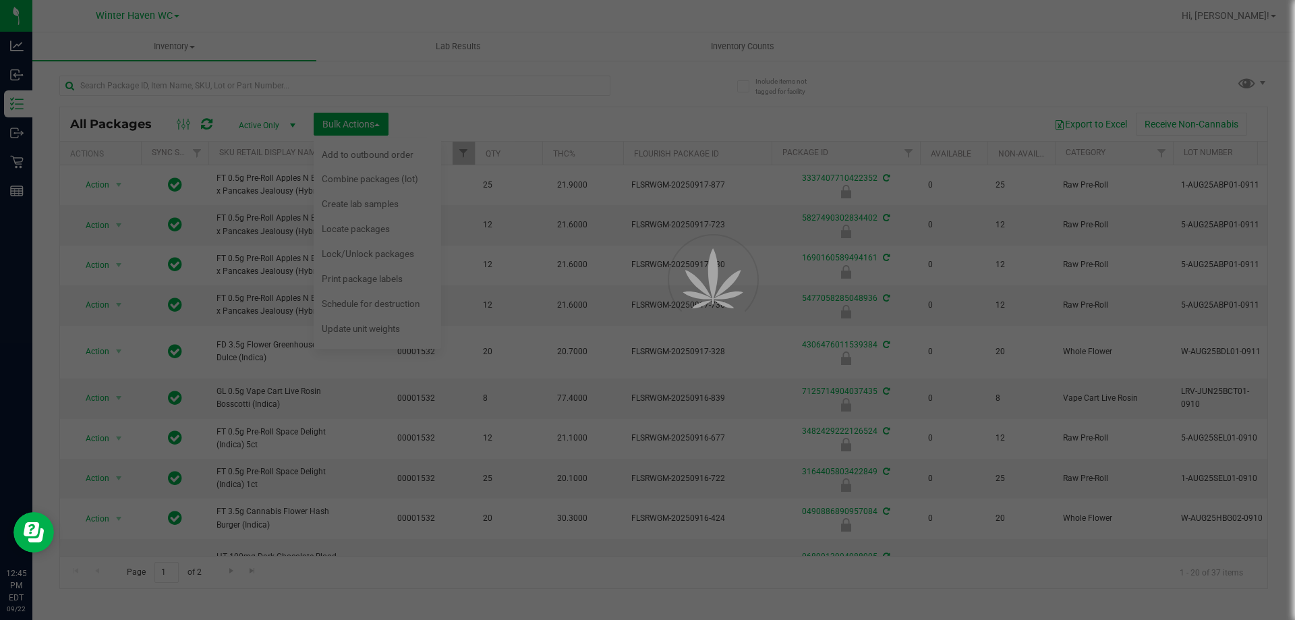
click at [328, 123] on div at bounding box center [647, 310] width 1295 height 620
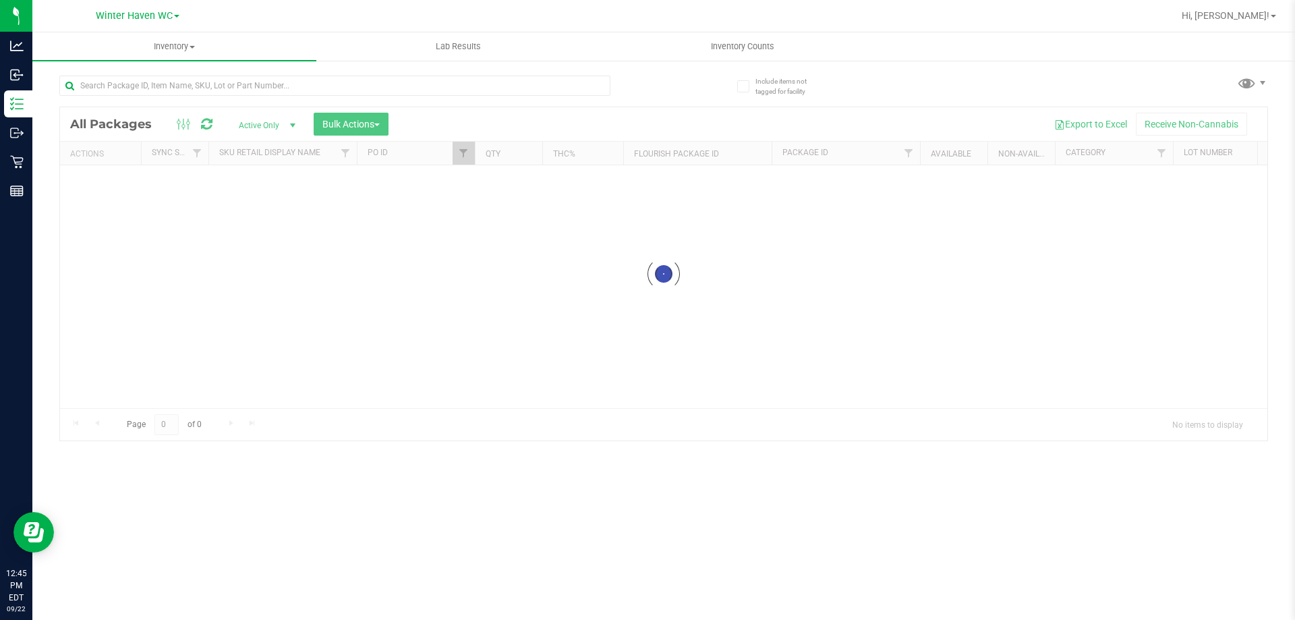
click at [328, 123] on div at bounding box center [663, 273] width 1207 height 333
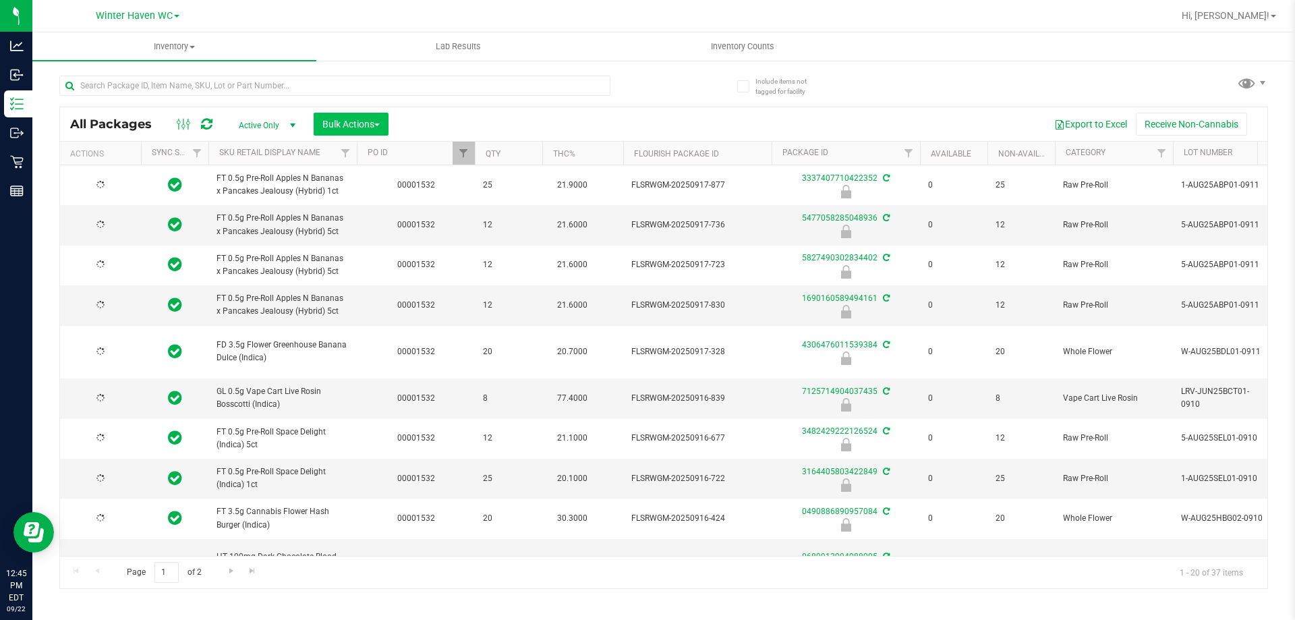
type input "2026-03-16"
click at [351, 122] on span "Bulk Actions" at bounding box center [350, 124] width 57 height 11
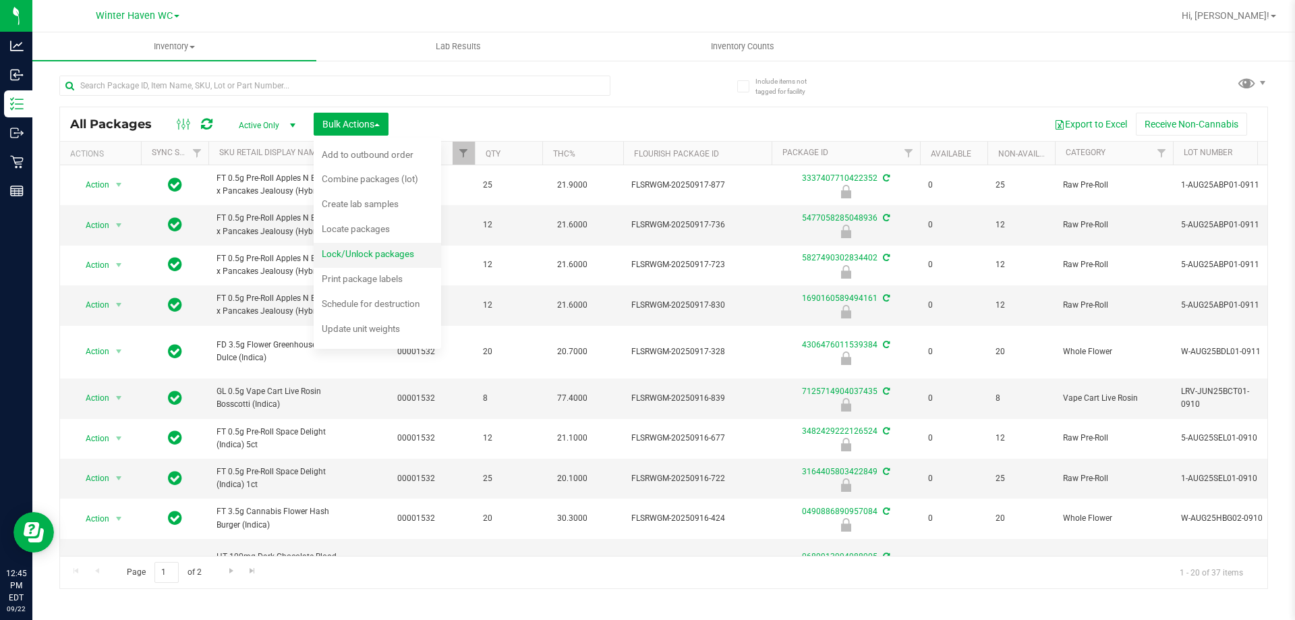
click at [345, 258] on span "Lock/Unlock packages" at bounding box center [368, 253] width 92 height 11
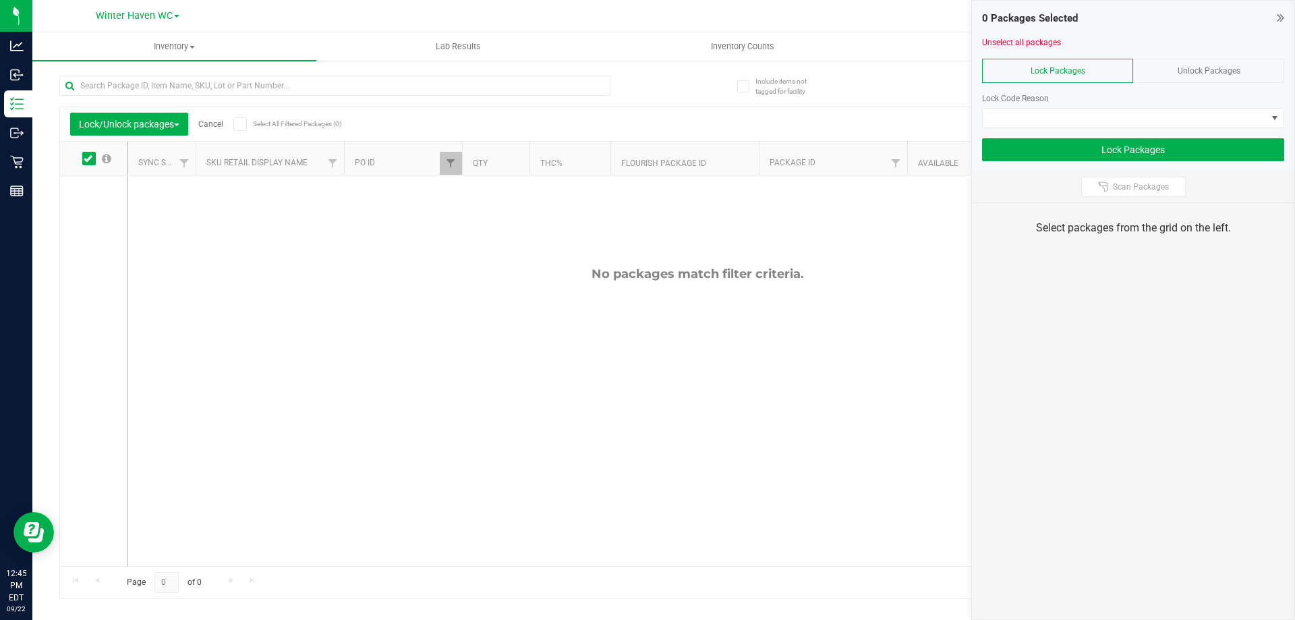
click at [1192, 72] on span "Unlock Packages" at bounding box center [1208, 70] width 63 height 9
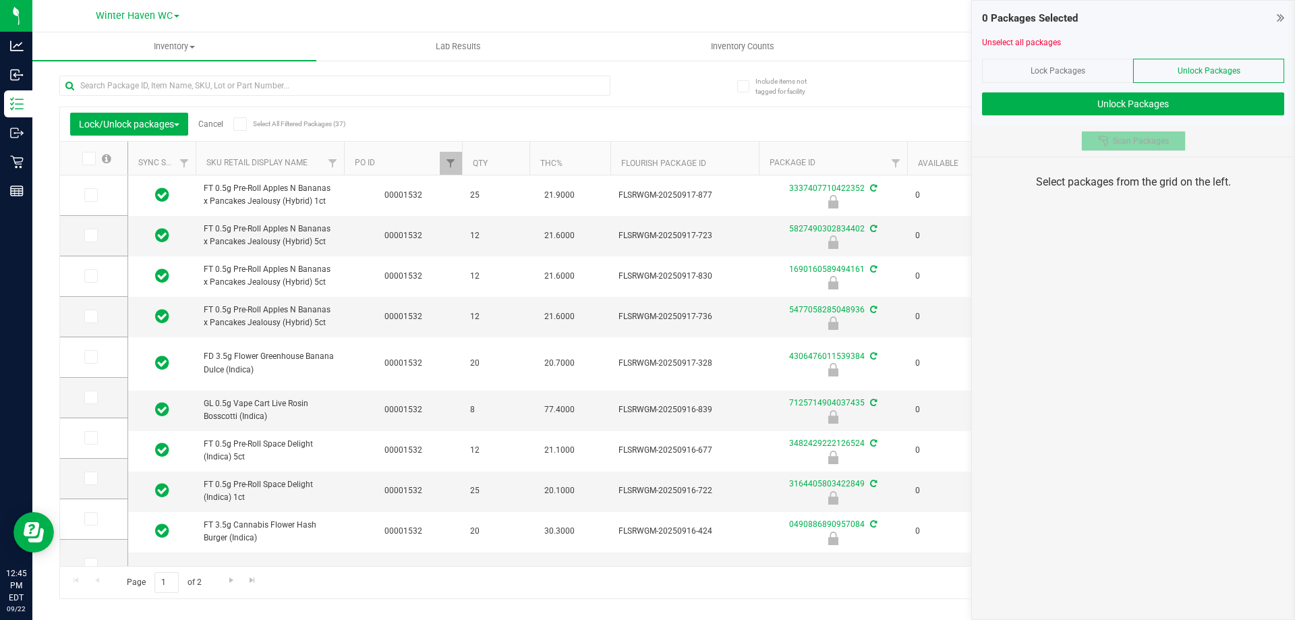
click at [1111, 144] on div at bounding box center [1105, 141] width 15 height 11
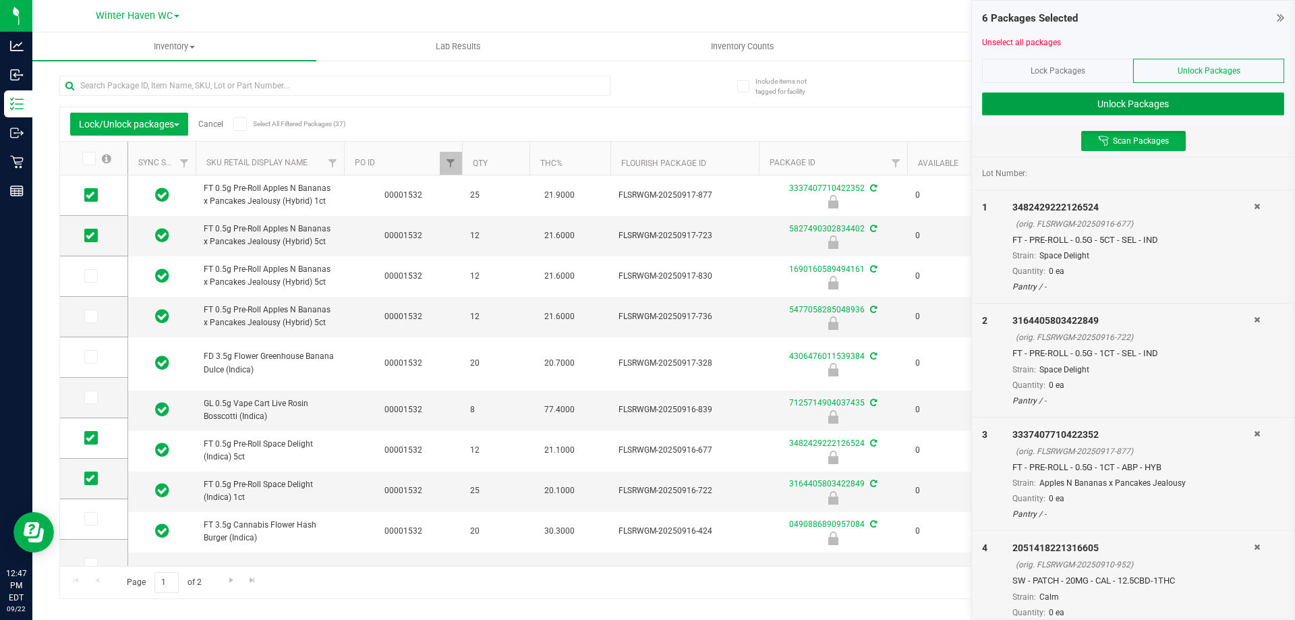
click at [1139, 100] on button "Unlock Packages" at bounding box center [1133, 103] width 302 height 23
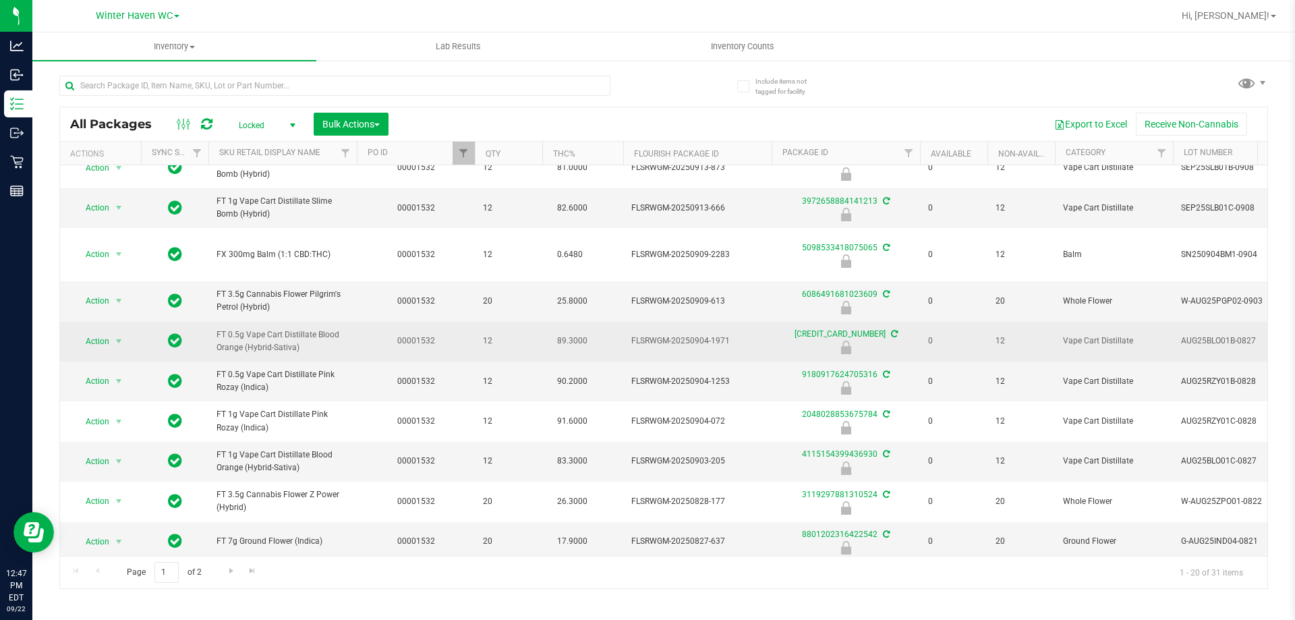
scroll to position [430, 0]
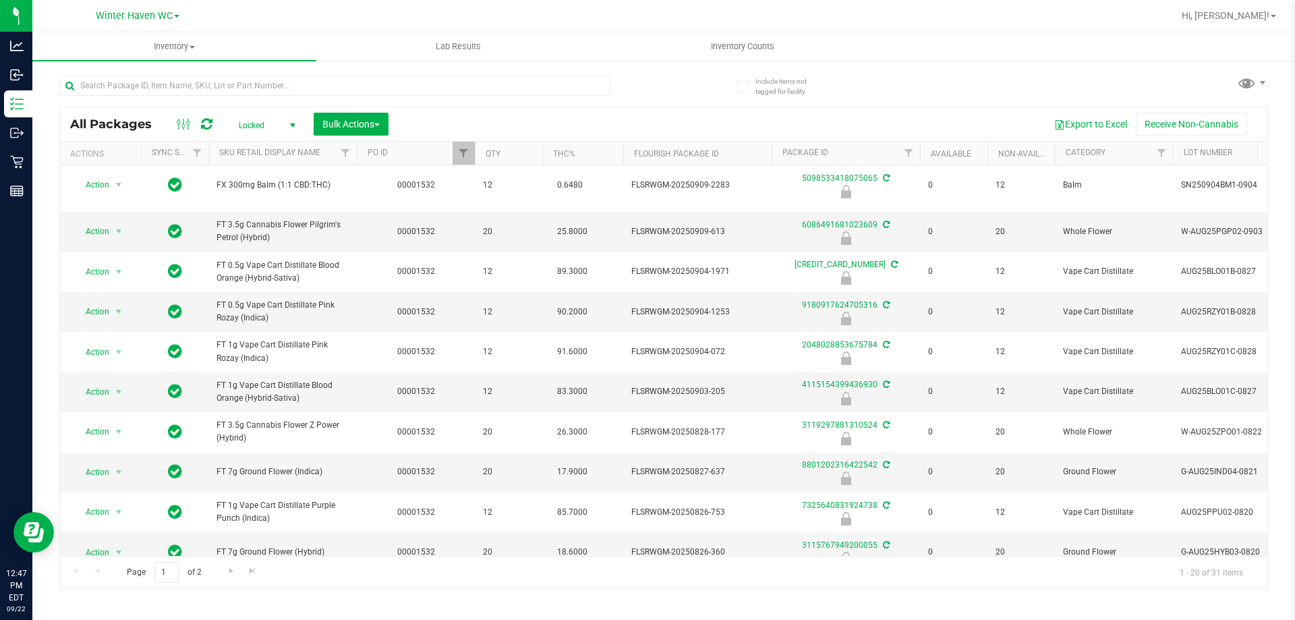
click at [274, 133] on span "Locked" at bounding box center [264, 125] width 74 height 19
click at [271, 143] on li "Active Only" at bounding box center [263, 147] width 73 height 20
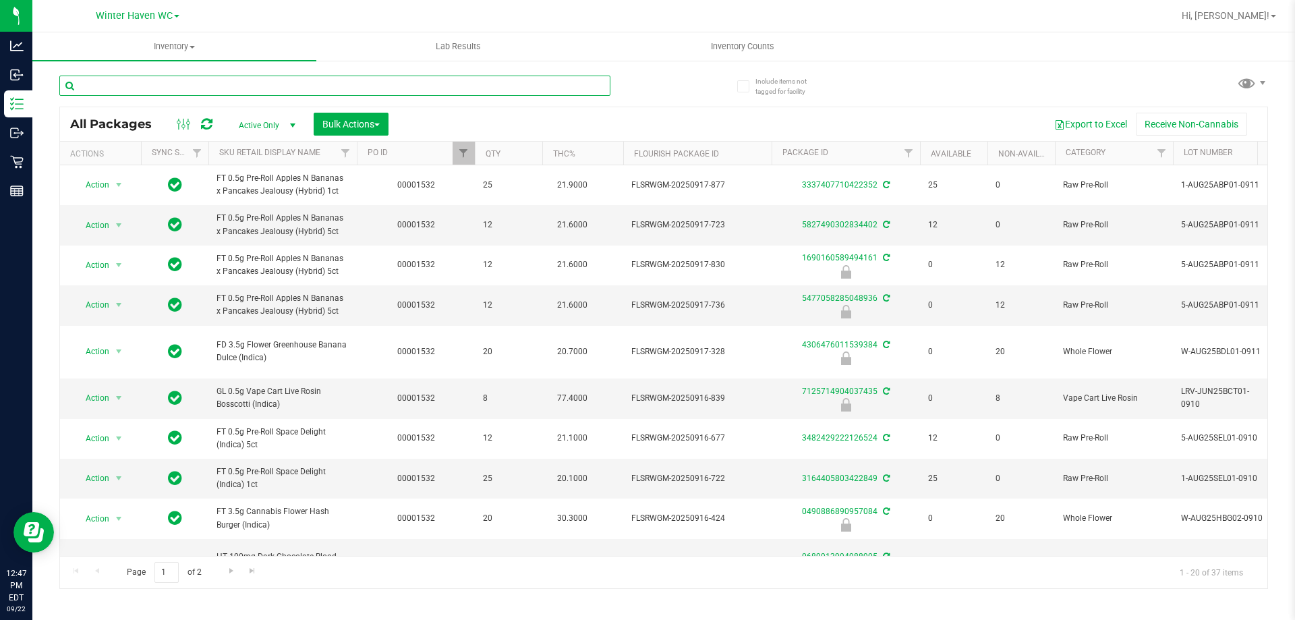
drag, startPoint x: 242, startPoint y: 91, endPoint x: 240, endPoint y: 109, distance: 17.6
click at [242, 92] on input "text" at bounding box center [334, 86] width 551 height 20
type input "2048028853675784"
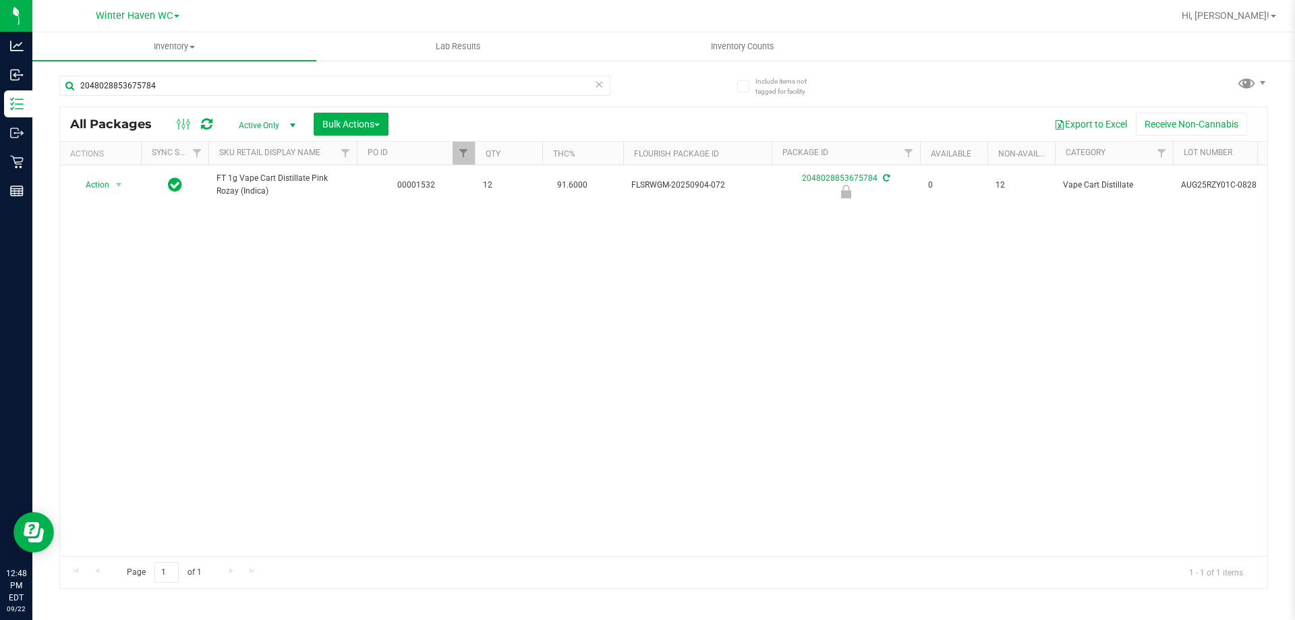
click at [705, 93] on div "2048028853675784 All Packages Active Only Active Only Lab Samples Locked All Ex…" at bounding box center [663, 326] width 1208 height 526
click at [297, 81] on input "2048028853675784" at bounding box center [334, 86] width 551 height 20
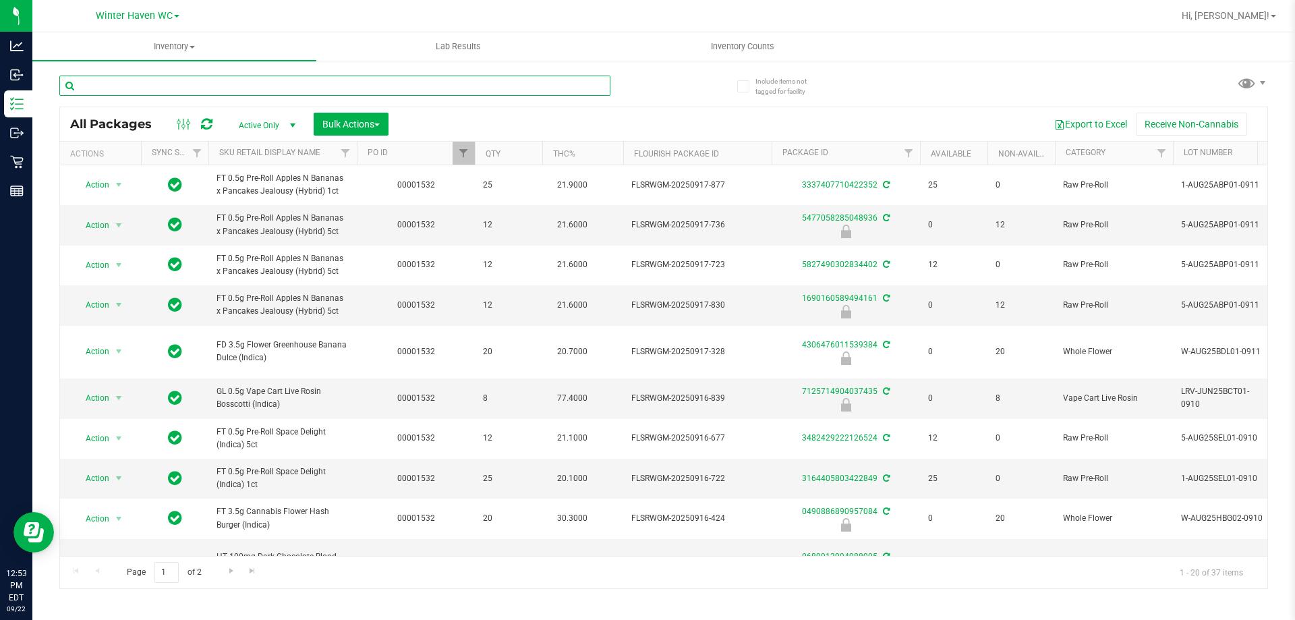
click at [165, 84] on input "text" at bounding box center [334, 86] width 551 height 20
type input "7125714904037435"
click at [641, 77] on div "7125714904037435" at bounding box center [361, 84] width 604 height 43
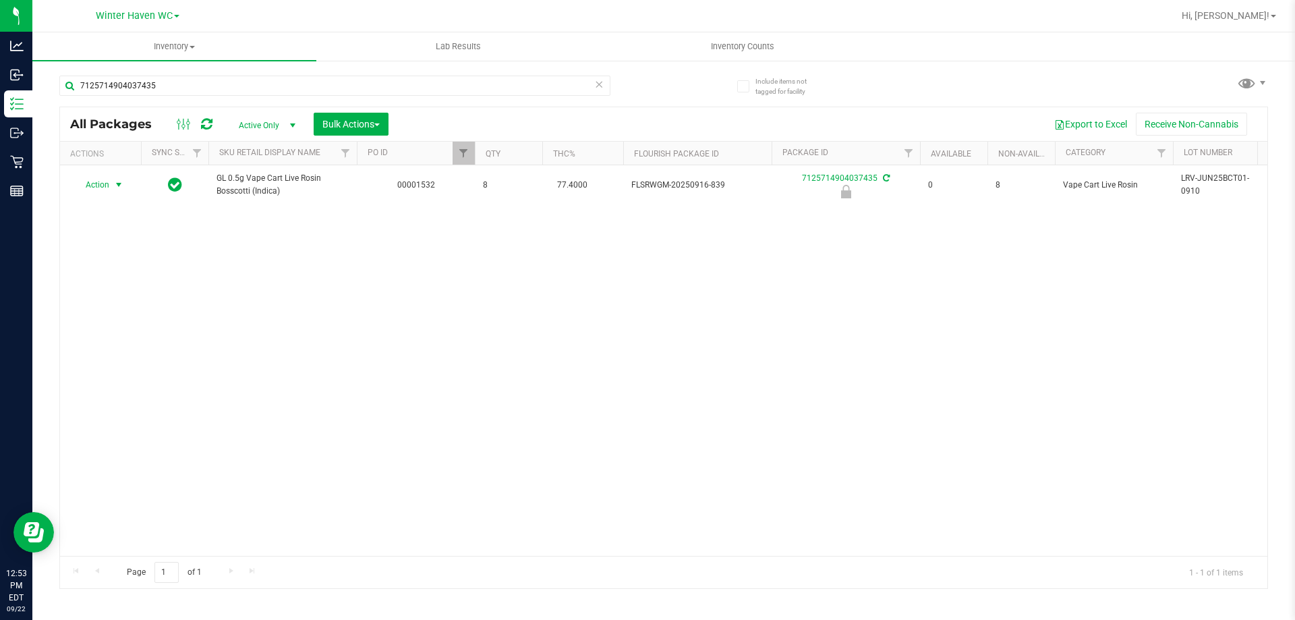
drag, startPoint x: 116, startPoint y: 185, endPoint x: 115, endPoint y: 200, distance: 15.5
click at [117, 186] on span "select" at bounding box center [118, 184] width 11 height 11
click at [107, 335] on li "Unlock package" at bounding box center [117, 345] width 86 height 20
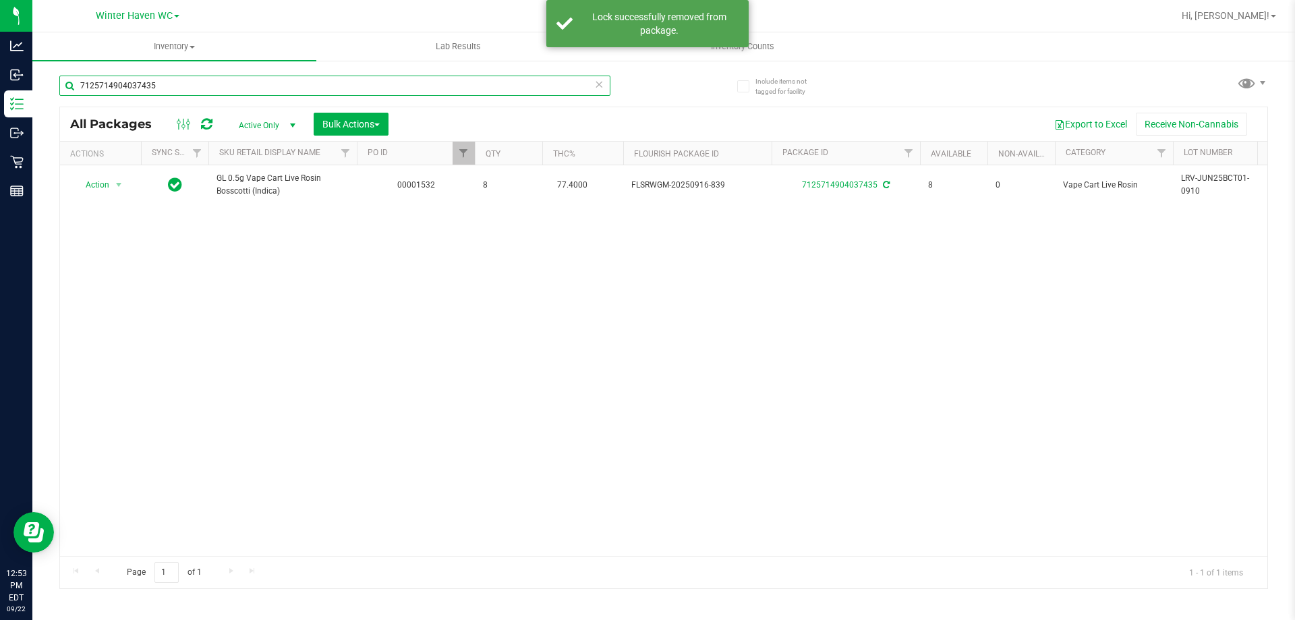
drag, startPoint x: 171, startPoint y: 82, endPoint x: 71, endPoint y: 90, distance: 100.1
click at [74, 90] on input "7125714904037435" at bounding box center [334, 86] width 551 height 20
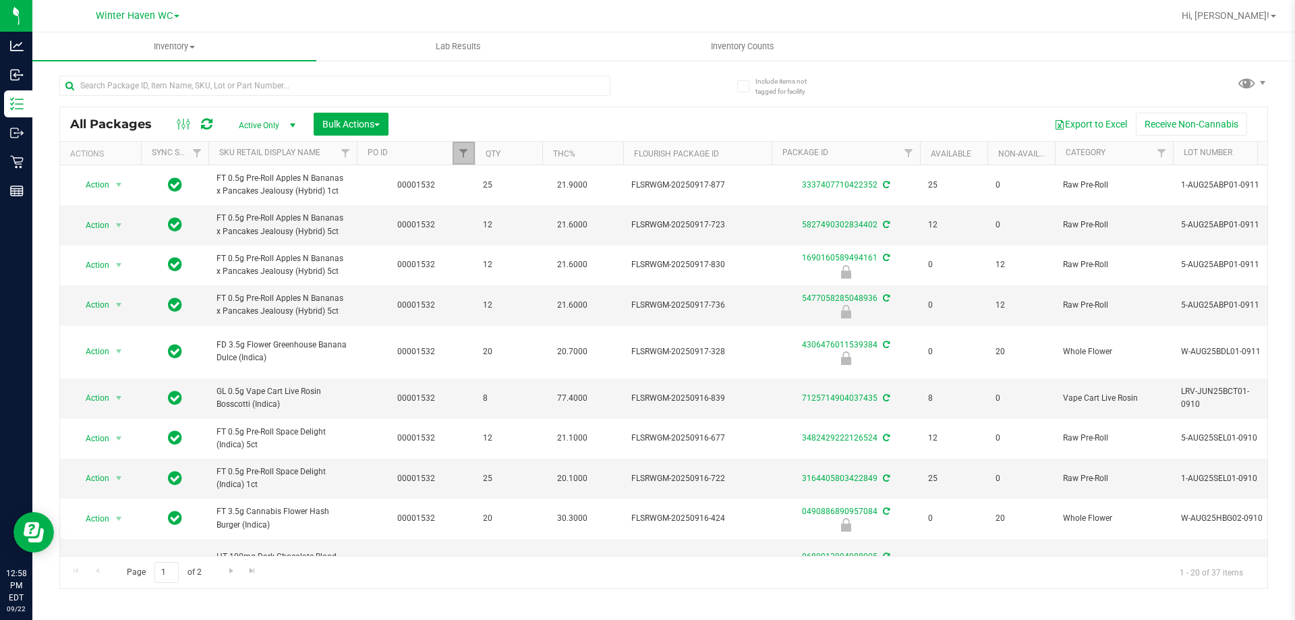
click at [459, 147] on link "Filter" at bounding box center [463, 153] width 22 height 23
click at [561, 210] on button "Clear" at bounding box center [567, 219] width 65 height 30
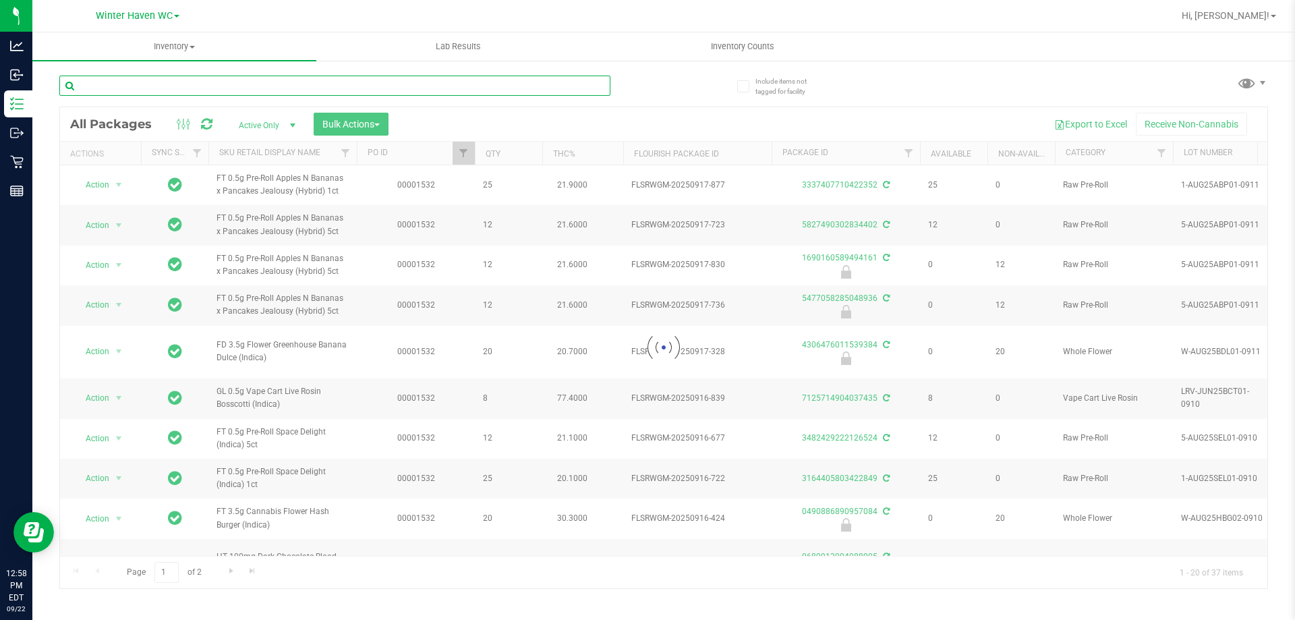
click at [299, 89] on input "text" at bounding box center [334, 86] width 551 height 20
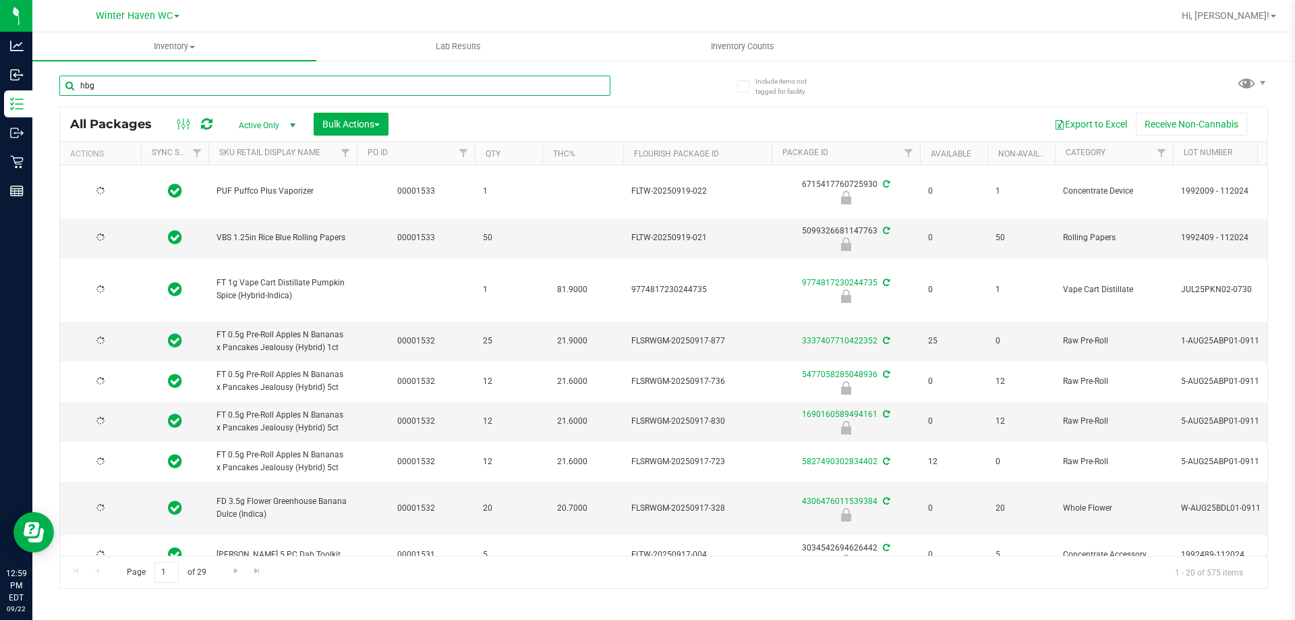
type input "hbg"
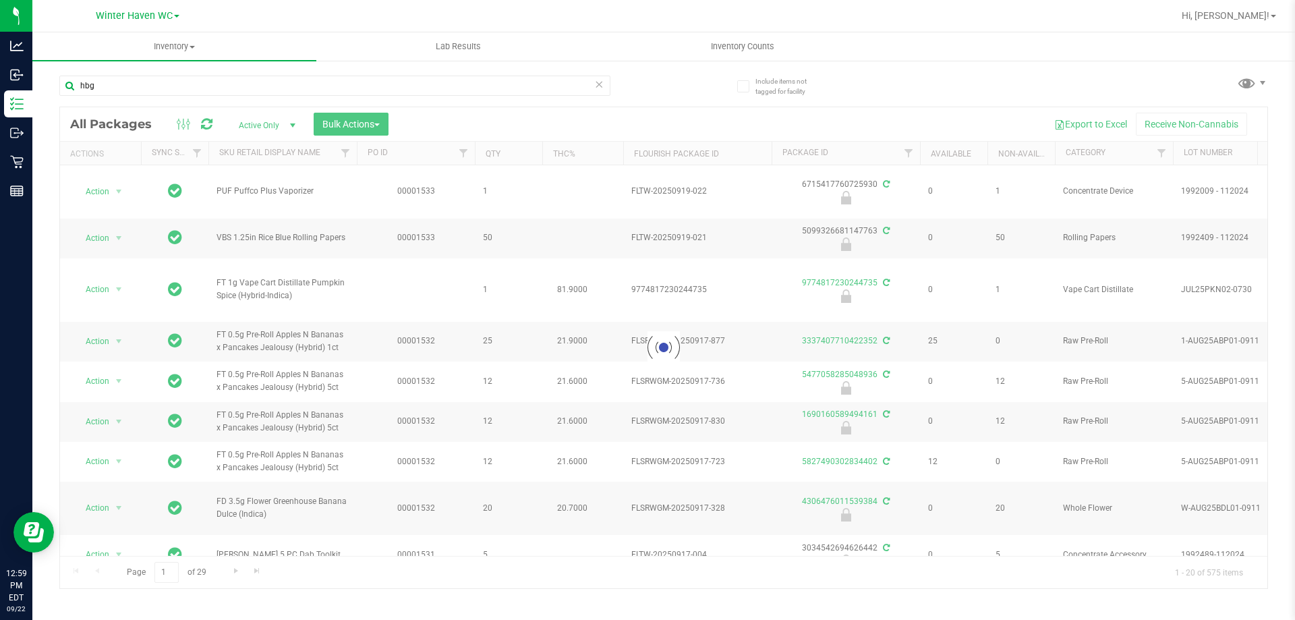
click at [647, 86] on div "hbg" at bounding box center [361, 84] width 604 height 43
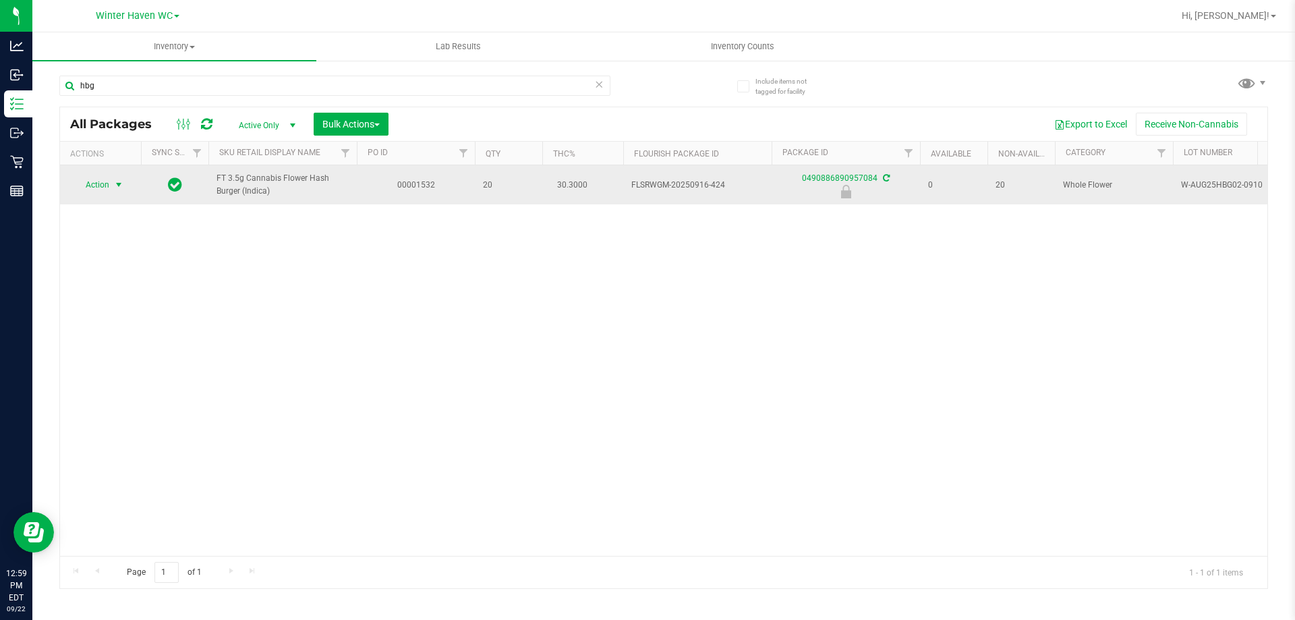
click at [107, 187] on span "Action" at bounding box center [92, 184] width 36 height 19
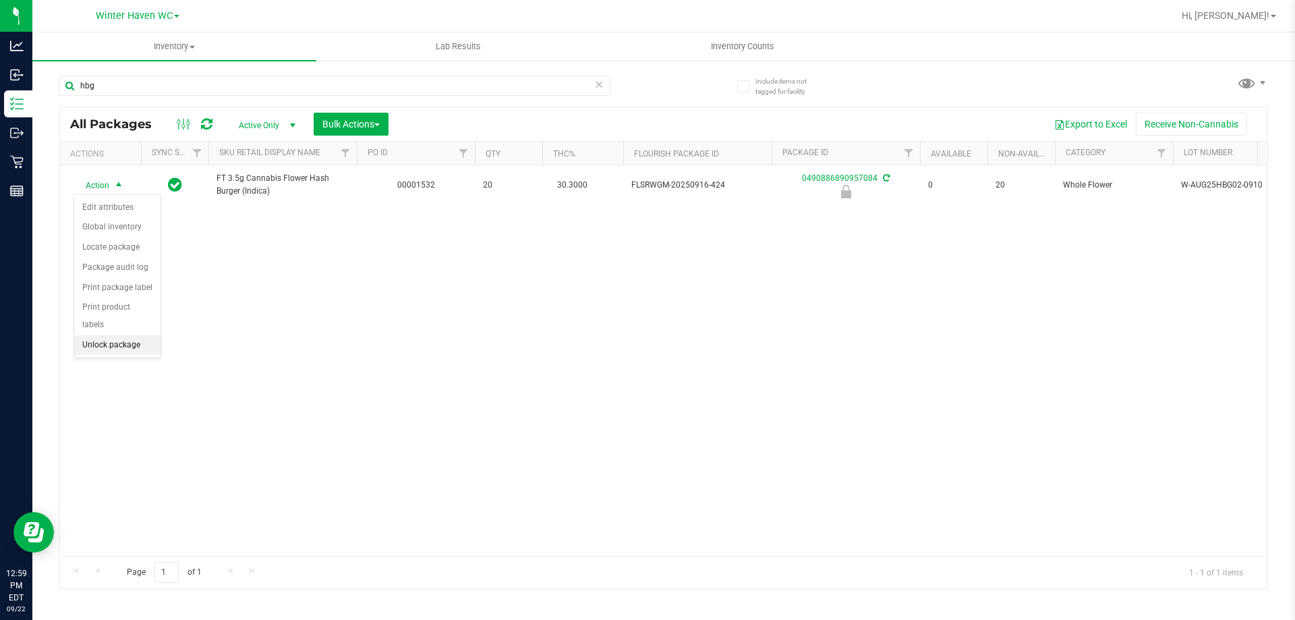
click at [105, 335] on li "Unlock package" at bounding box center [117, 345] width 86 height 20
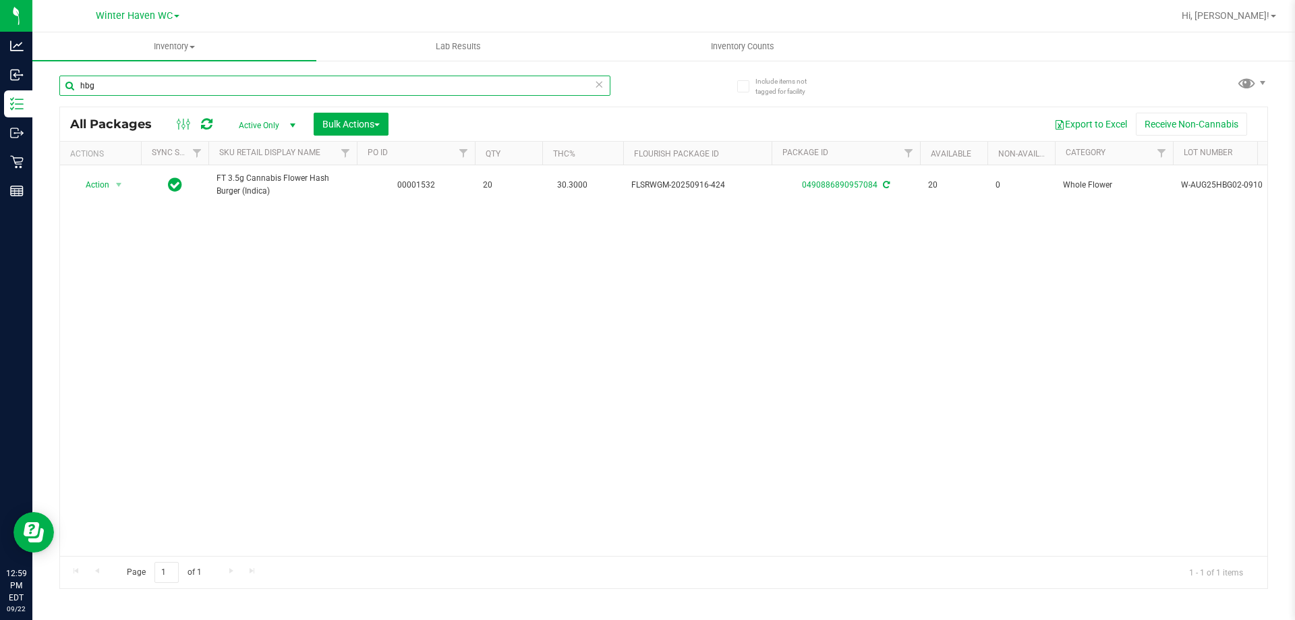
click at [188, 85] on input "hbg" at bounding box center [334, 86] width 551 height 20
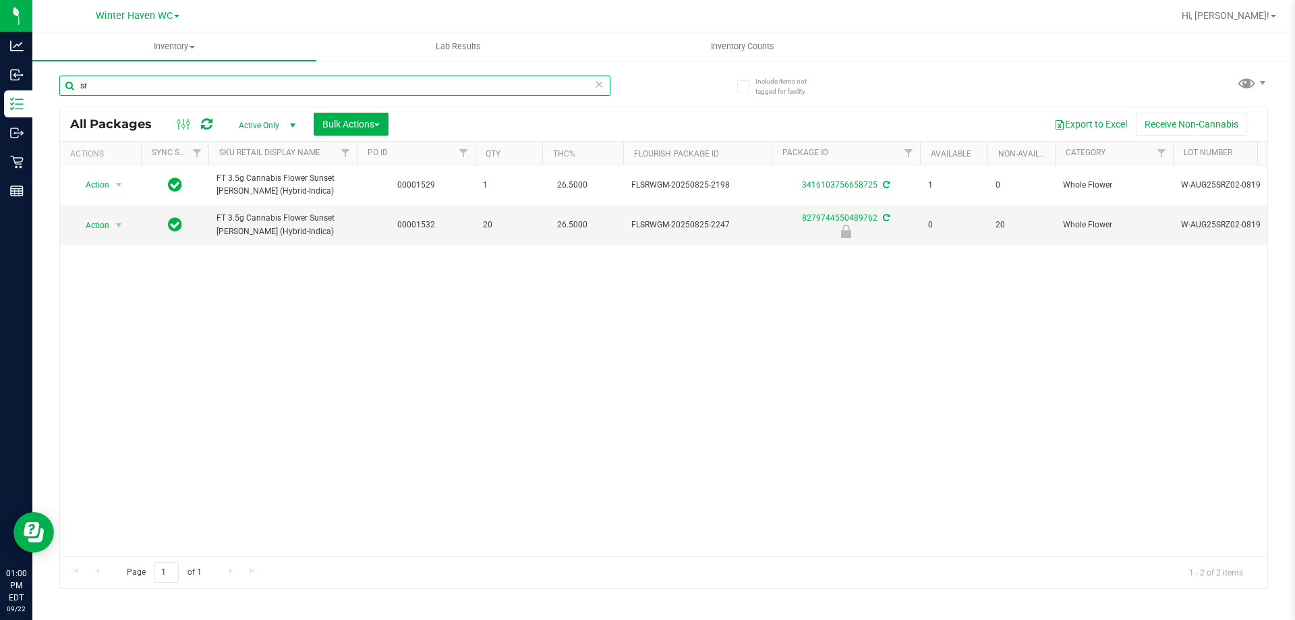
type input "s"
type input "bdl"
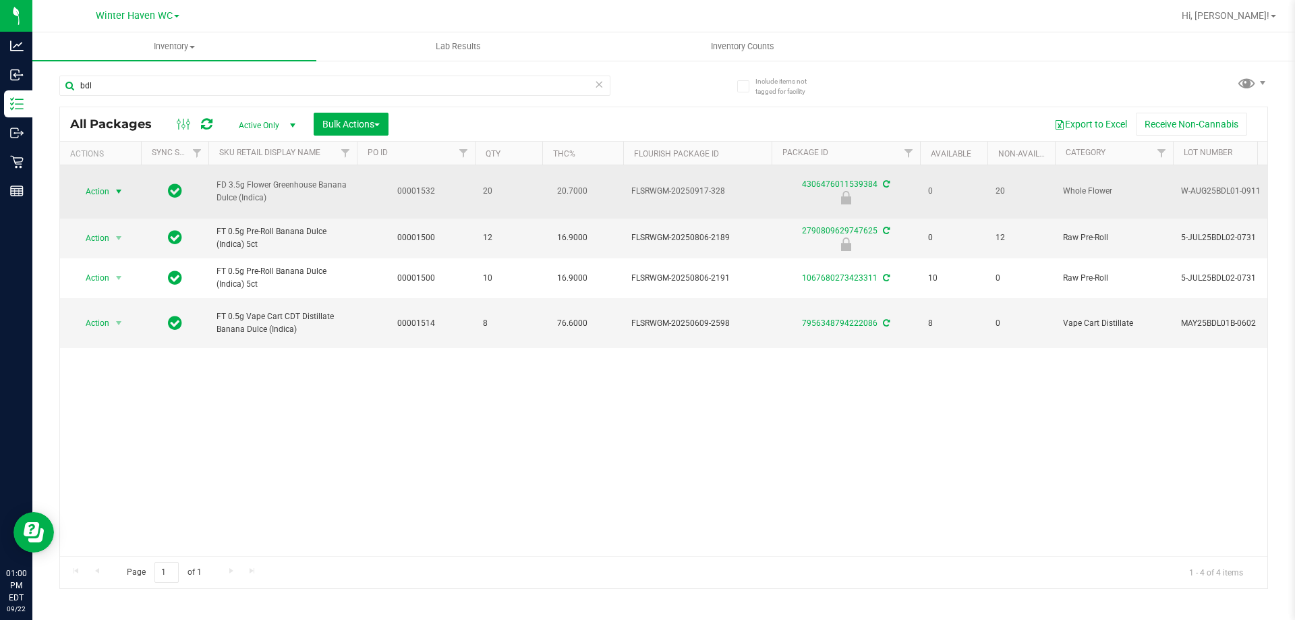
click at [115, 186] on span "select" at bounding box center [118, 191] width 11 height 11
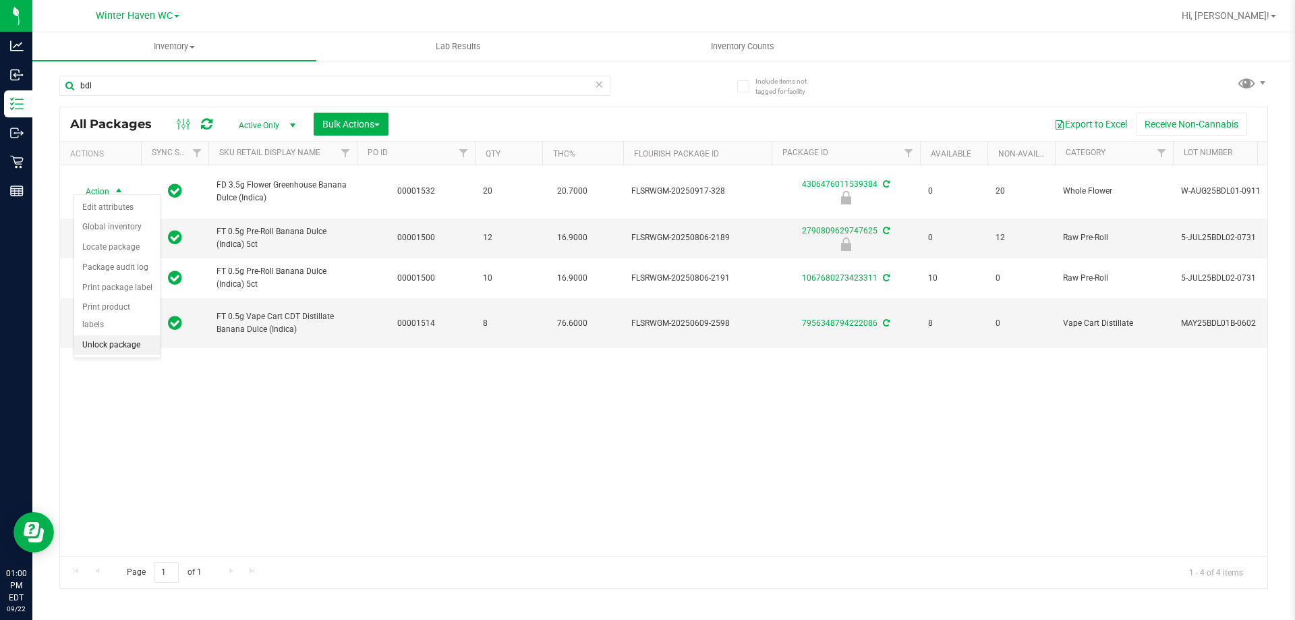
click at [125, 335] on li "Unlock package" at bounding box center [117, 345] width 86 height 20
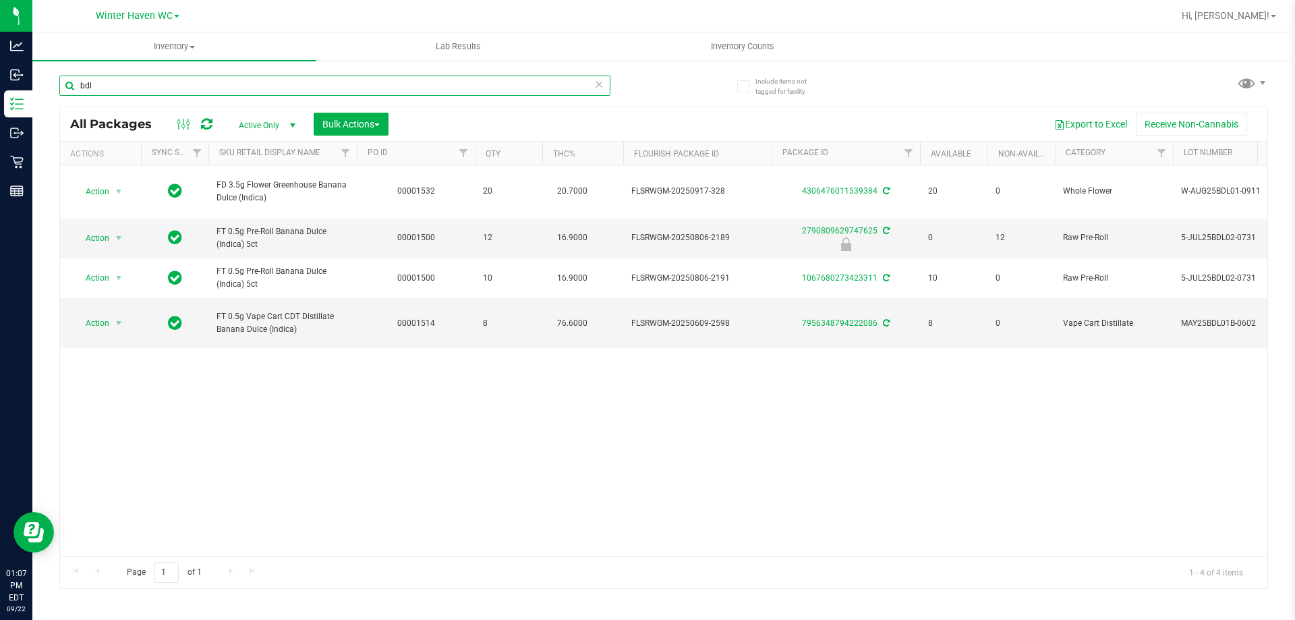
click at [113, 93] on input "bdl" at bounding box center [334, 86] width 551 height 20
click at [113, 92] on input "bdl" at bounding box center [334, 86] width 551 height 20
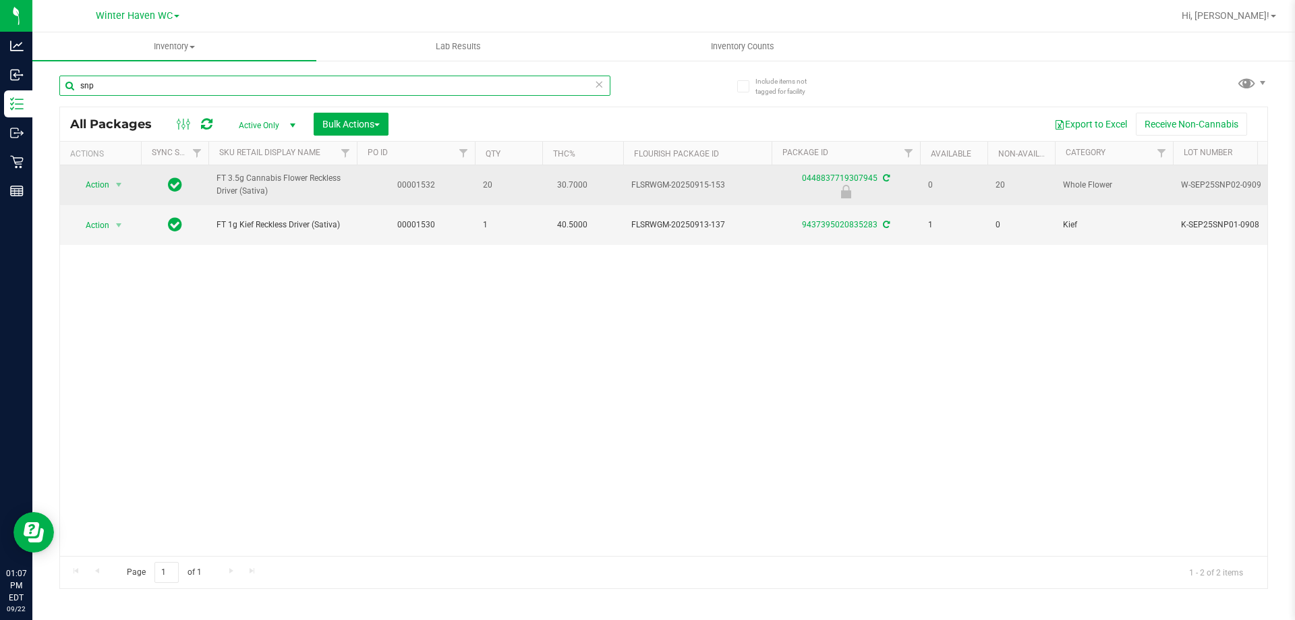
type input "snp"
click at [82, 171] on td "Action Action Edit attributes Global inventory Locate package Package audit log…" at bounding box center [100, 185] width 81 height 40
click at [85, 185] on span "Action" at bounding box center [92, 184] width 36 height 19
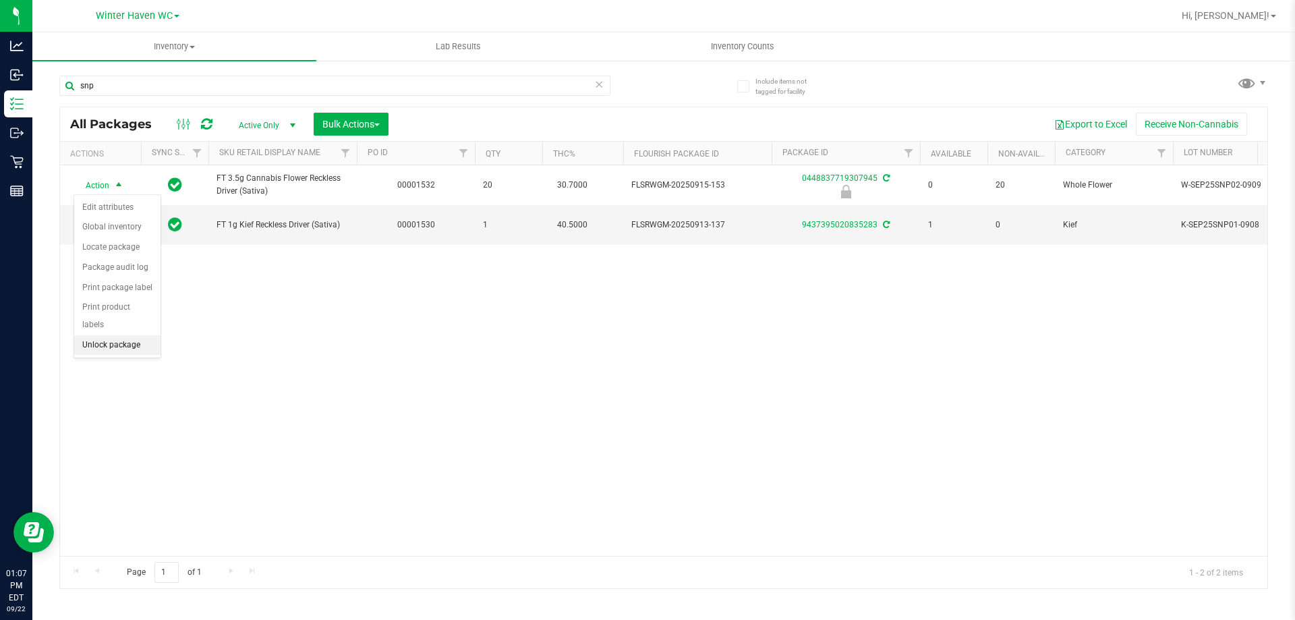
click at [85, 335] on li "Unlock package" at bounding box center [117, 345] width 86 height 20
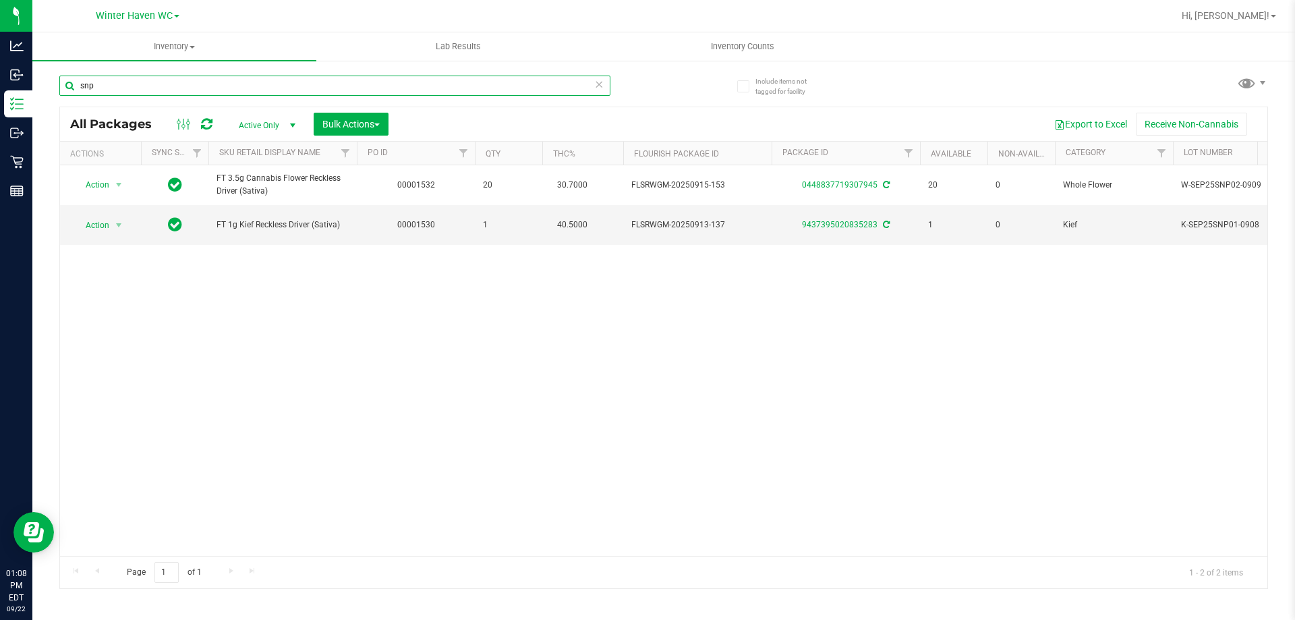
click at [113, 85] on input "snp" at bounding box center [334, 86] width 551 height 20
type input "9186395759100558"
click at [641, 90] on div "9186395759100558" at bounding box center [361, 84] width 604 height 43
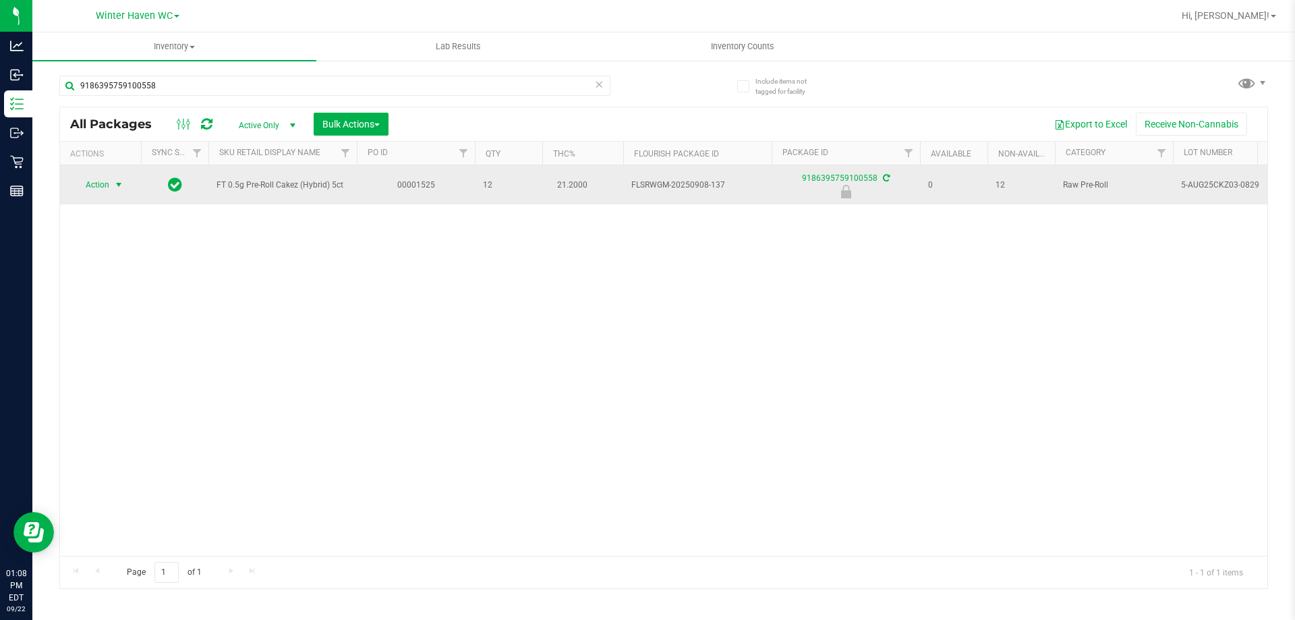
click at [106, 186] on span "Action" at bounding box center [92, 184] width 36 height 19
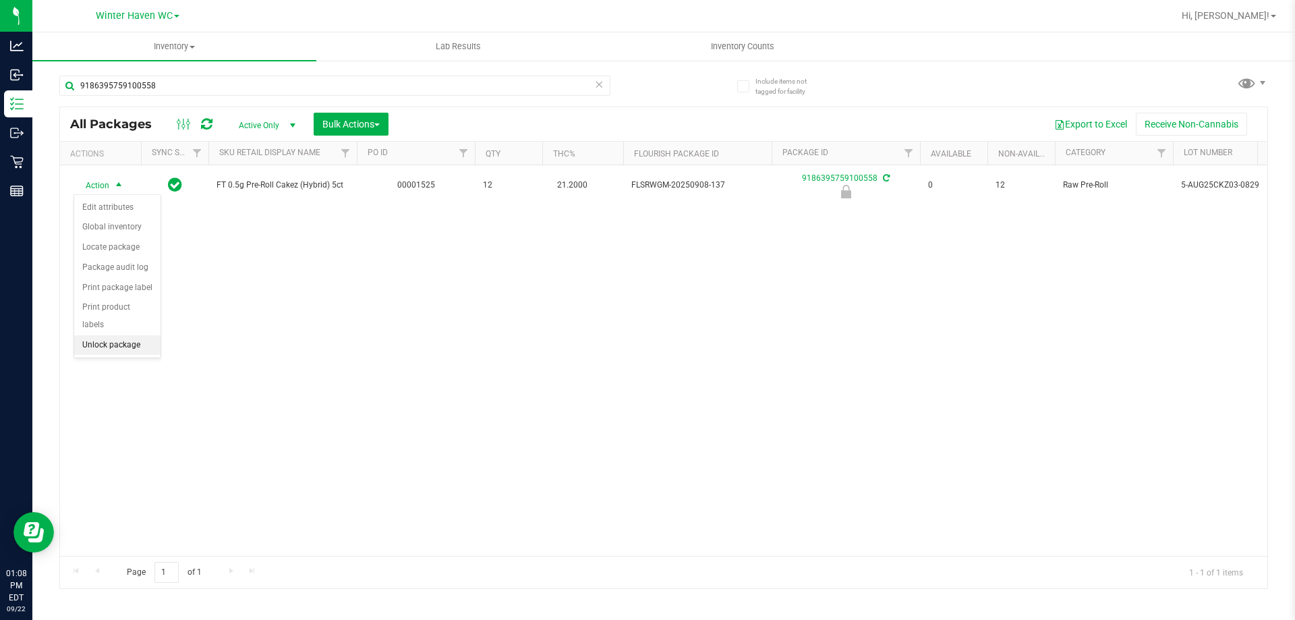
click at [96, 335] on li "Unlock package" at bounding box center [117, 345] width 86 height 20
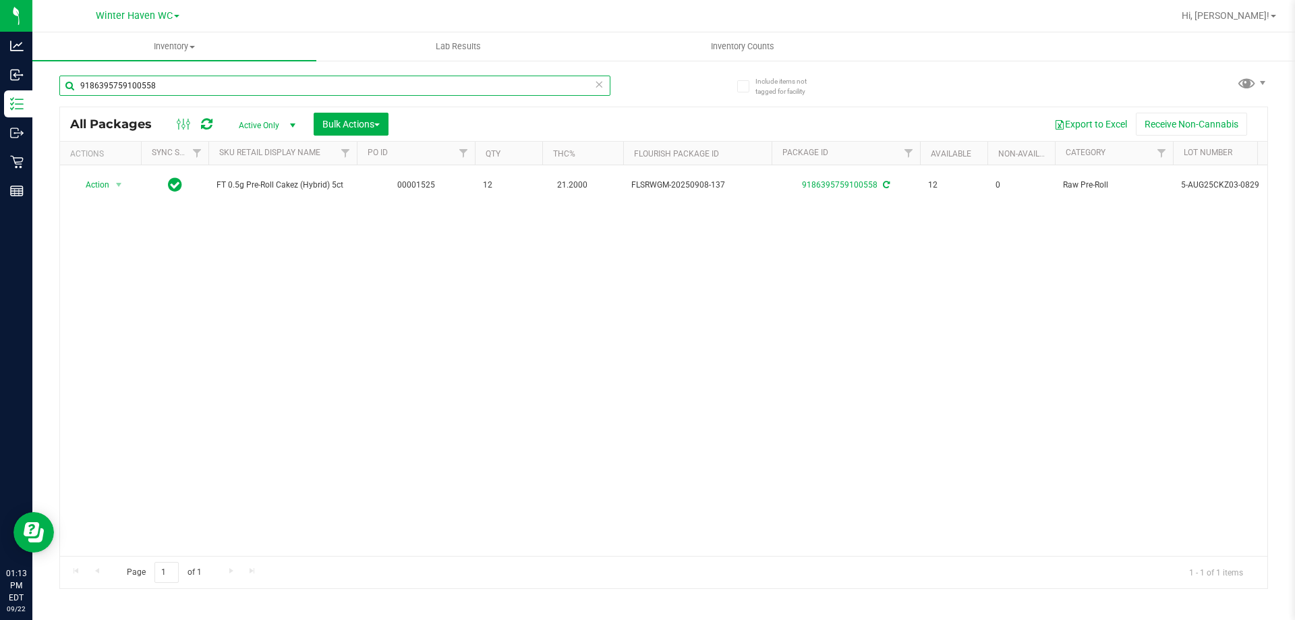
click at [175, 84] on input "9186395759100558" at bounding box center [334, 86] width 551 height 20
type input "7112530802513050"
click at [681, 95] on div "7112530802513050 All Packages Active Only Active Only Lab Samples Locked All Ex…" at bounding box center [663, 326] width 1208 height 526
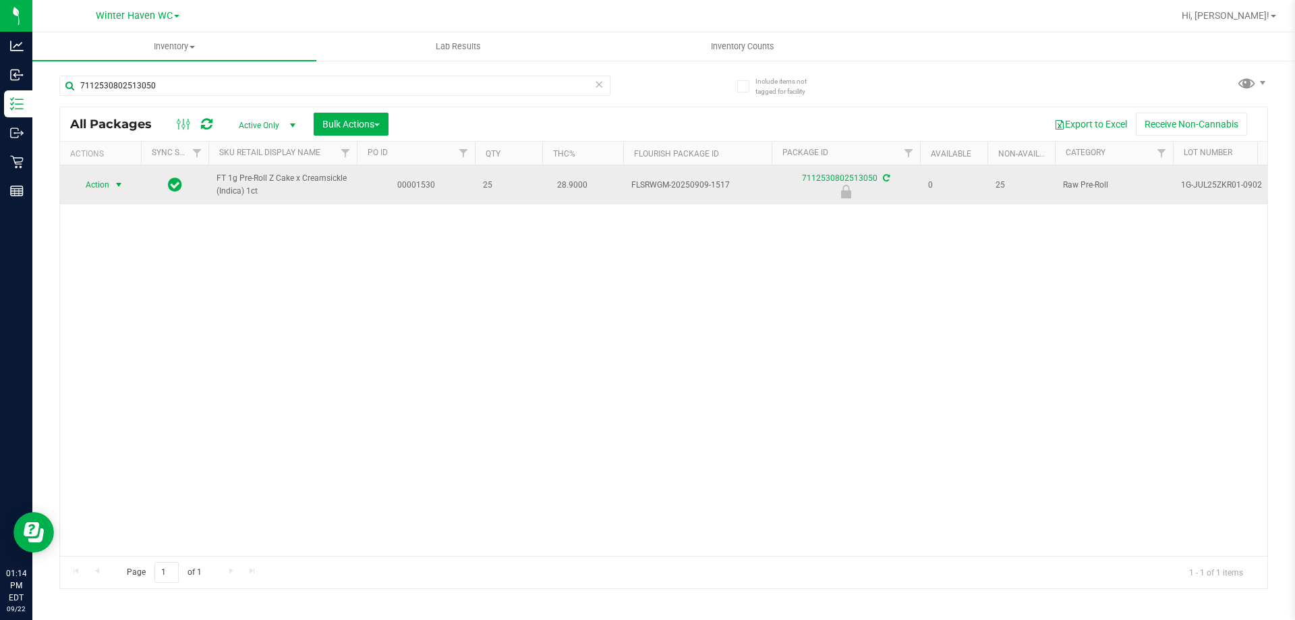
click at [126, 192] on span "select" at bounding box center [119, 184] width 17 height 19
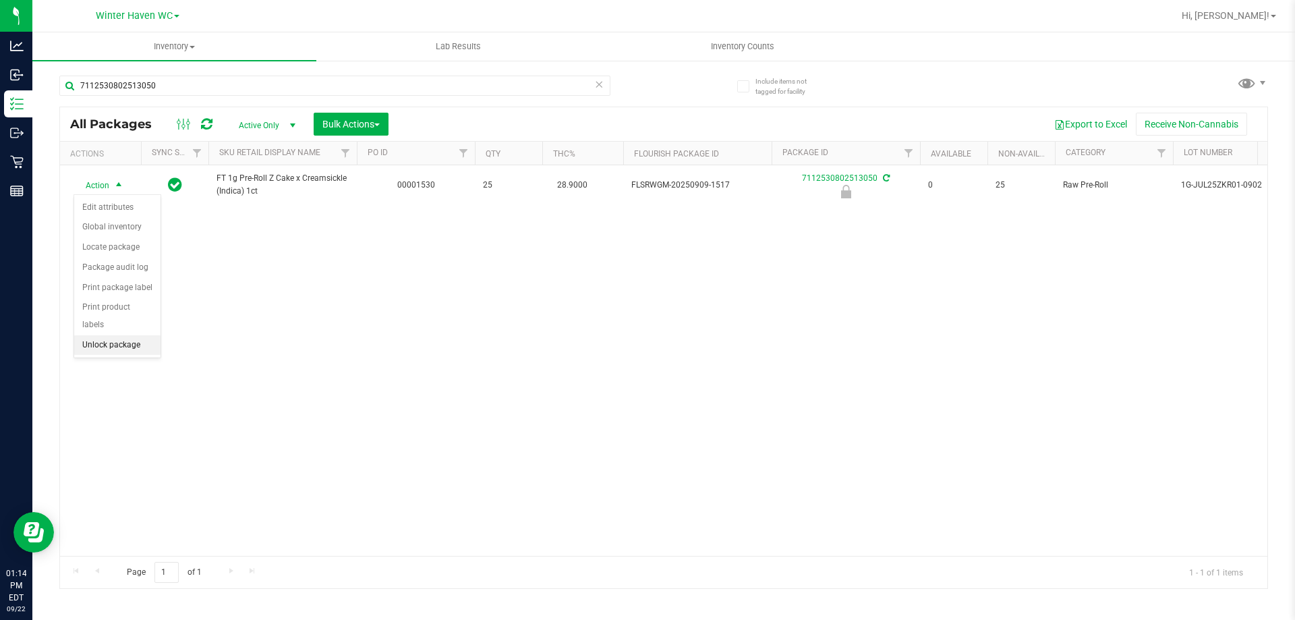
click at [134, 335] on li "Unlock package" at bounding box center [117, 345] width 86 height 20
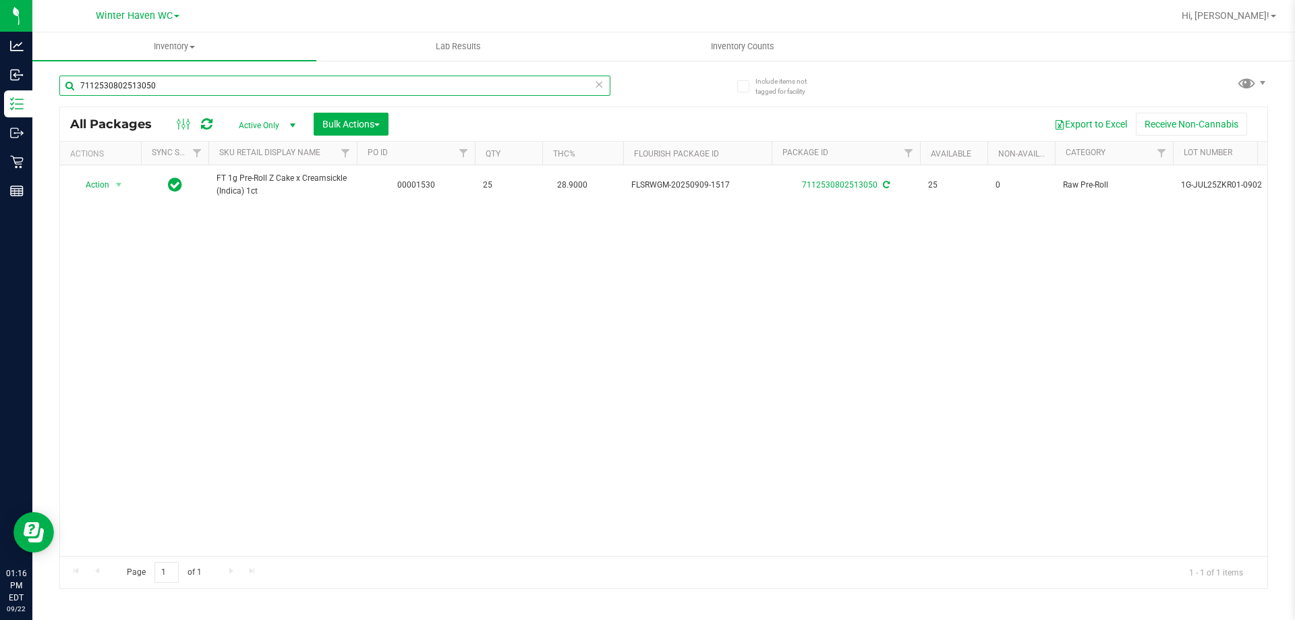
click at [210, 80] on input "7112530802513050" at bounding box center [334, 86] width 551 height 20
type input "7112530802513050"
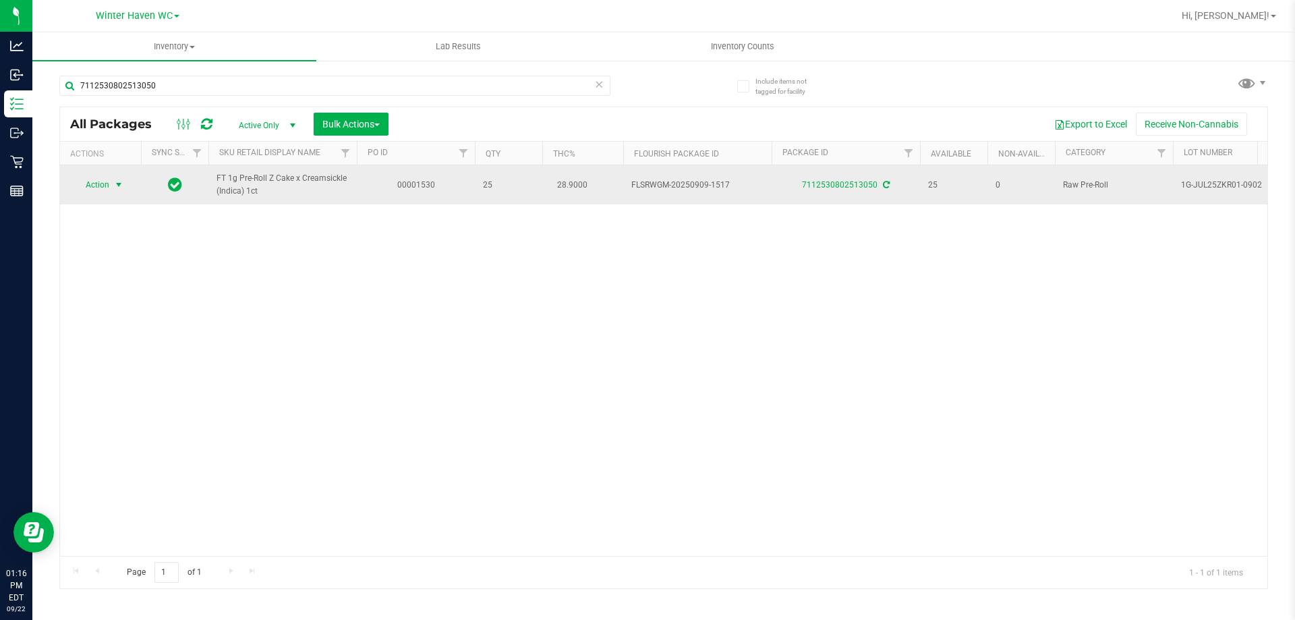
click at [107, 185] on span "Action" at bounding box center [92, 184] width 36 height 19
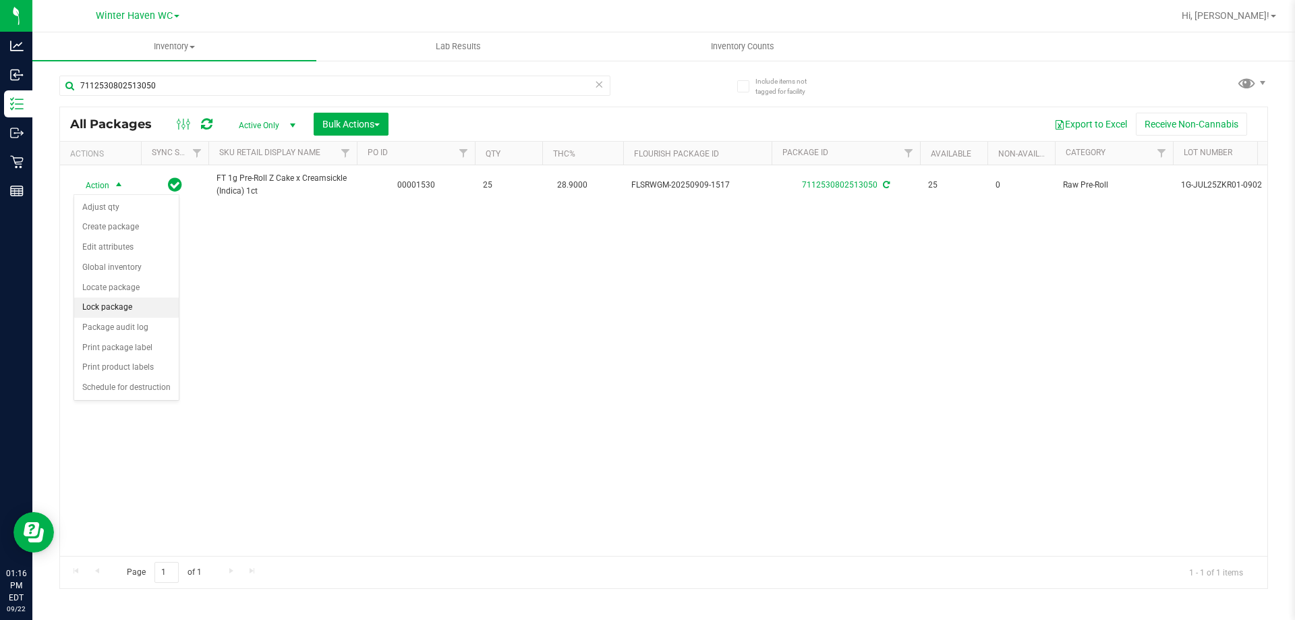
click at [113, 309] on li "Lock package" at bounding box center [126, 307] width 105 height 20
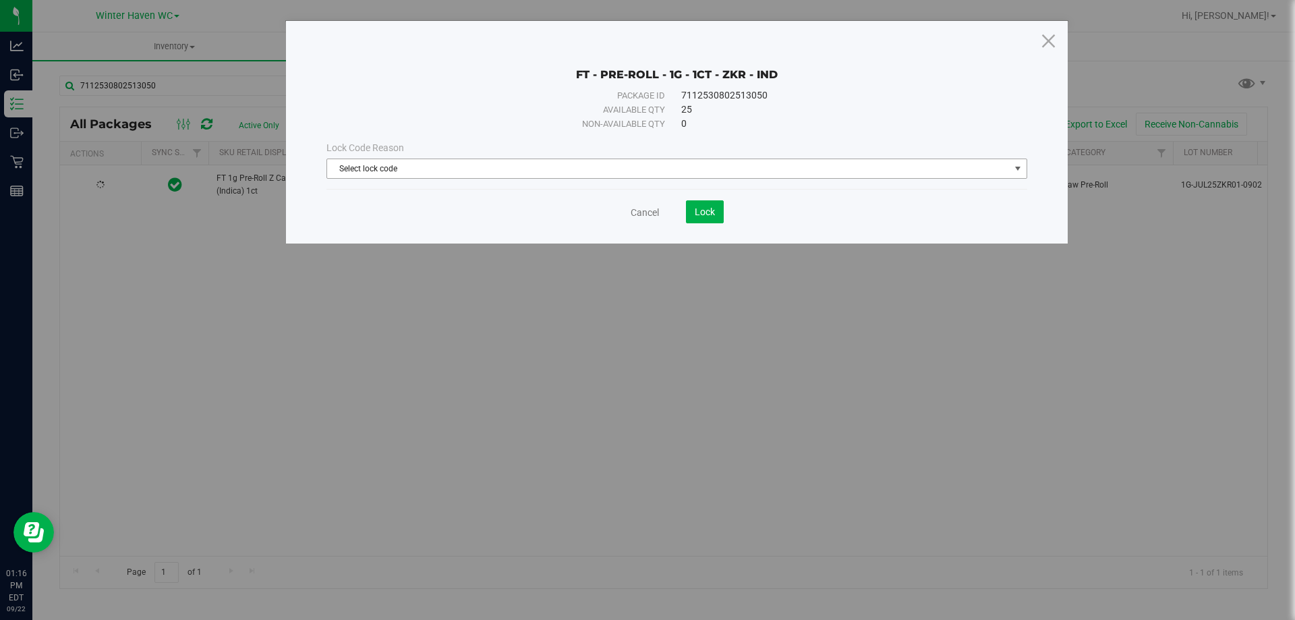
click at [475, 161] on span "Select lock code" at bounding box center [668, 168] width 682 height 19
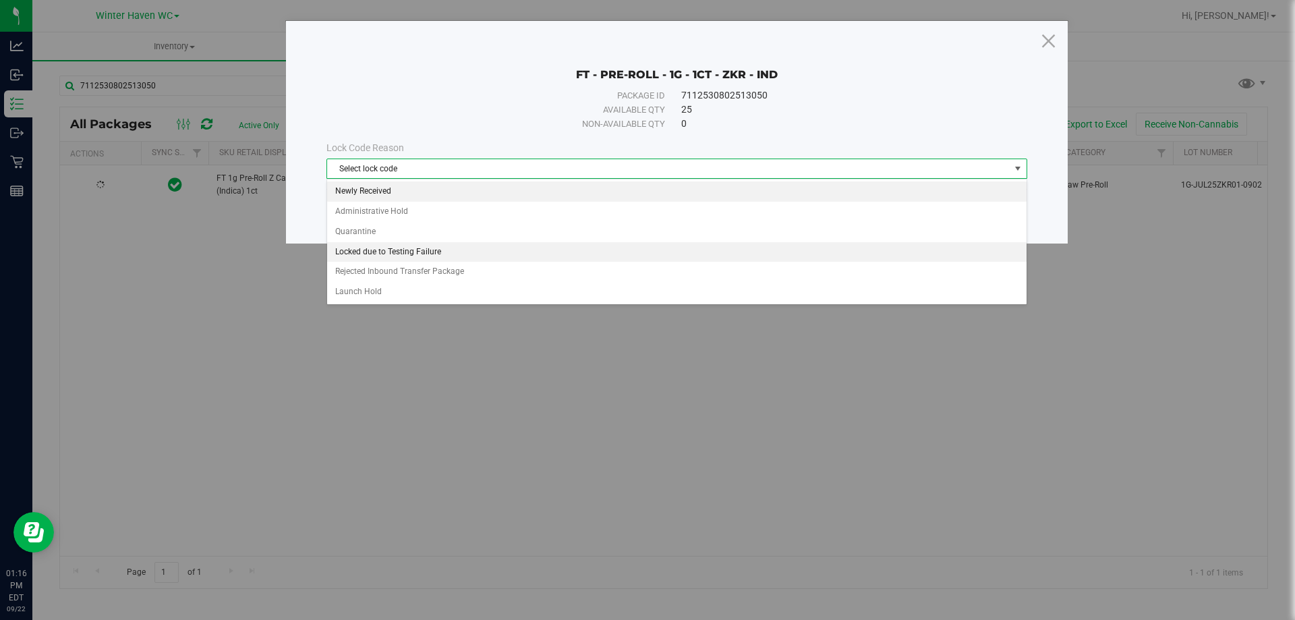
click at [381, 191] on li "Newly Received" at bounding box center [676, 191] width 699 height 20
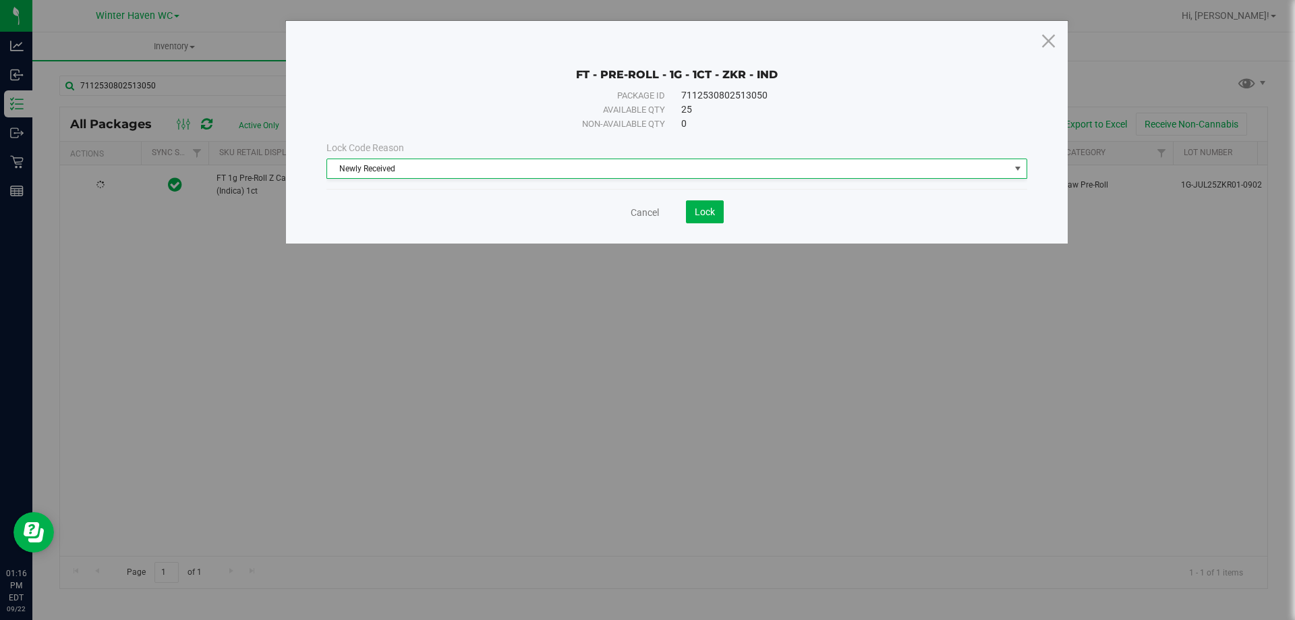
click at [393, 208] on div "Cancel Lock" at bounding box center [676, 211] width 701 height 23
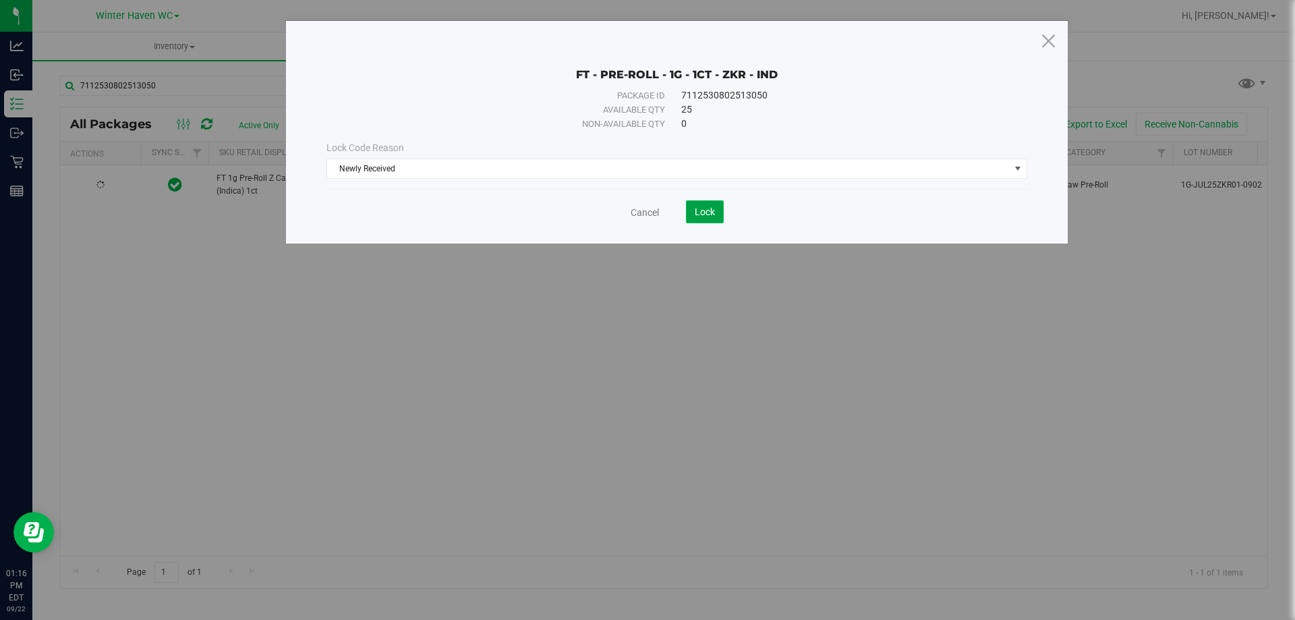
click at [709, 214] on span "Lock" at bounding box center [705, 211] width 20 height 11
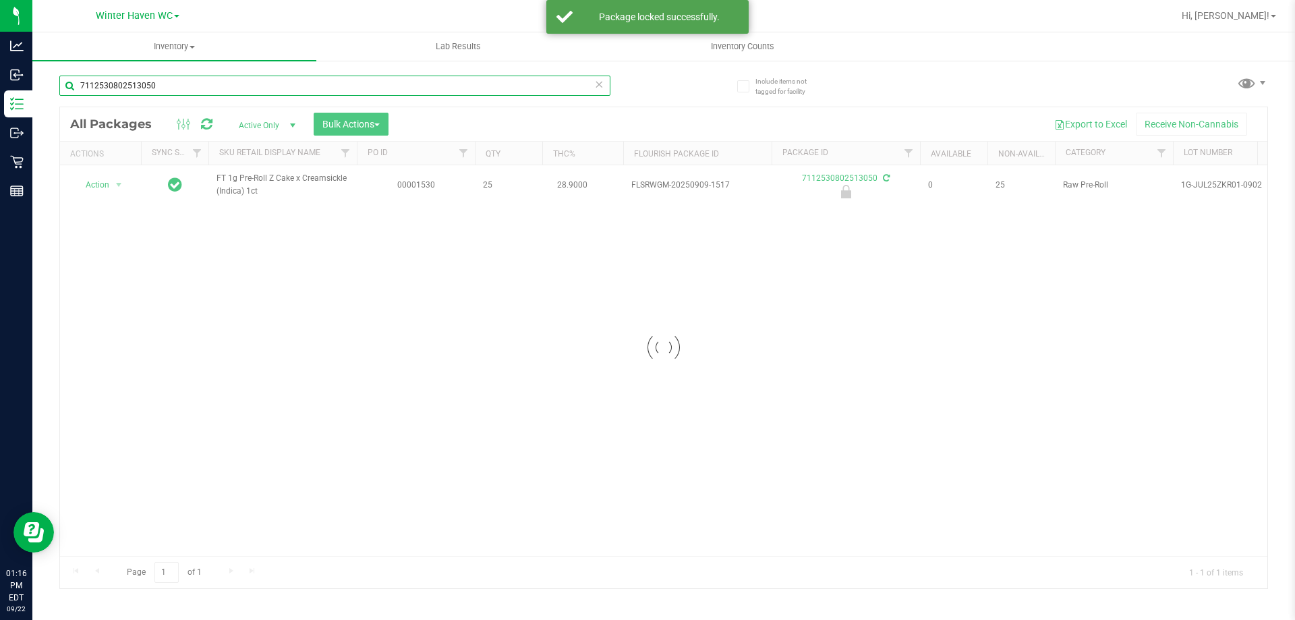
click at [163, 84] on input "7112530802513050" at bounding box center [334, 86] width 551 height 20
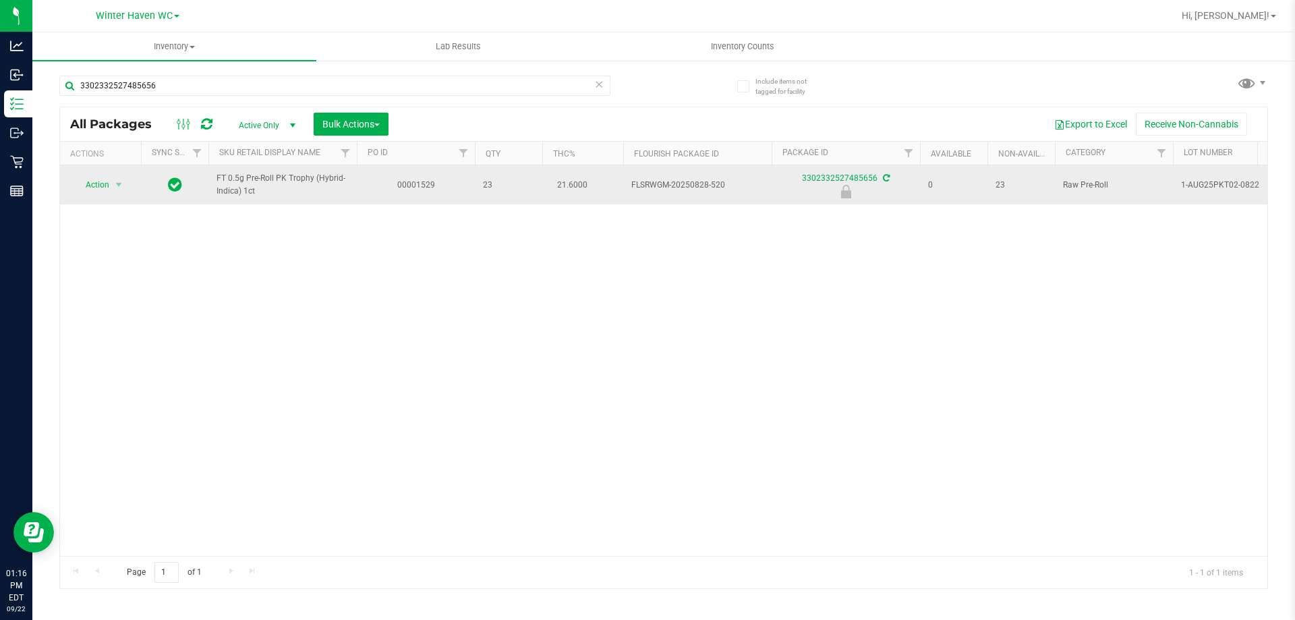
drag, startPoint x: 238, startPoint y: 185, endPoint x: 204, endPoint y: 178, distance: 35.2
copy tr "FT 0.5g Pre-Roll PK Trophy (Hybrid-Indica) 1ct"
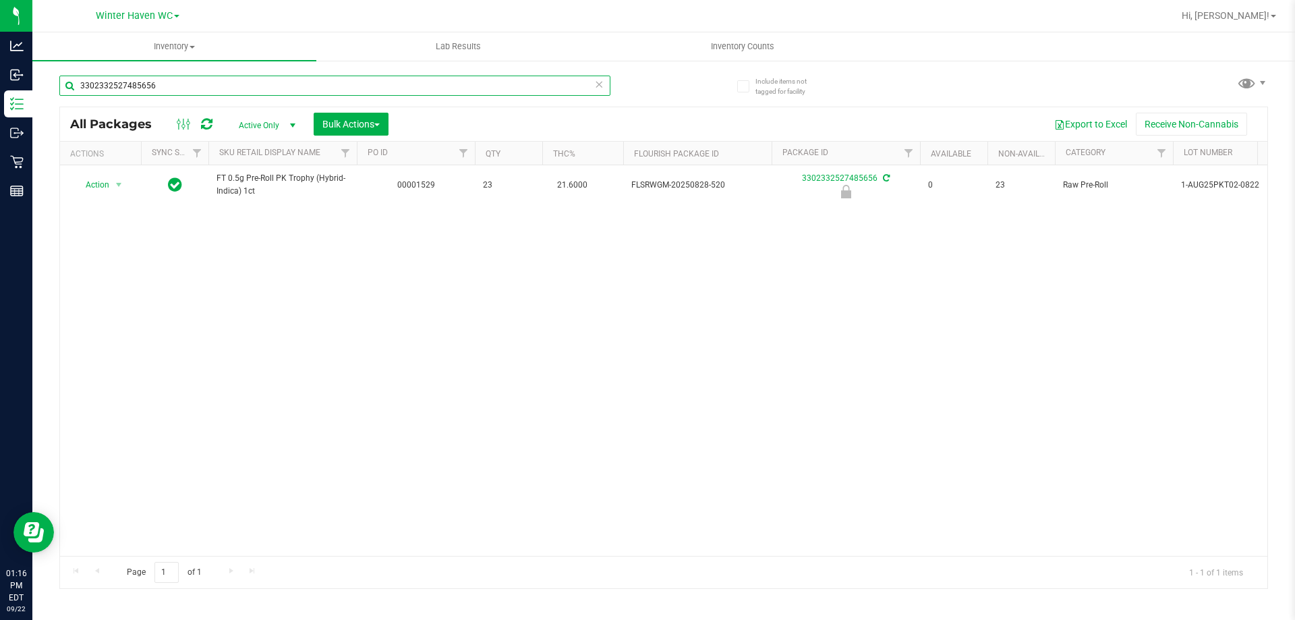
click at [184, 90] on input "3302332527485656" at bounding box center [334, 86] width 551 height 20
paste input "FT 0.5g Pre-Roll PK Trophy (Hybrid-Indica) 1ct"
type input "FT 0.5g Pre-Roll PK Trophy (Hybrid-Indica) 1ct"
click at [200, 71] on div "FT 0.5g Pre-Roll PK Trophy (Hybrid-Indica) 1ct" at bounding box center [361, 84] width 604 height 43
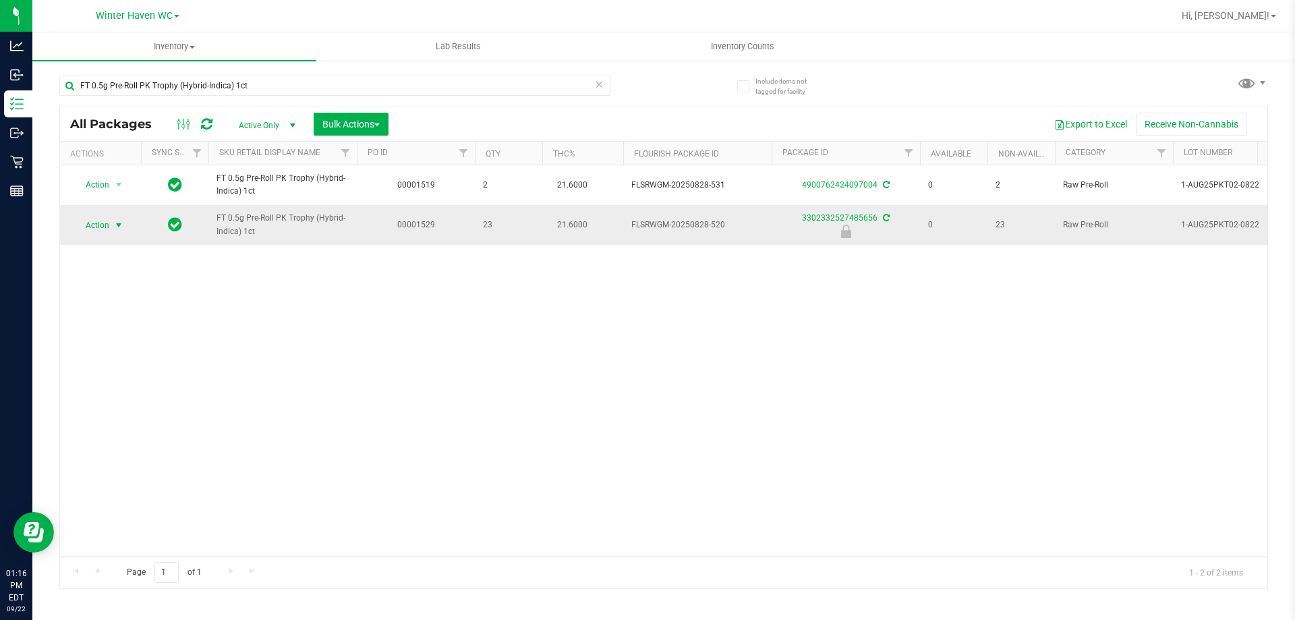
click at [106, 223] on span "Action" at bounding box center [92, 225] width 36 height 19
click at [118, 375] on li "Unlock package" at bounding box center [117, 385] width 86 height 20
click at [388, 84] on input "FT 0.5g Pre-Roll PK Trophy (Hybrid-Indica) 1ct" at bounding box center [334, 86] width 551 height 20
click at [390, 83] on input "FT 0.5g Pre-Roll PK Trophy (Hybrid-Indica) 1ct" at bounding box center [334, 86] width 551 height 20
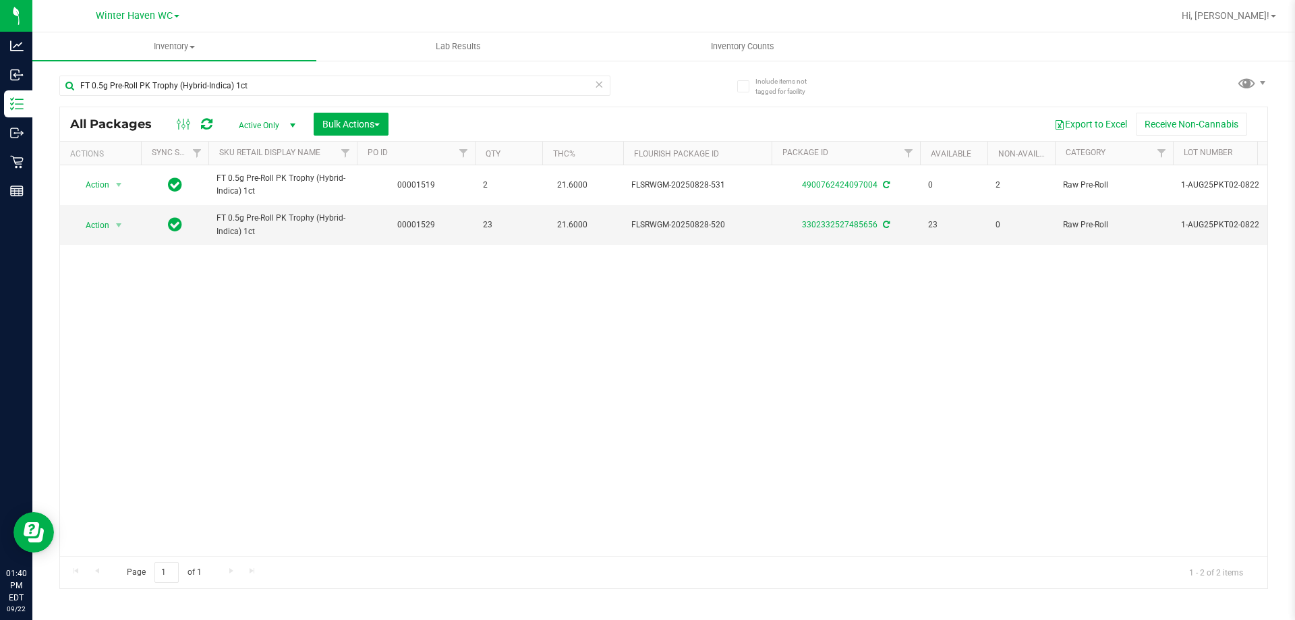
click at [387, 69] on div "FT 0.5g Pre-Roll PK Trophy (Hybrid-Indica) 1ct" at bounding box center [361, 84] width 604 height 43
click at [406, 90] on input "FT 0.5g Pre-Roll PK Trophy (Hybrid-Indica) 1ct" at bounding box center [334, 86] width 551 height 20
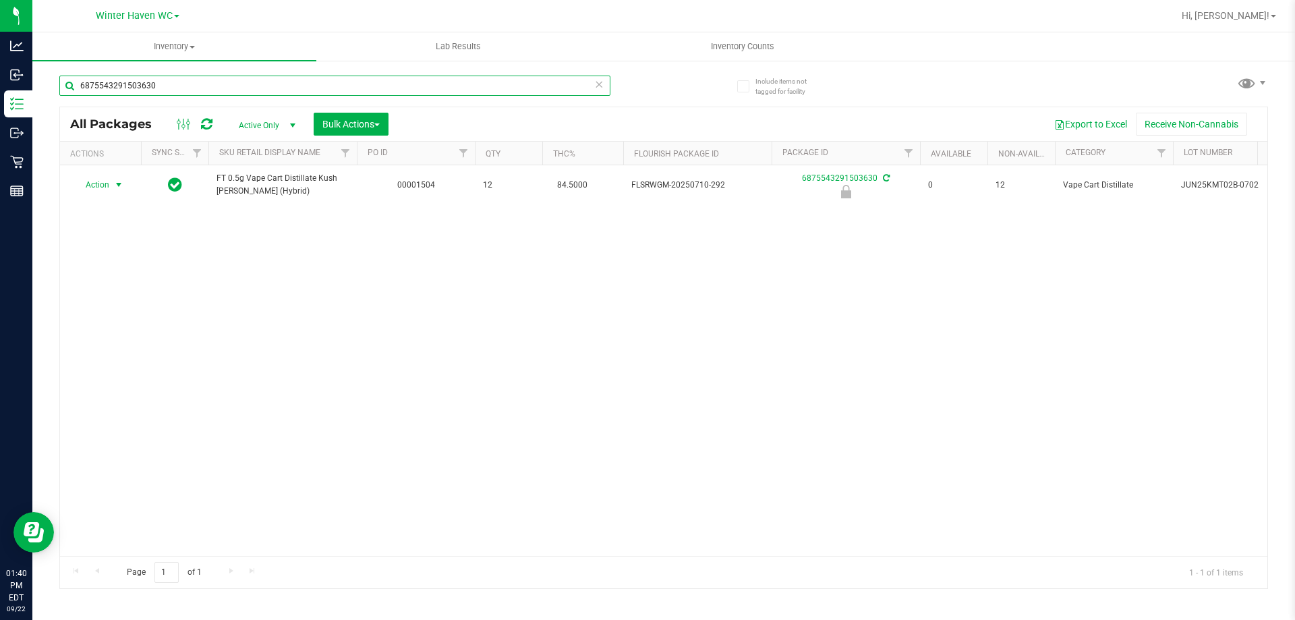
type input "6875543291503630"
click at [112, 183] on span "select" at bounding box center [119, 184] width 17 height 19
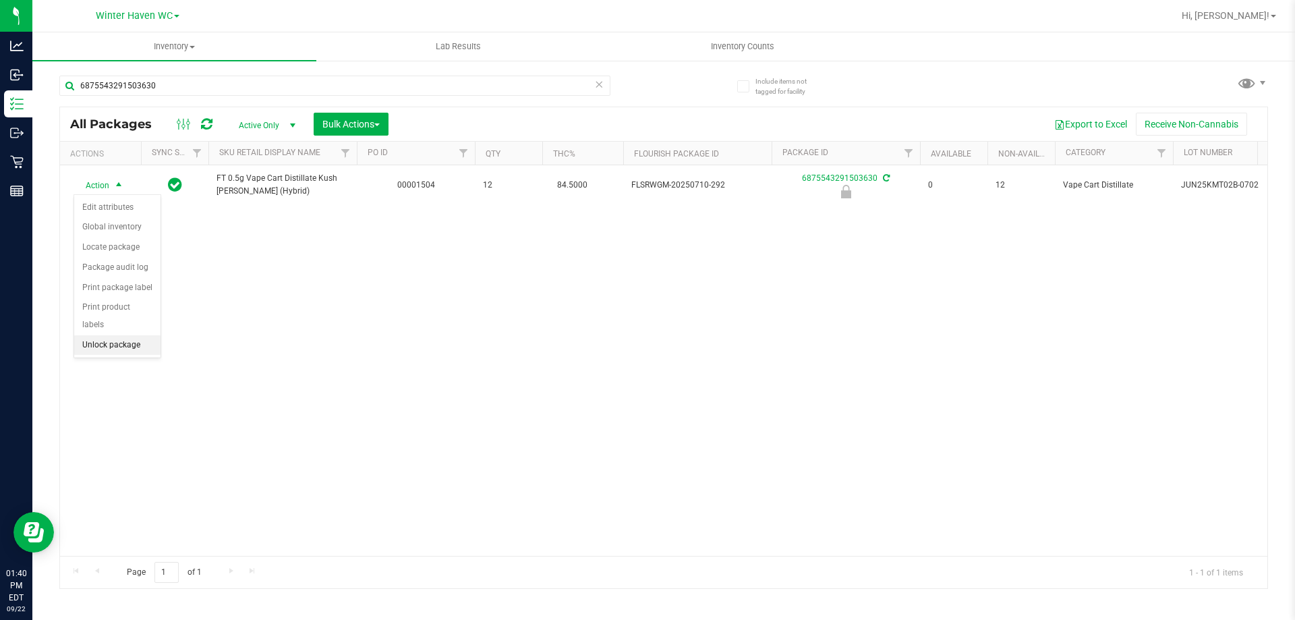
click at [128, 335] on li "Unlock package" at bounding box center [117, 345] width 86 height 20
